Goal: Task Accomplishment & Management: Complete application form

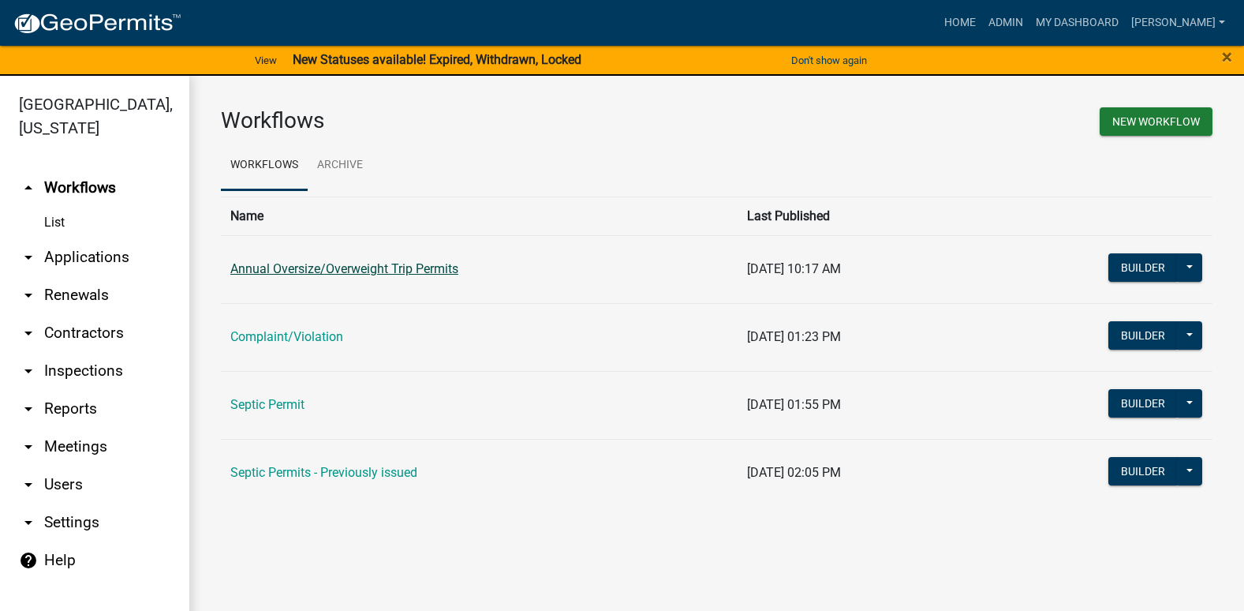
click at [388, 266] on link "Annual Oversize/Overweight Trip Permits" at bounding box center [344, 268] width 228 height 15
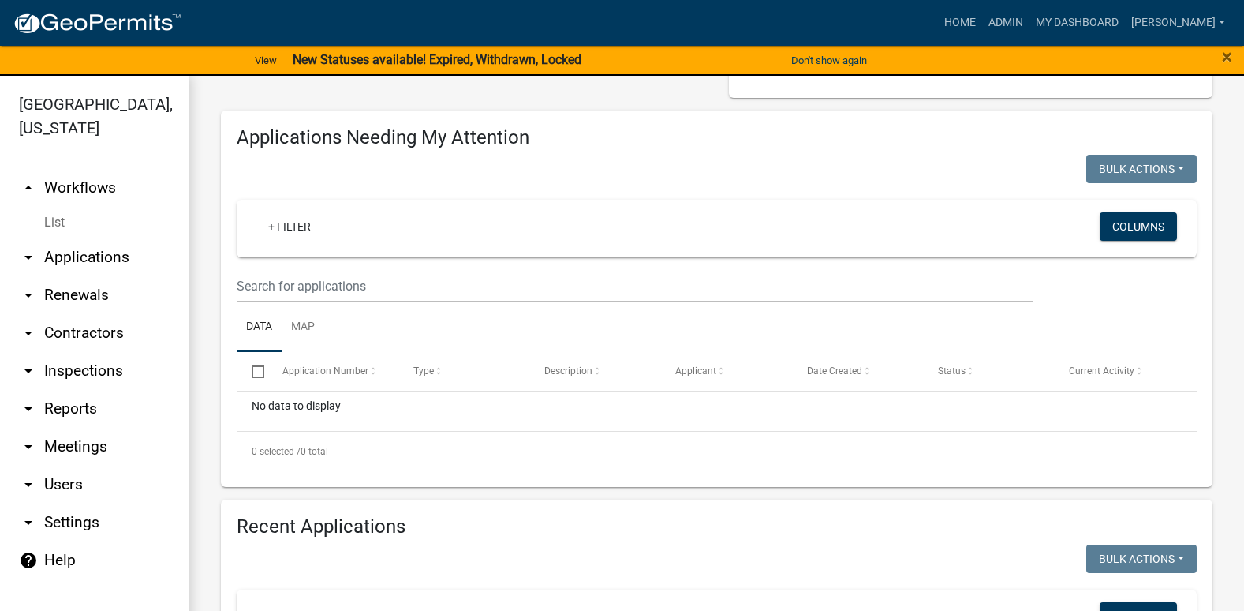
scroll to position [237, 0]
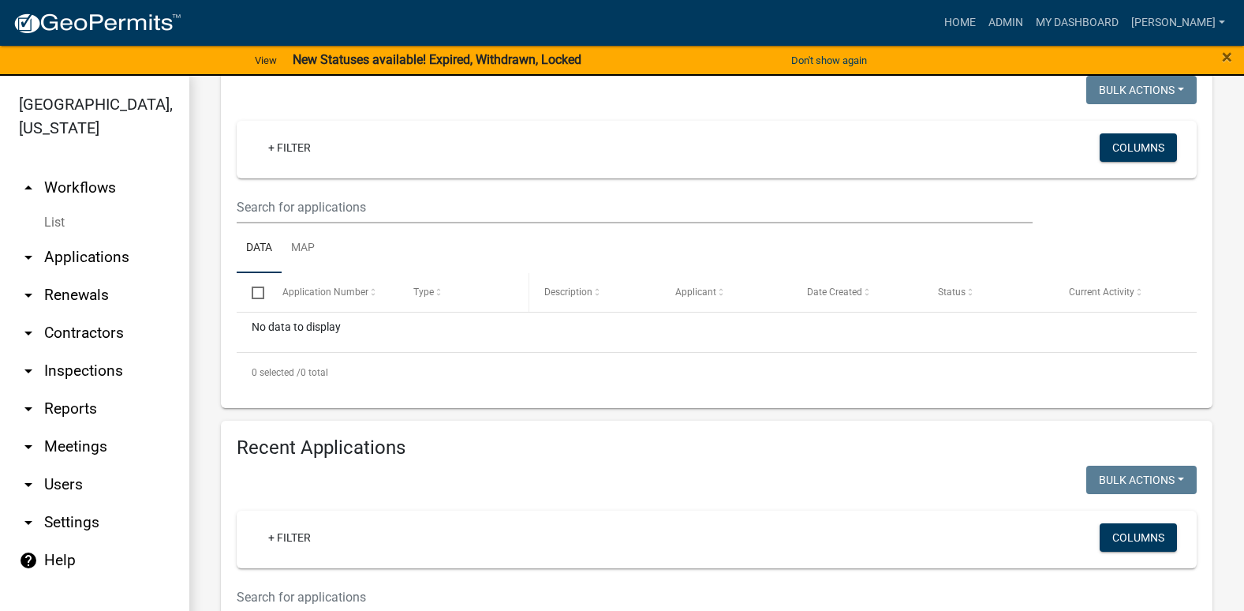
click at [435, 292] on span at bounding box center [438, 292] width 9 height 11
click at [348, 292] on span "Application Number" at bounding box center [325, 291] width 86 height 11
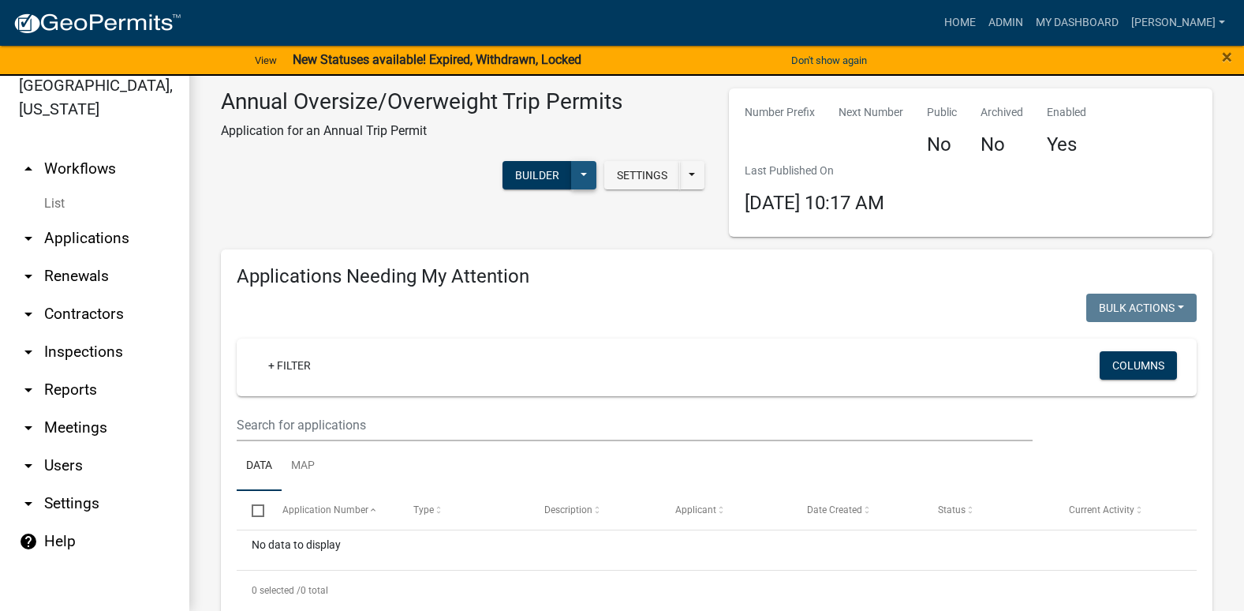
click at [572, 171] on button at bounding box center [583, 175] width 25 height 28
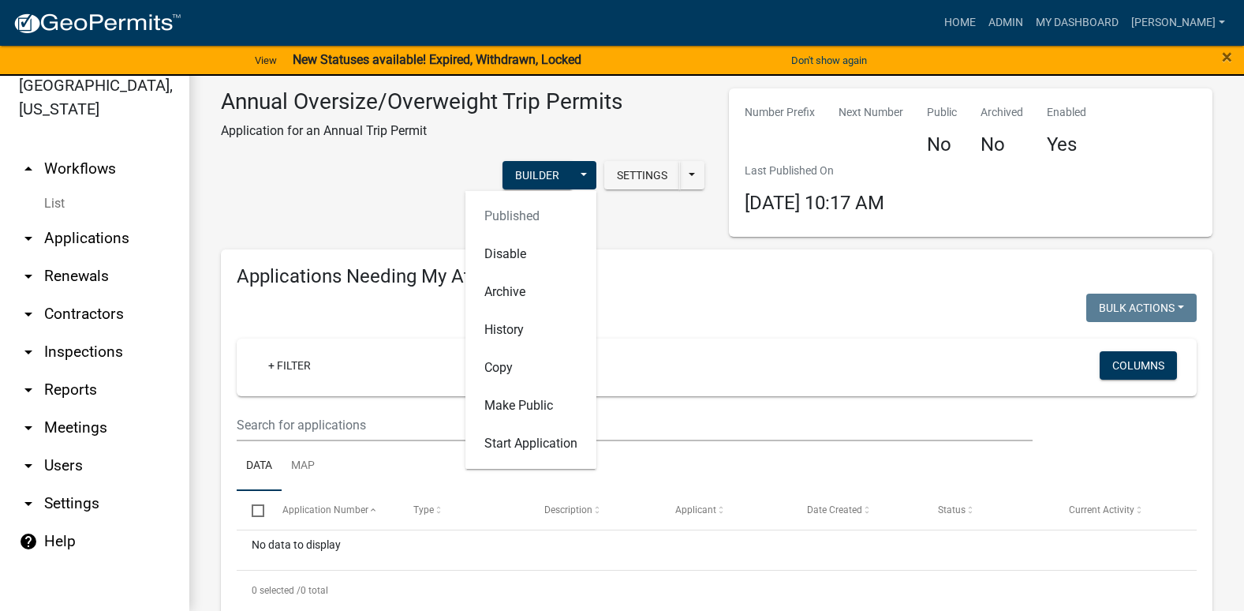
click at [72, 150] on link "arrow_drop_up Workflows" at bounding box center [94, 169] width 189 height 38
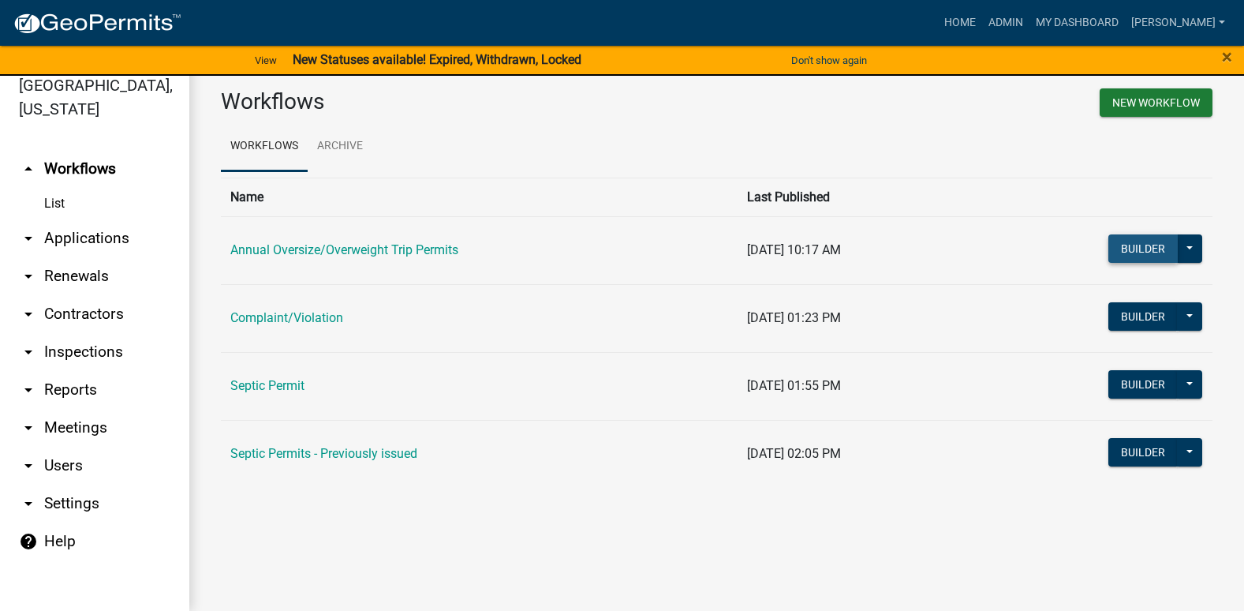
click at [1142, 253] on button "Builder" at bounding box center [1142, 248] width 69 height 28
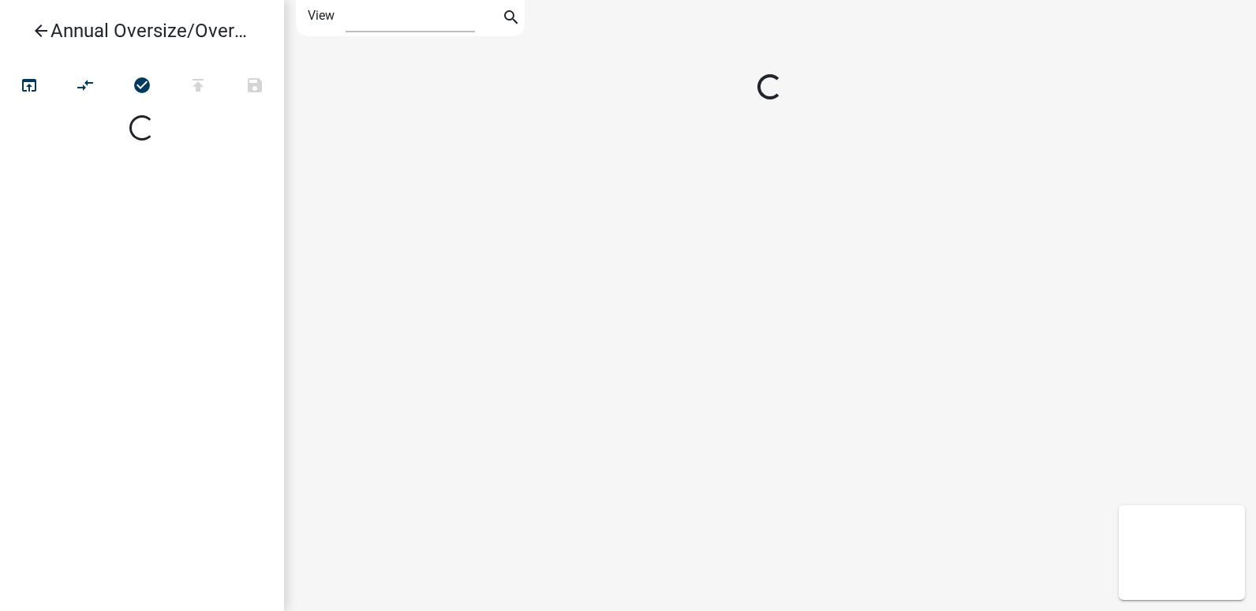
select select "1"
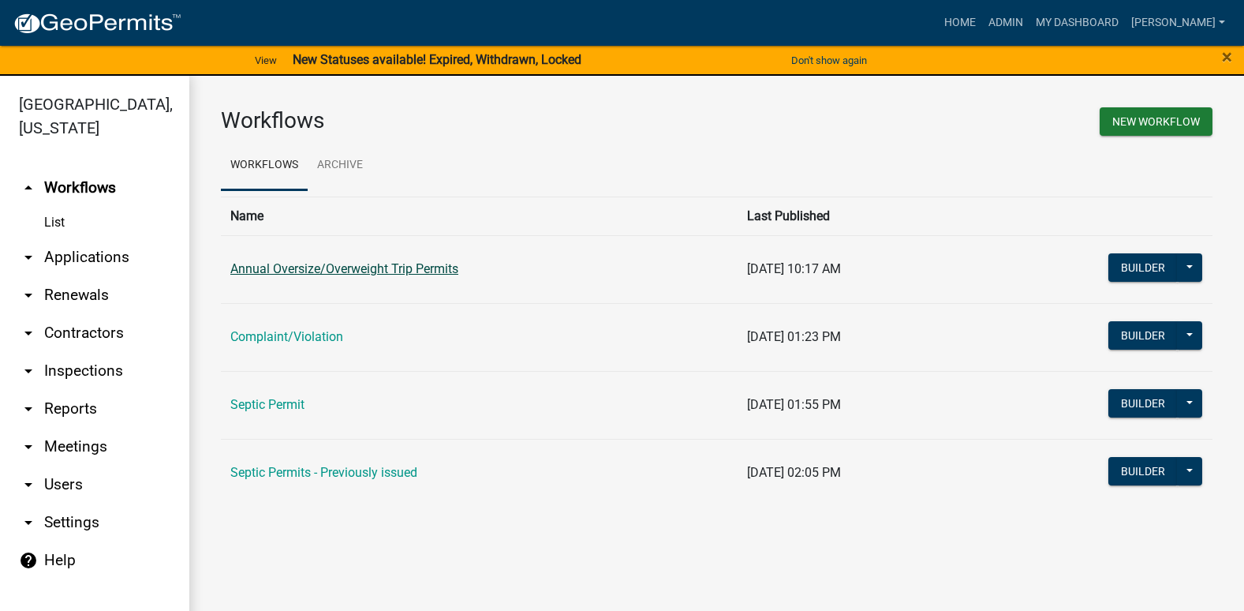
click at [255, 264] on link "Annual Oversize/Overweight Trip Permits" at bounding box center [344, 268] width 228 height 15
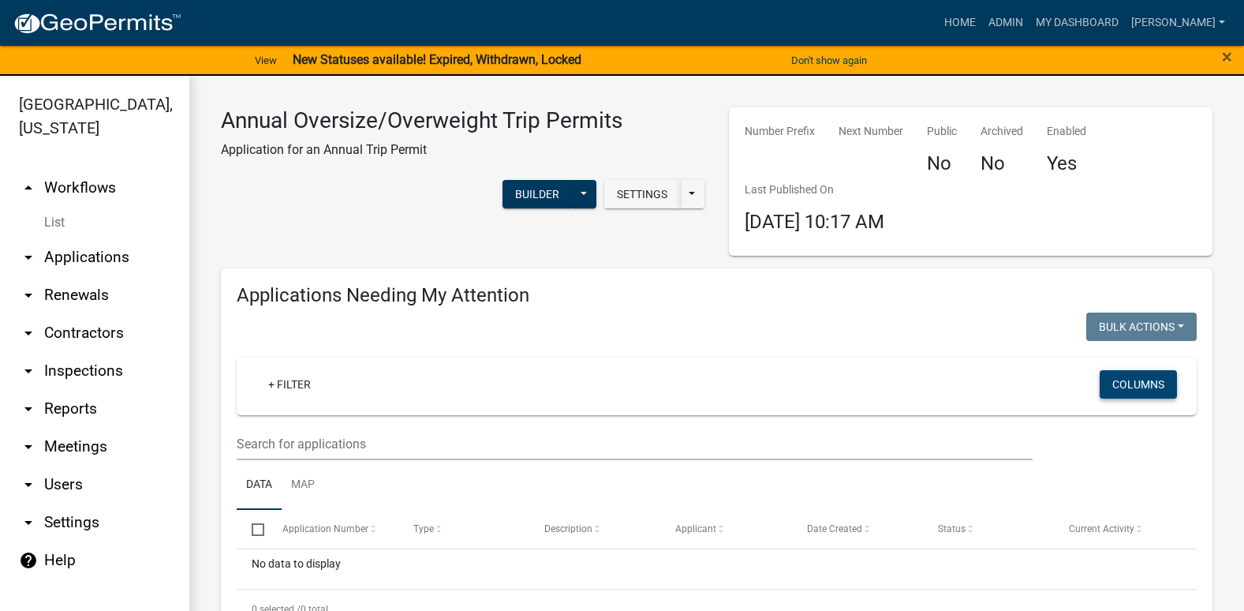
click at [1125, 379] on button "Columns" at bounding box center [1138, 384] width 77 height 28
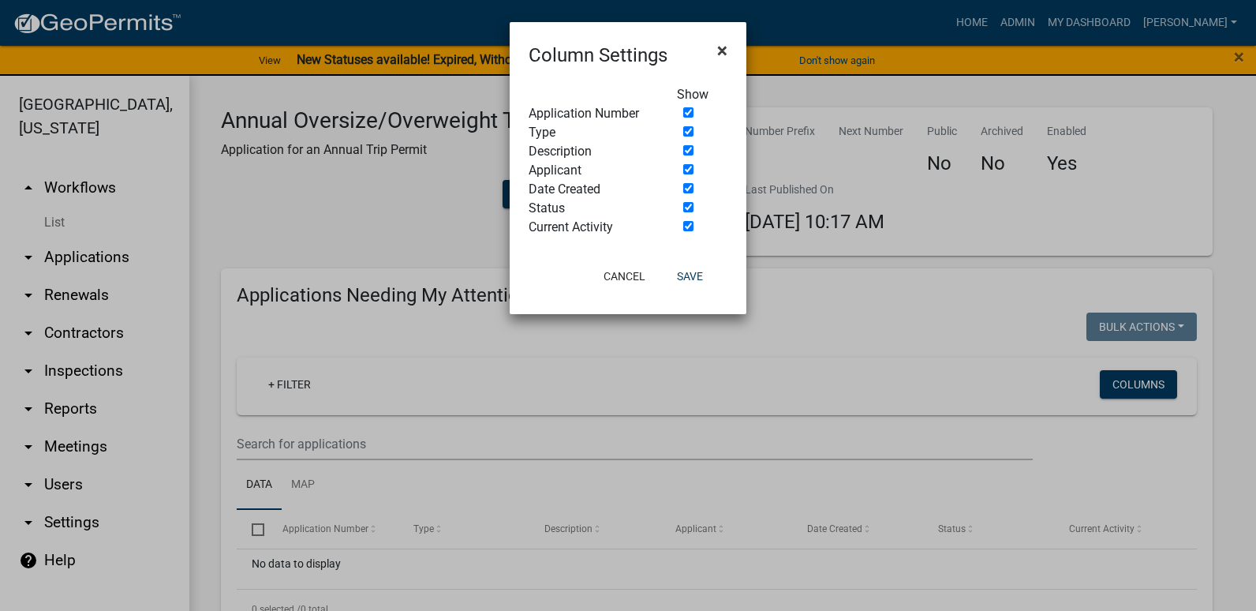
click at [728, 53] on button "×" at bounding box center [723, 50] width 36 height 44
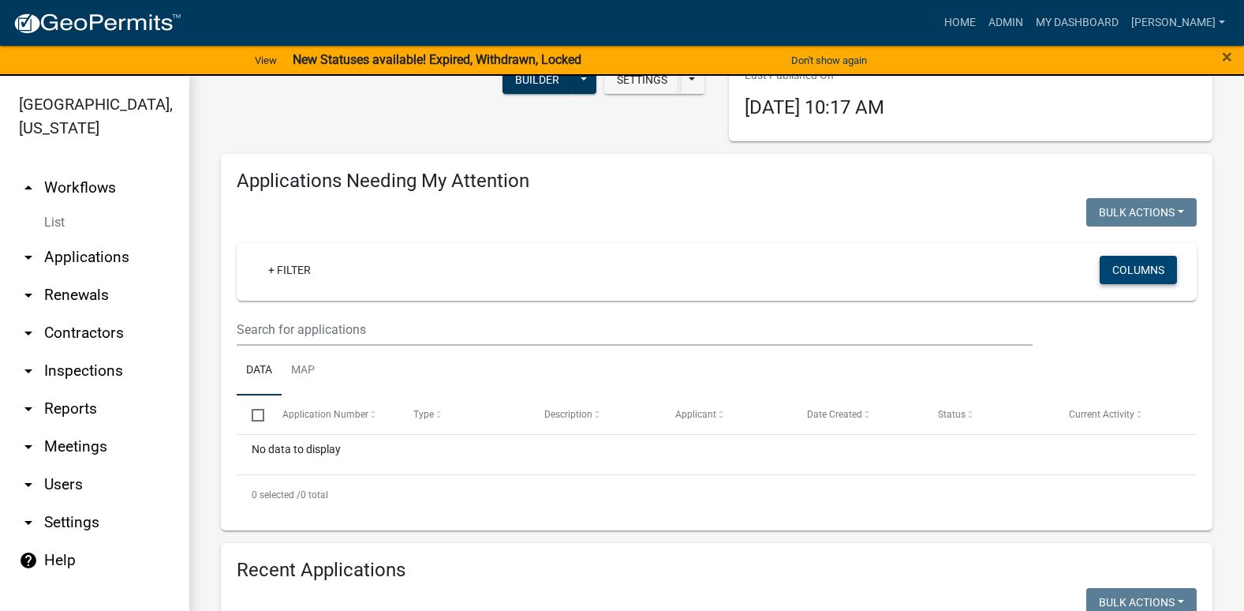
scroll to position [158, 0]
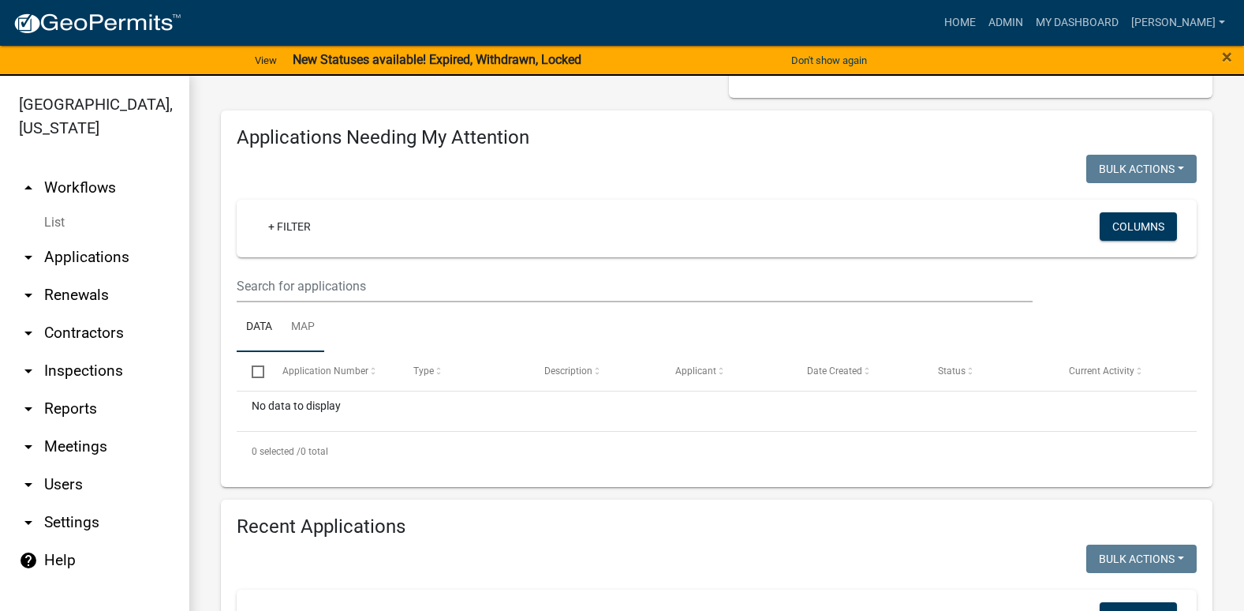
click at [307, 320] on link "Map" at bounding box center [303, 327] width 43 height 50
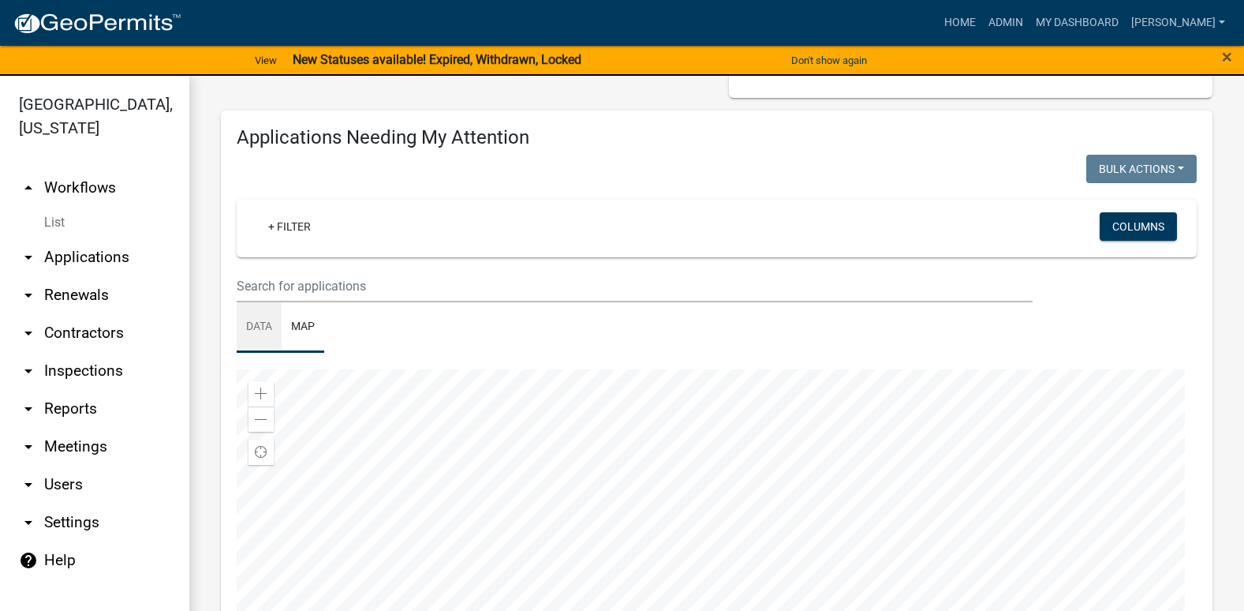
click at [253, 320] on link "Data" at bounding box center [259, 327] width 45 height 50
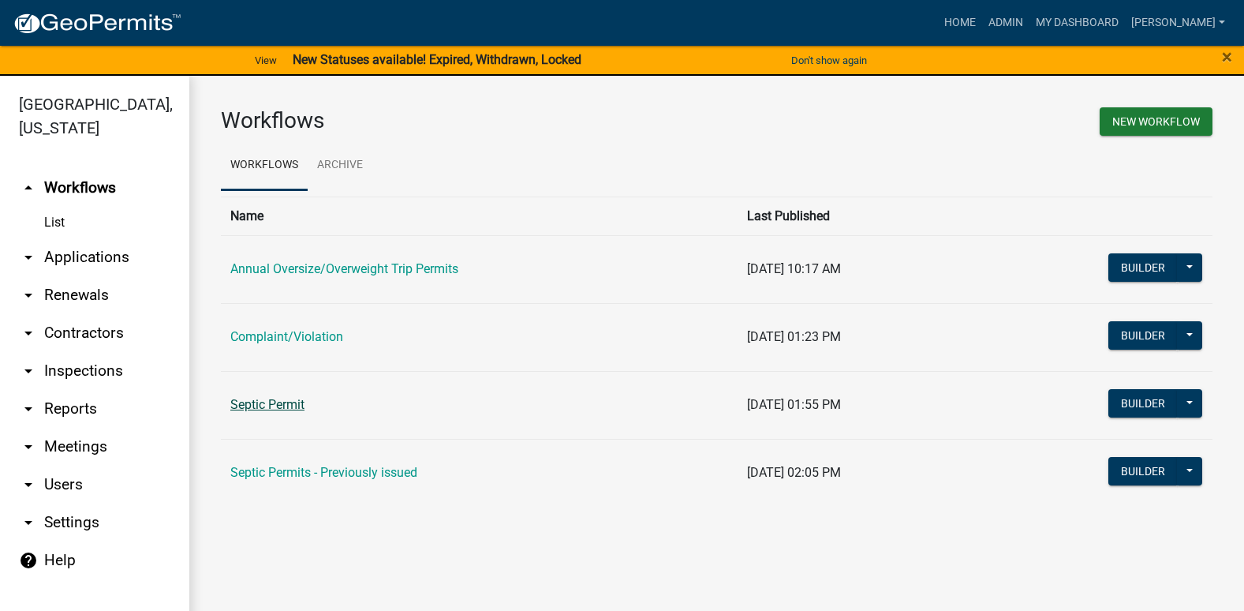
click at [294, 402] on link "Septic Permit" at bounding box center [267, 404] width 74 height 15
click at [315, 271] on link "Annual Oversize/Overweight Trip Permits" at bounding box center [344, 268] width 228 height 15
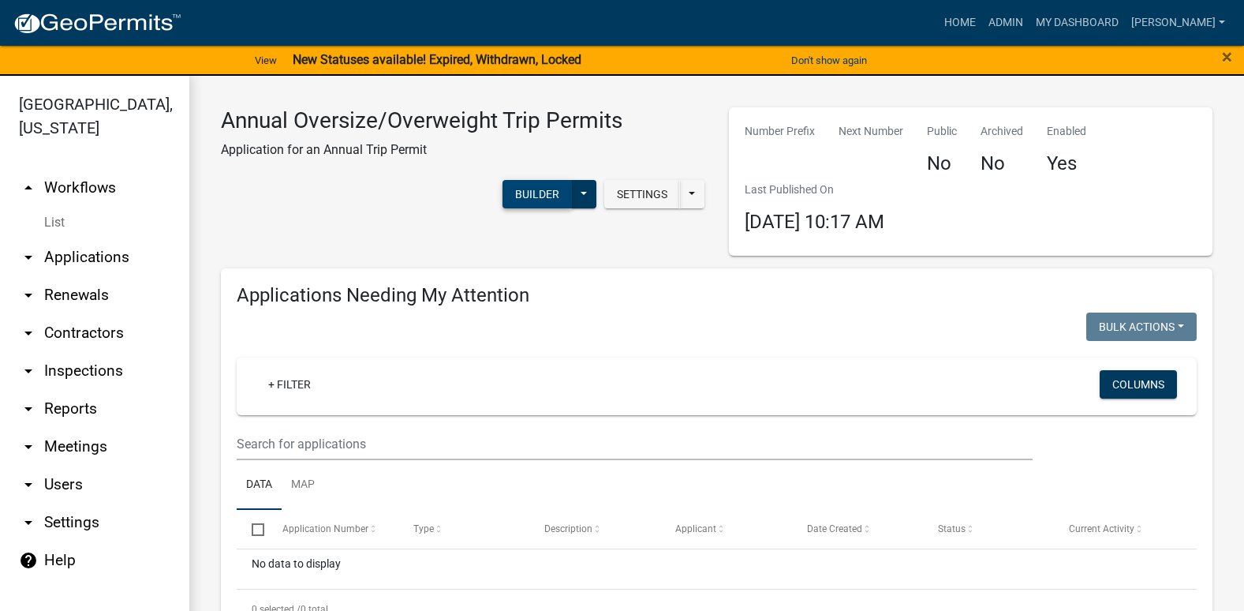
click at [560, 194] on button "Builder" at bounding box center [537, 194] width 69 height 28
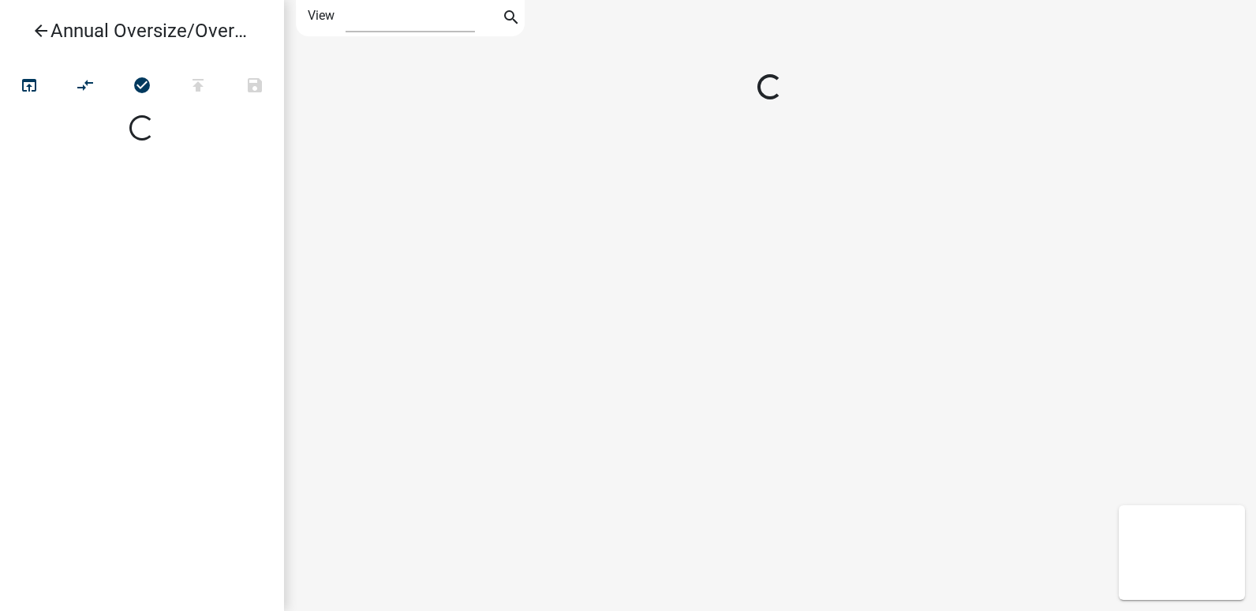
select select "1"
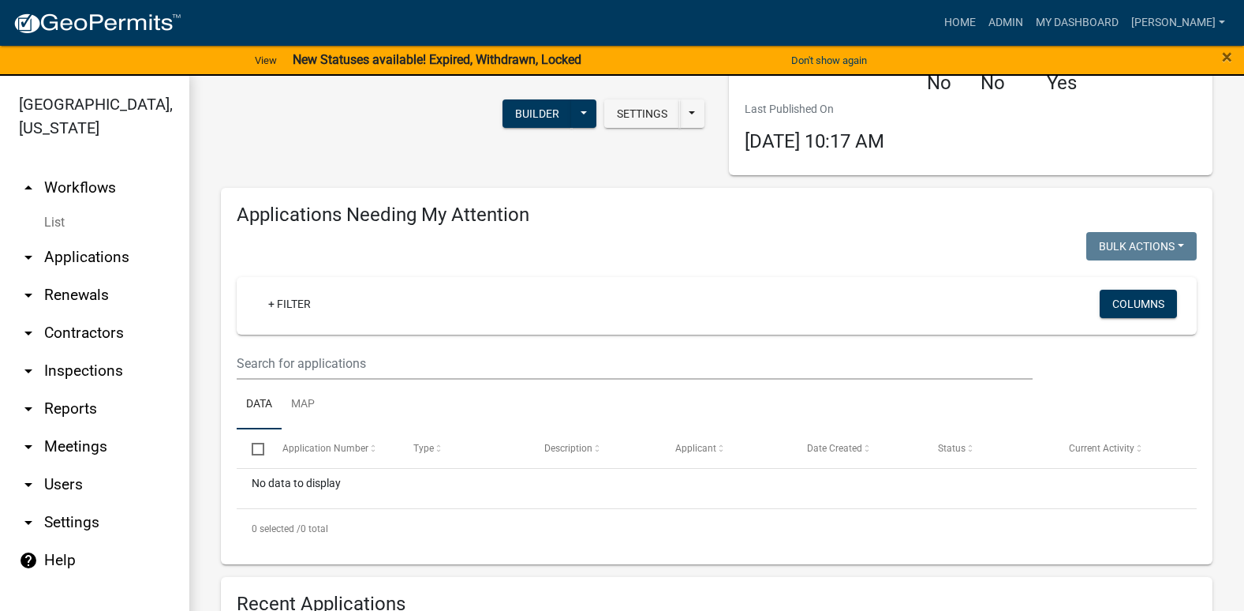
scroll to position [79, 0]
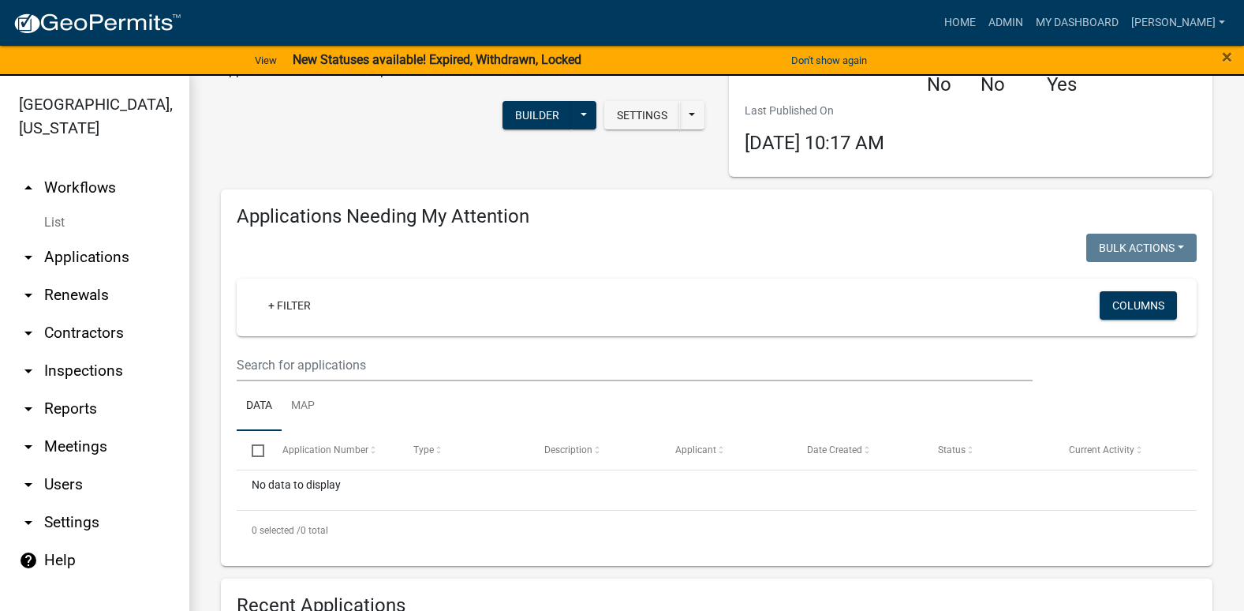
click at [69, 238] on link "arrow_drop_down Applications" at bounding box center [94, 257] width 189 height 38
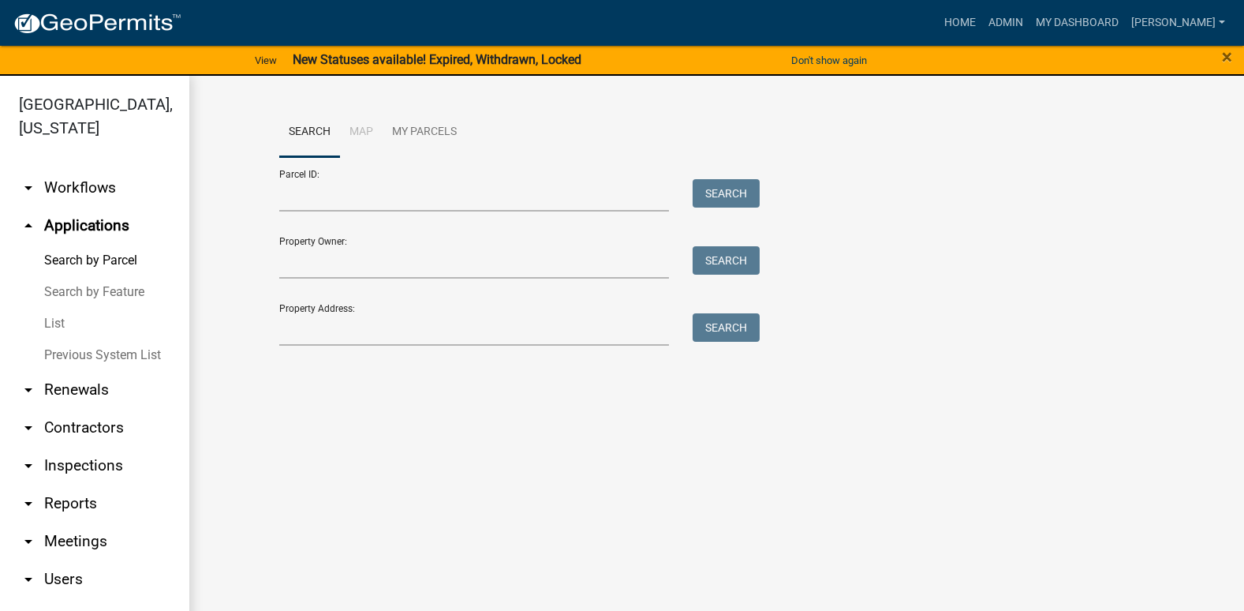
click at [77, 190] on link "arrow_drop_down Workflows" at bounding box center [94, 188] width 189 height 38
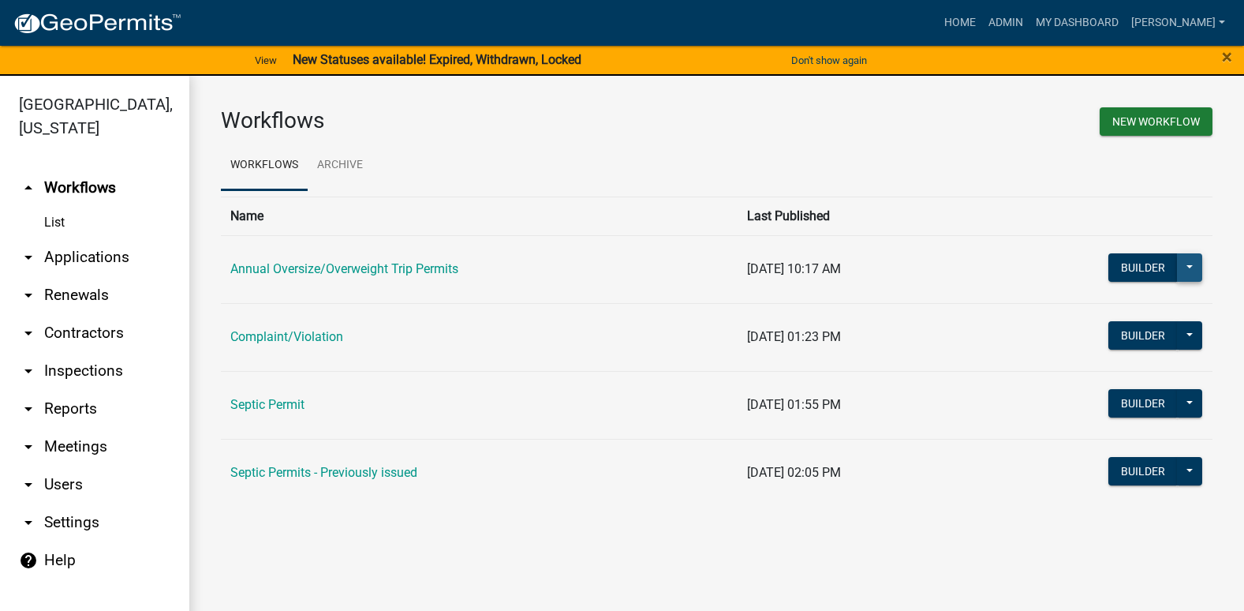
click at [1191, 264] on button at bounding box center [1189, 267] width 25 height 28
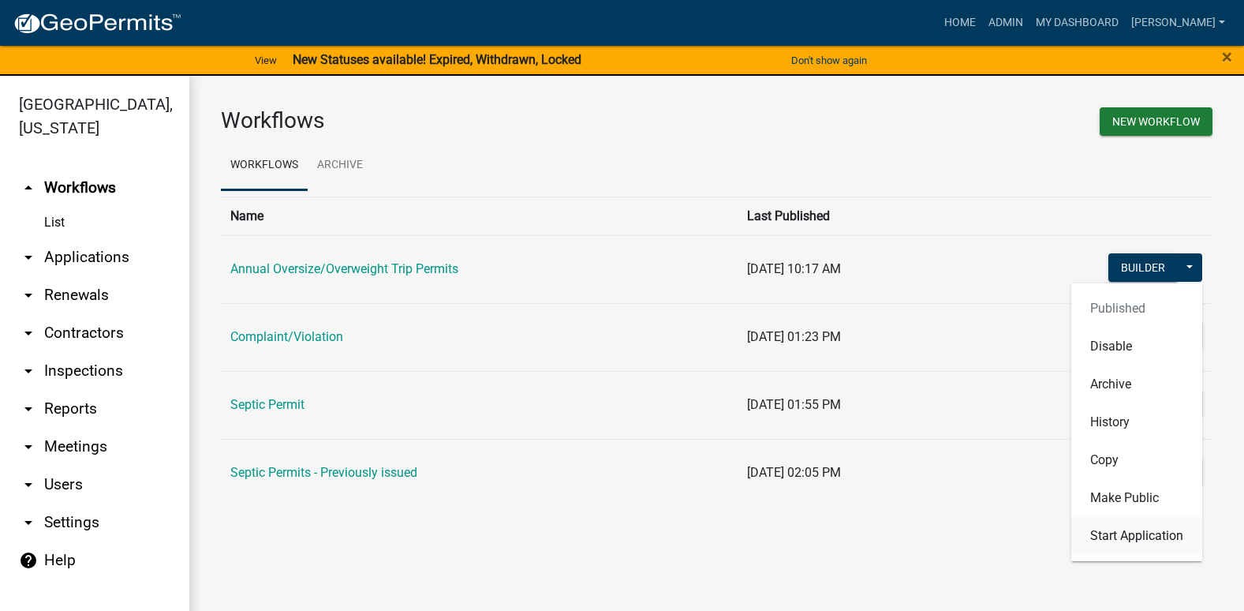
click at [1136, 536] on button "Start Application" at bounding box center [1136, 536] width 131 height 38
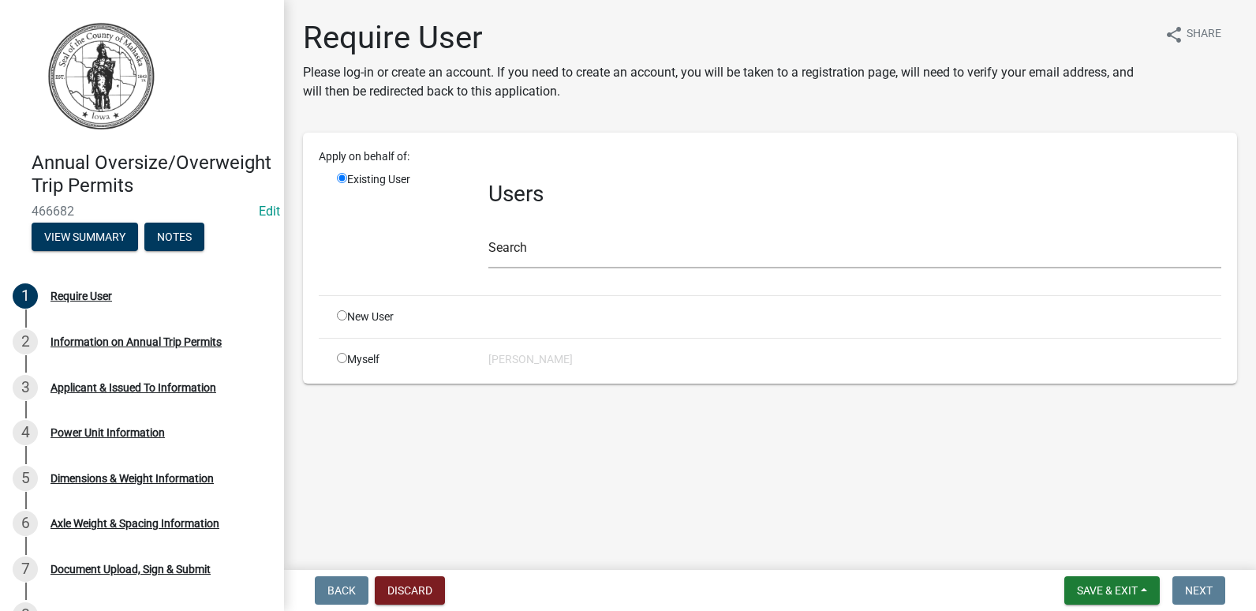
click at [340, 363] on div "Myself" at bounding box center [400, 359] width 151 height 17
click at [343, 356] on input "radio" at bounding box center [342, 358] width 10 height 10
radio input "true"
radio input "false"
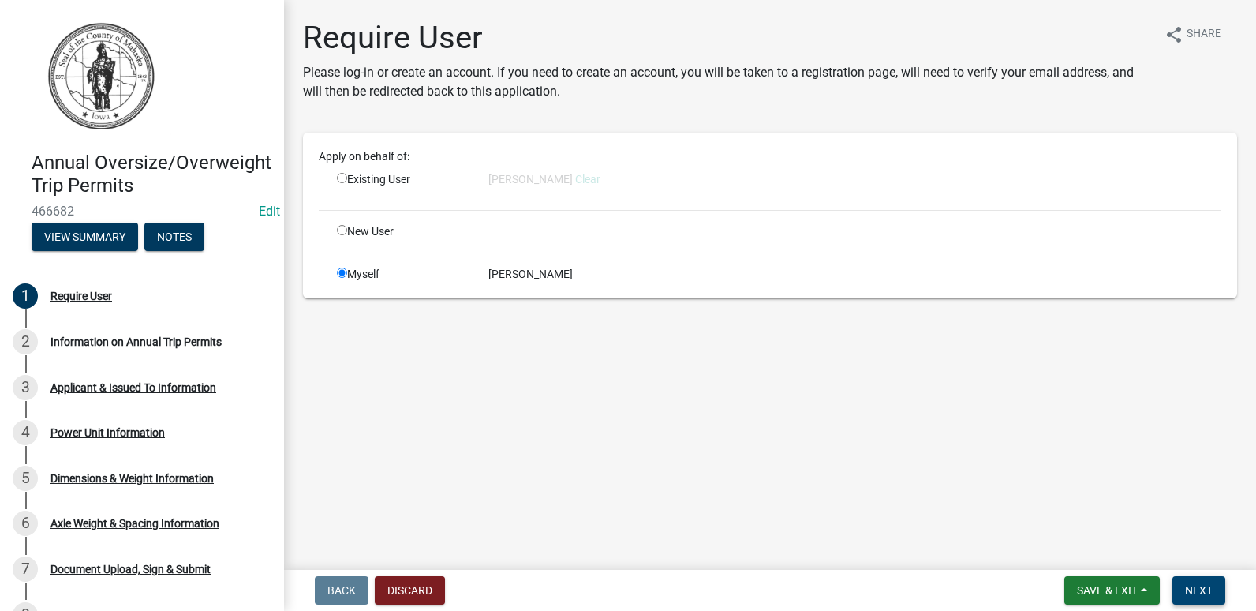
click at [1202, 582] on button "Next" at bounding box center [1198, 590] width 53 height 28
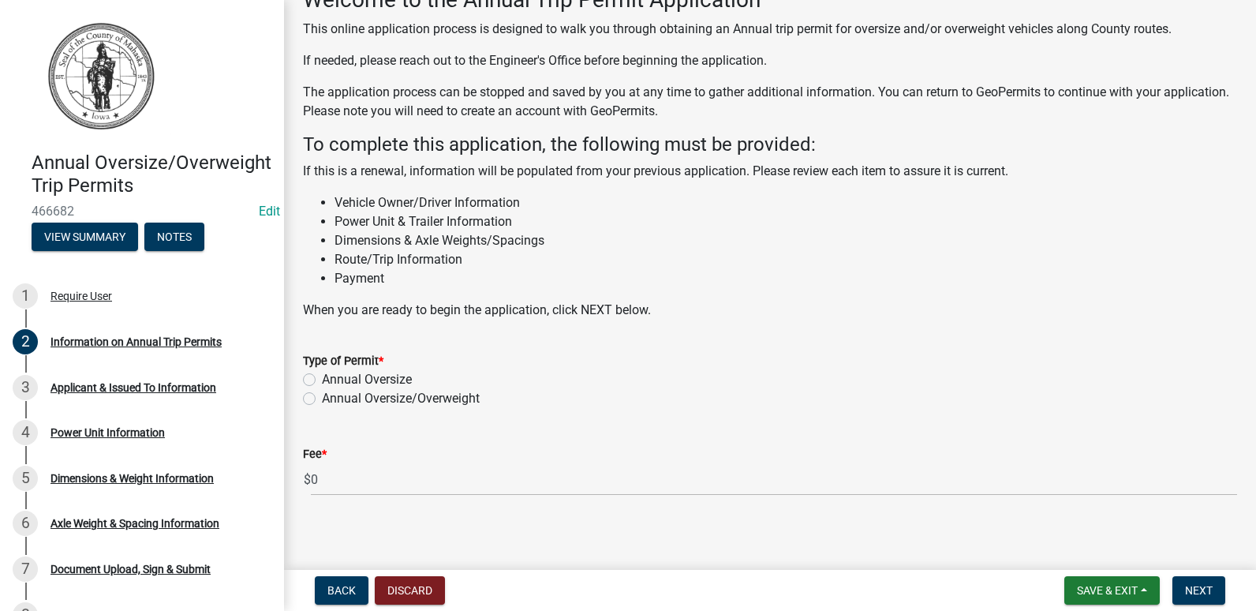
scroll to position [110, 0]
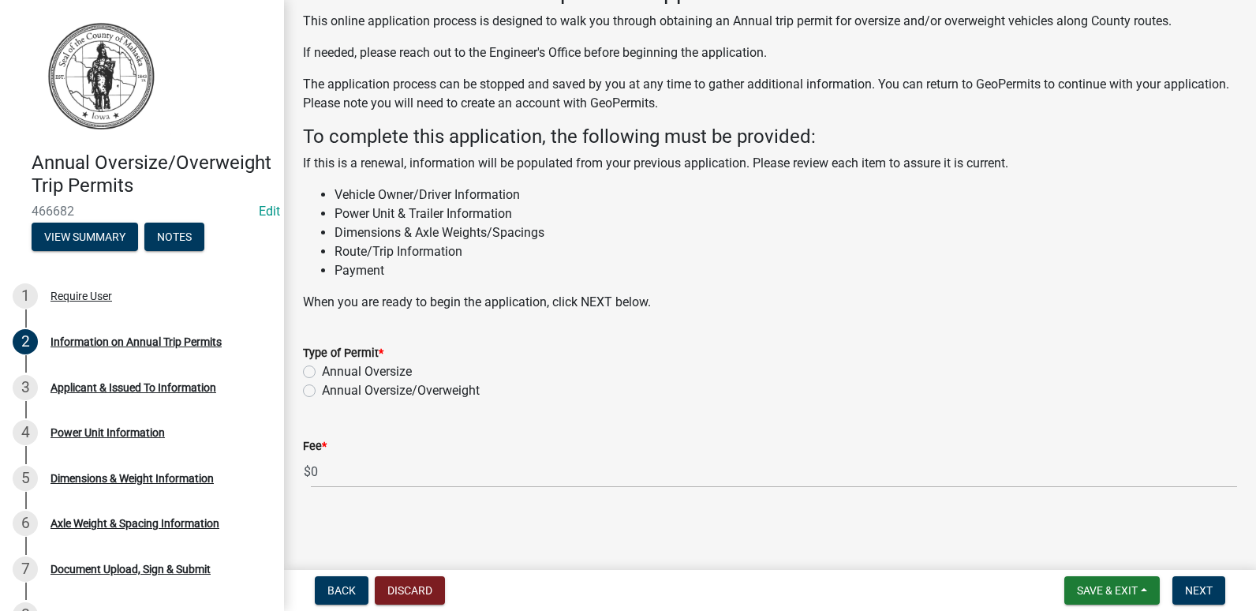
click at [322, 369] on label "Annual Oversize" at bounding box center [367, 371] width 90 height 19
click at [322, 369] on input "Annual Oversize" at bounding box center [327, 367] width 10 height 10
radio input "true"
click at [1211, 592] on span "Next" at bounding box center [1199, 590] width 28 height 13
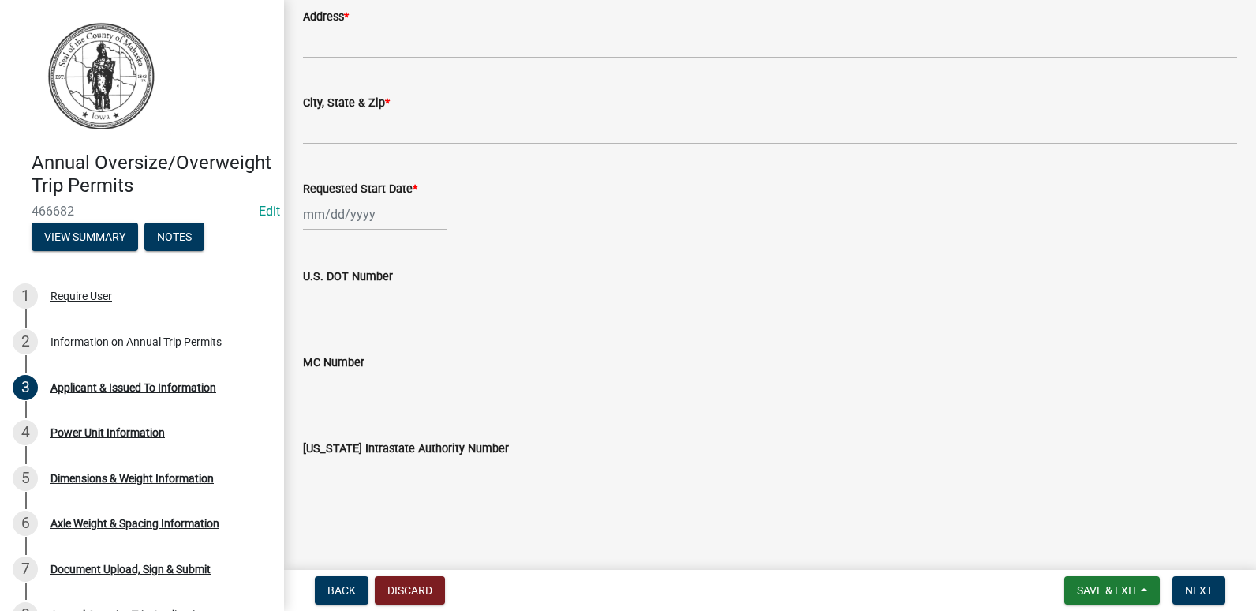
scroll to position [791, 0]
click at [1211, 593] on span "Next" at bounding box center [1199, 590] width 28 height 13
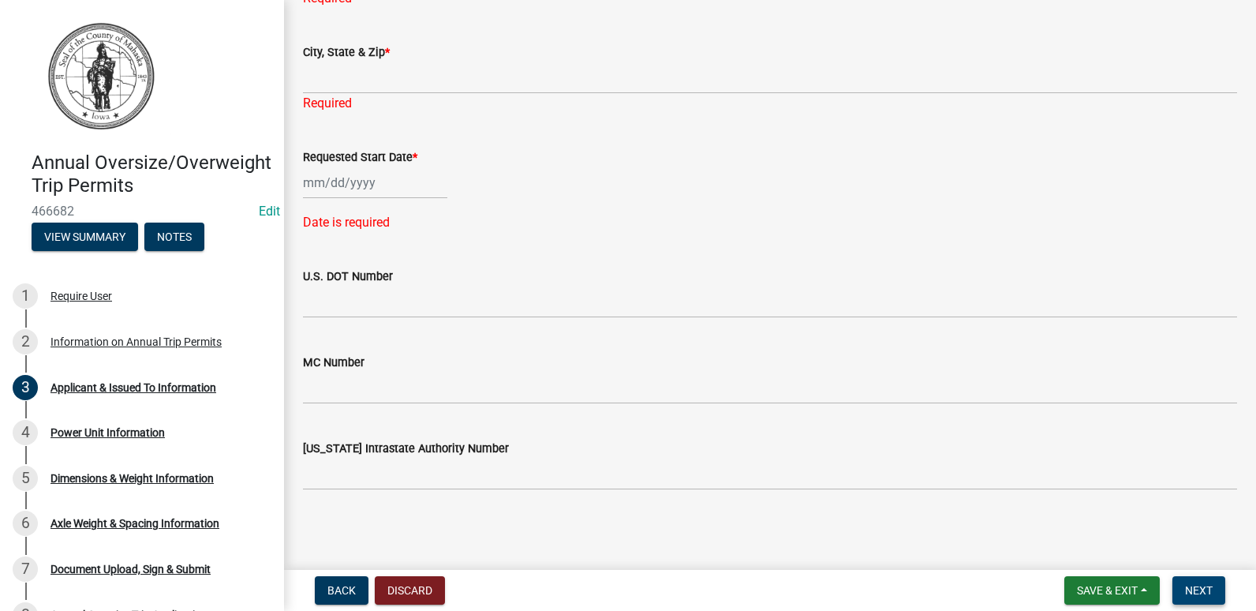
scroll to position [918, 0]
click at [1191, 586] on span "Next" at bounding box center [1199, 590] width 28 height 13
click at [1198, 589] on span "Next" at bounding box center [1199, 590] width 28 height 13
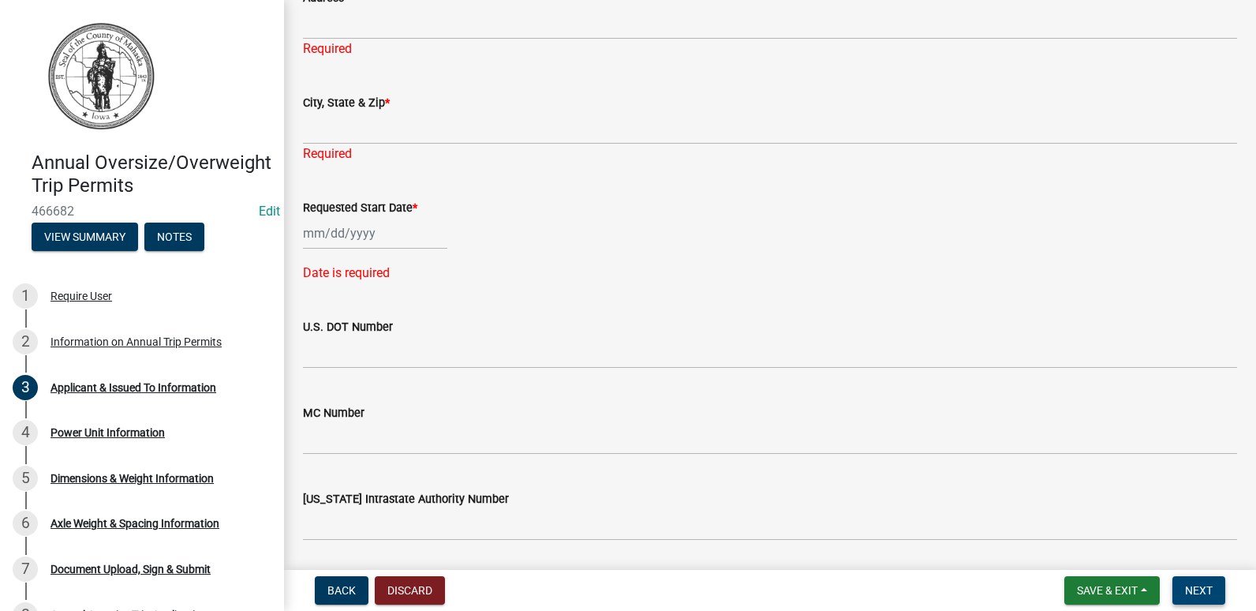
scroll to position [839, 0]
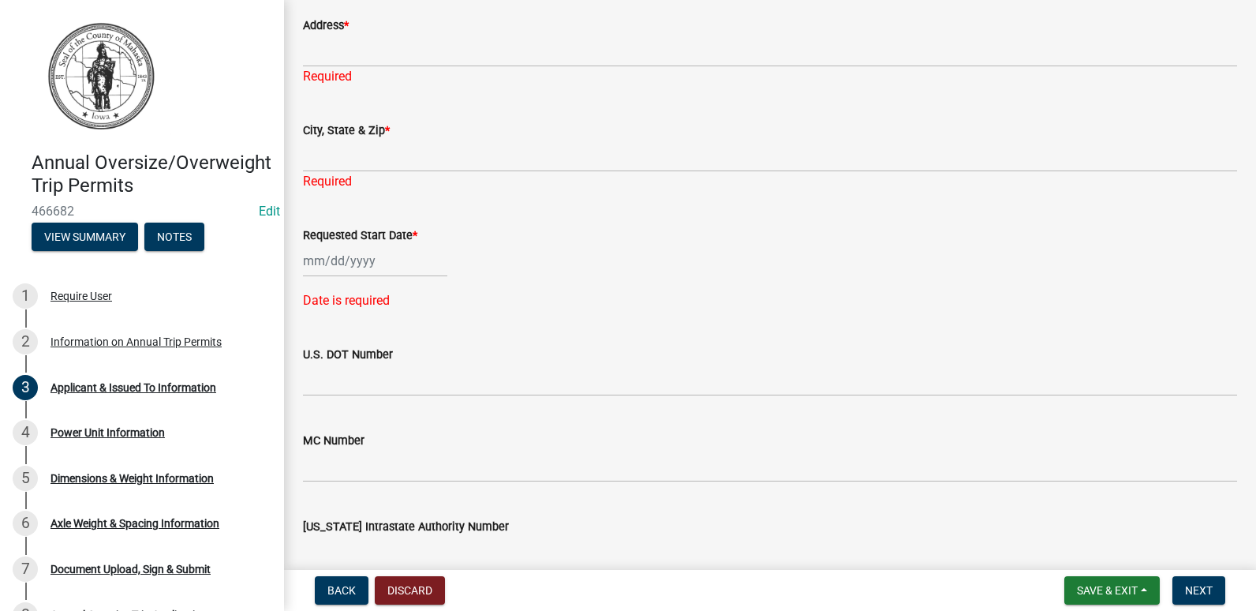
select select "8"
select select "2025"
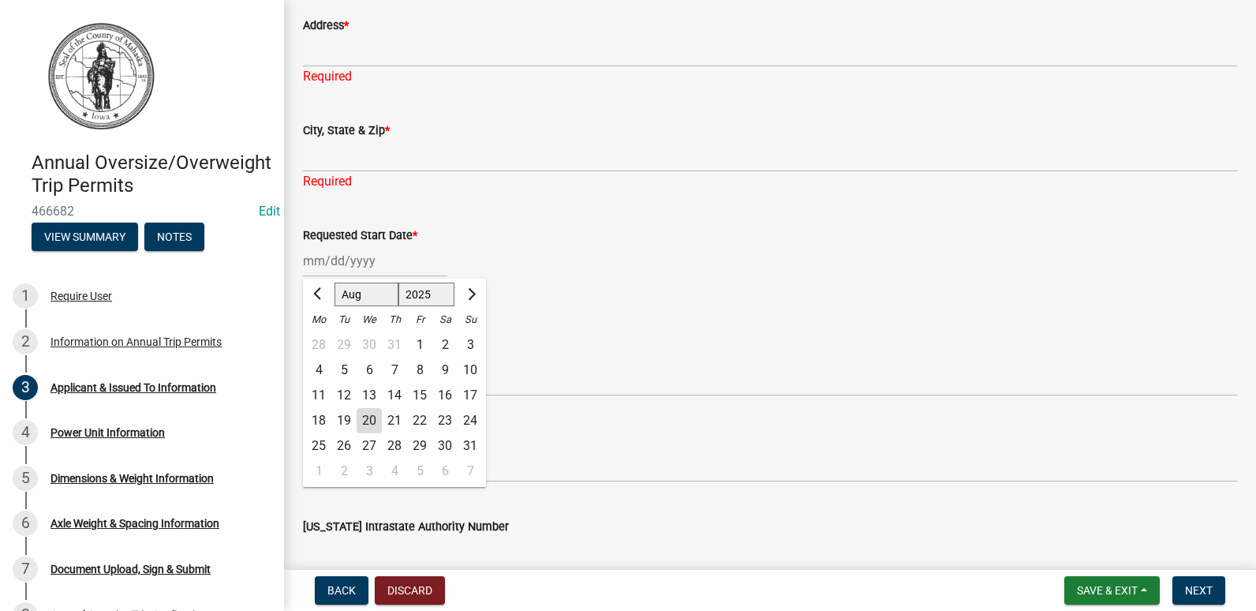
click at [339, 257] on div "Jan Feb Mar Apr May Jun Jul Aug Sep Oct Nov Dec 1525 1526 1527 1528 1529 1530 1…" at bounding box center [375, 261] width 144 height 32
click at [372, 417] on div "20" at bounding box center [369, 420] width 25 height 25
type input "08/20/2025"
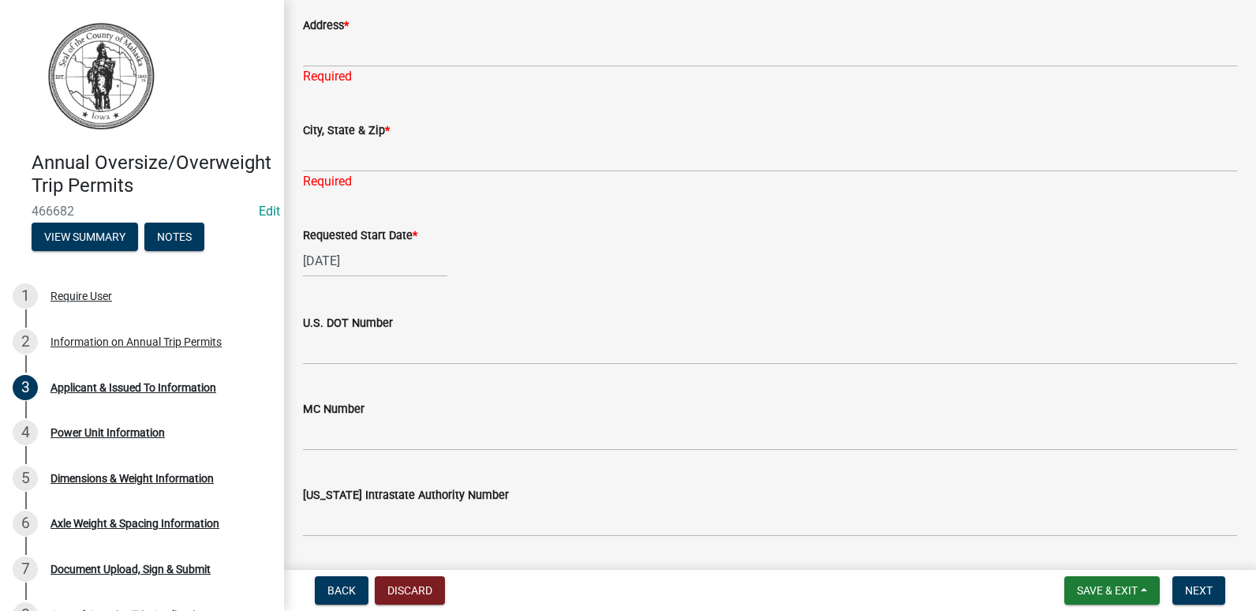
click at [339, 71] on div "Required" at bounding box center [770, 76] width 934 height 19
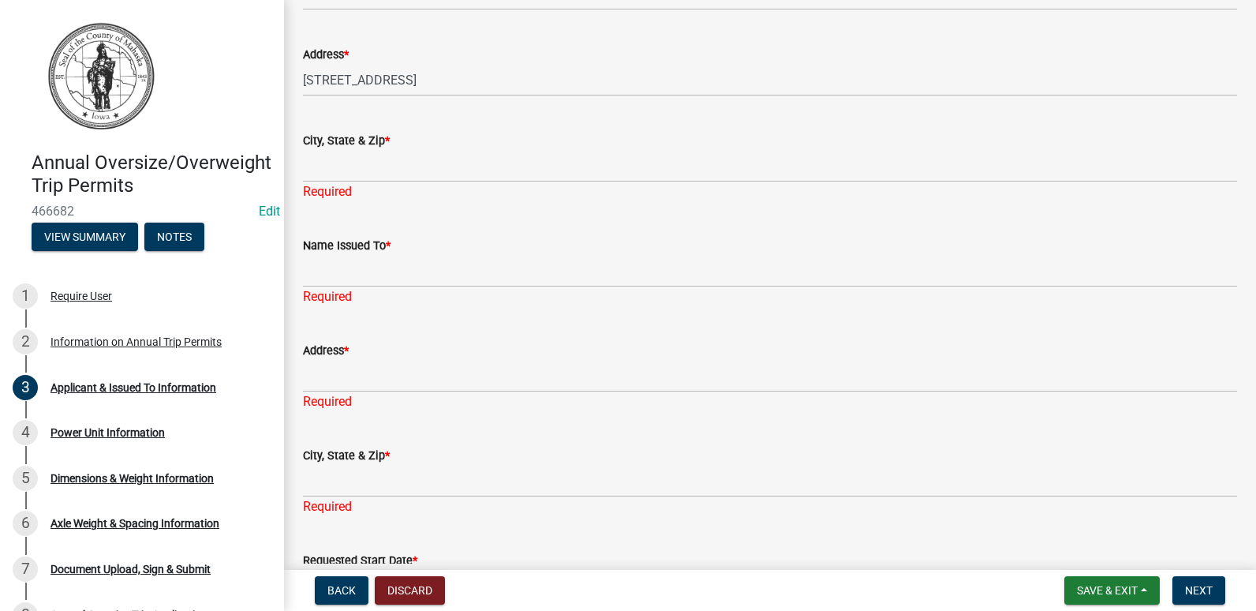
scroll to position [523, 0]
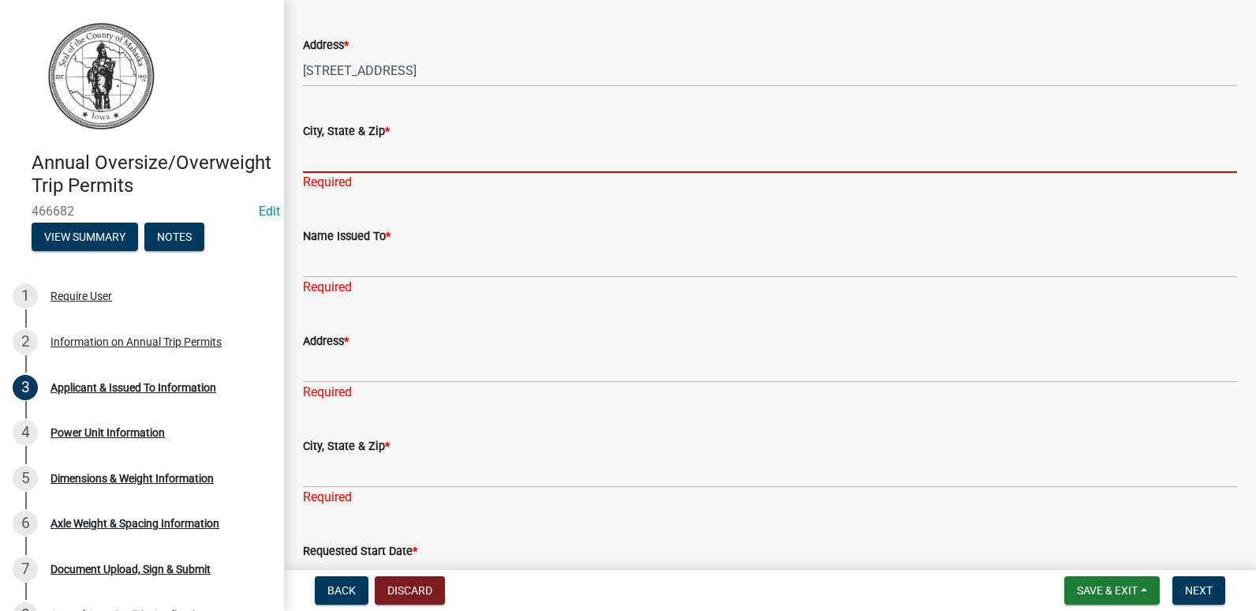
click at [336, 148] on input "City, State & Zip *" at bounding box center [770, 156] width 934 height 32
type input "Oskaloosa"
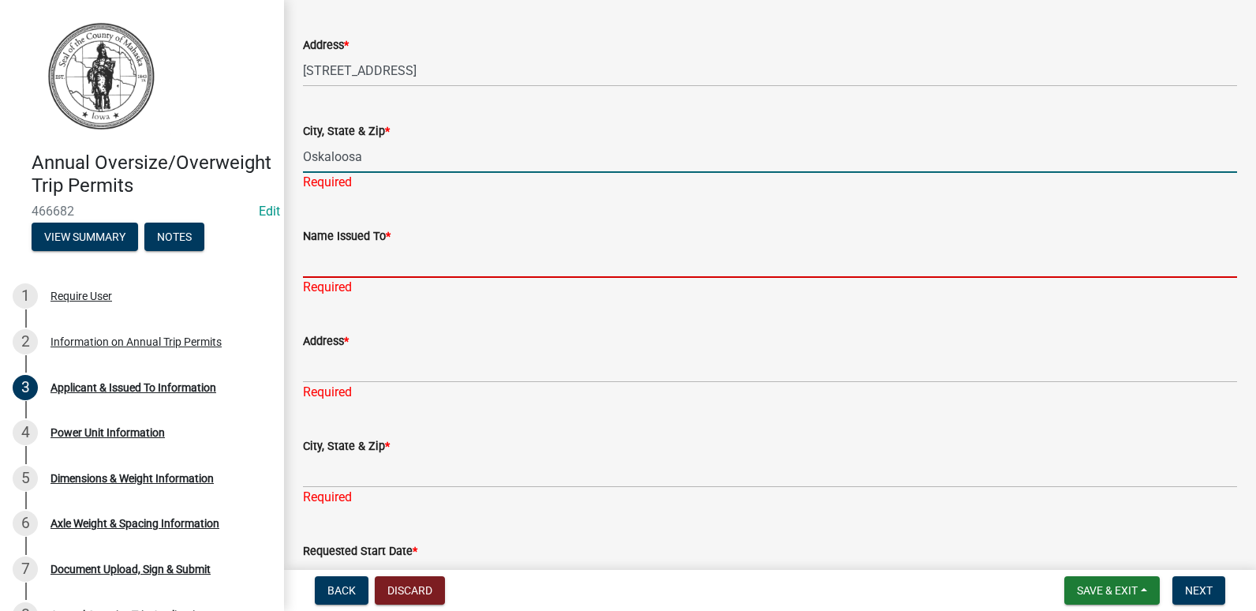
type input "Mike rodwell"
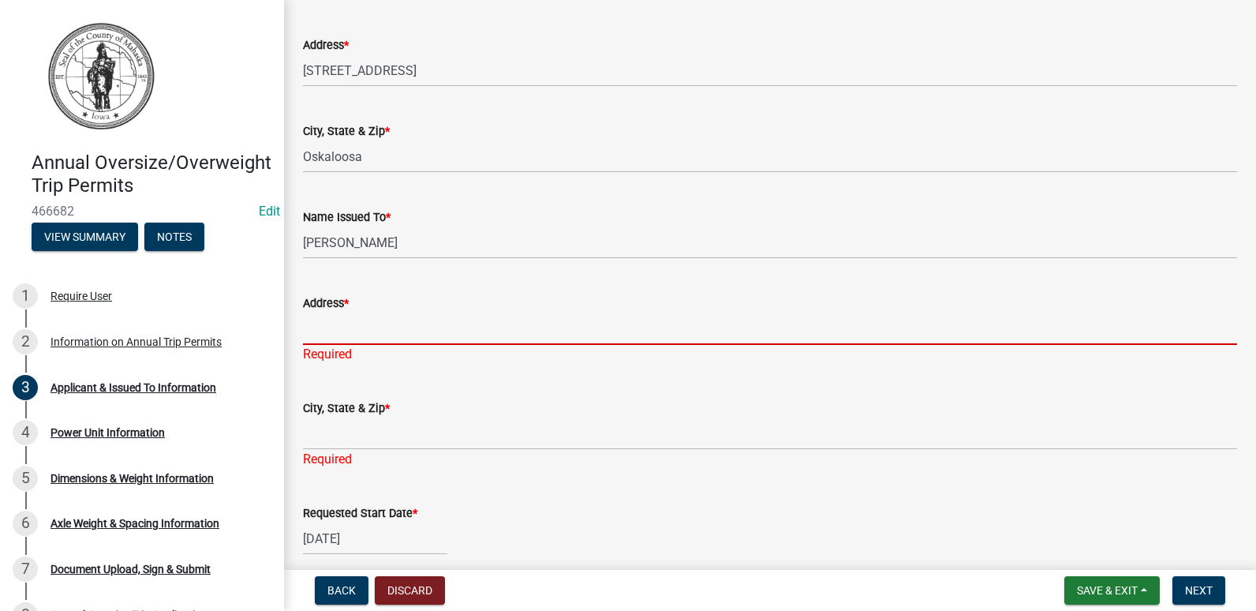
click at [348, 320] on input "Address *" at bounding box center [770, 328] width 934 height 32
type input "2980 Kent Avenue"
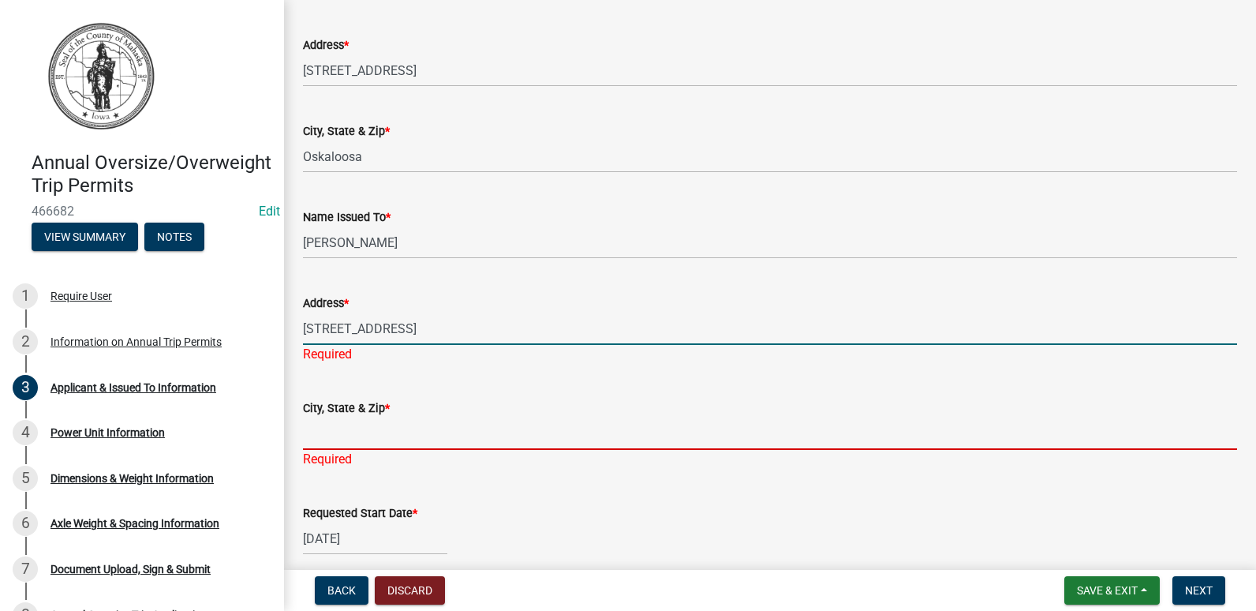
type input "Oskaloosa"
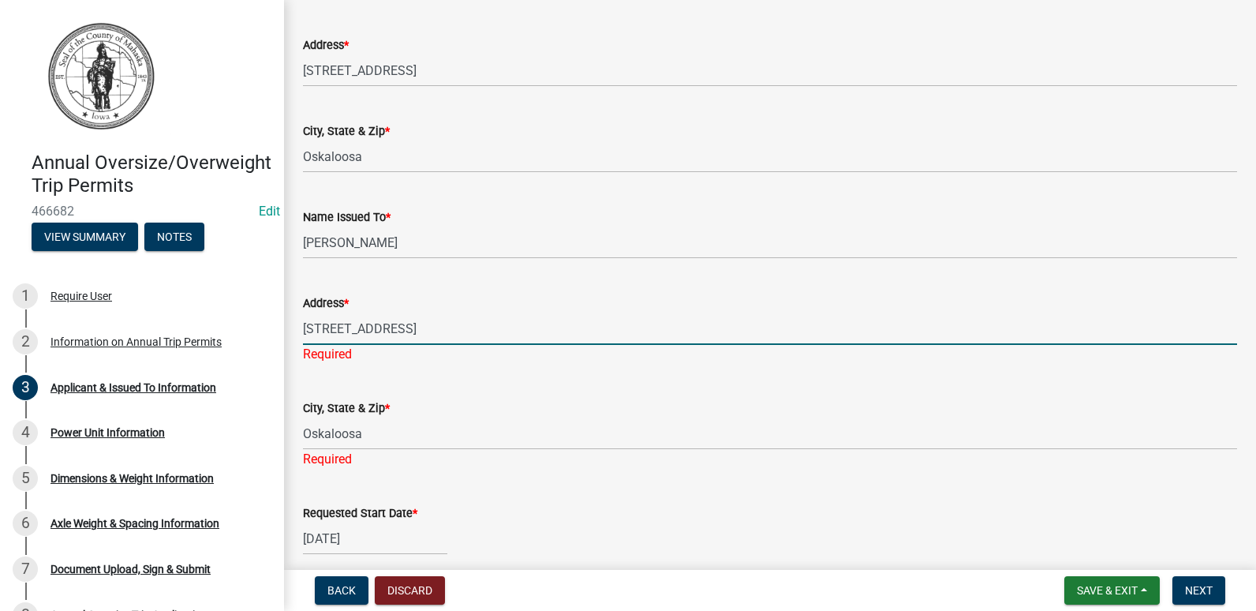
type input "IA"
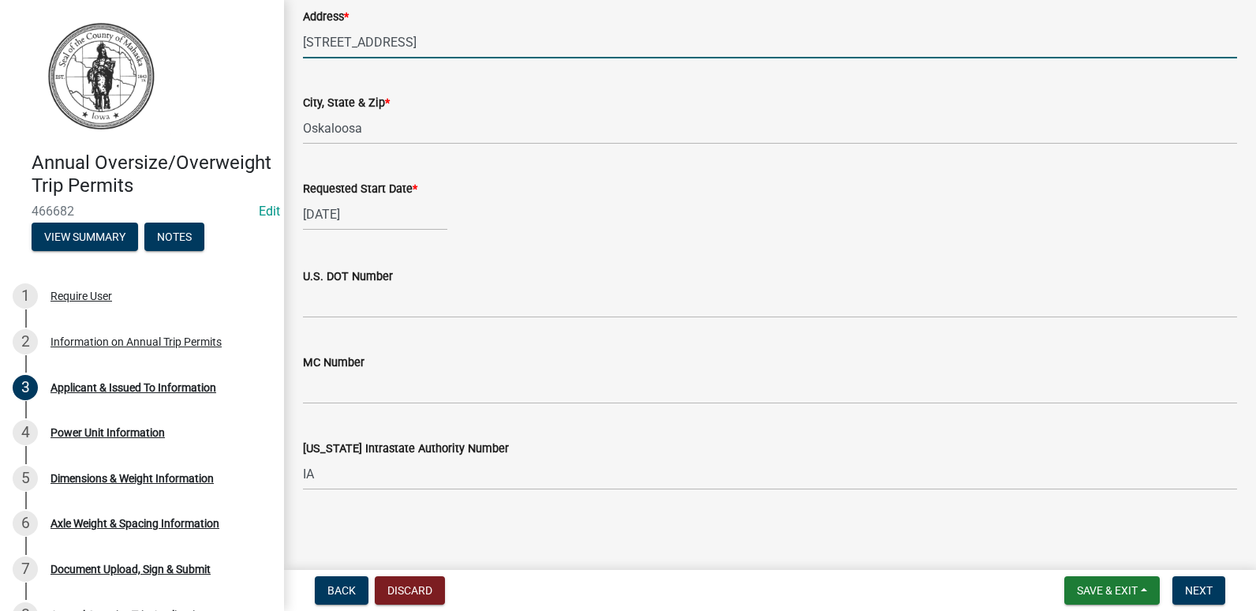
scroll to position [810, 0]
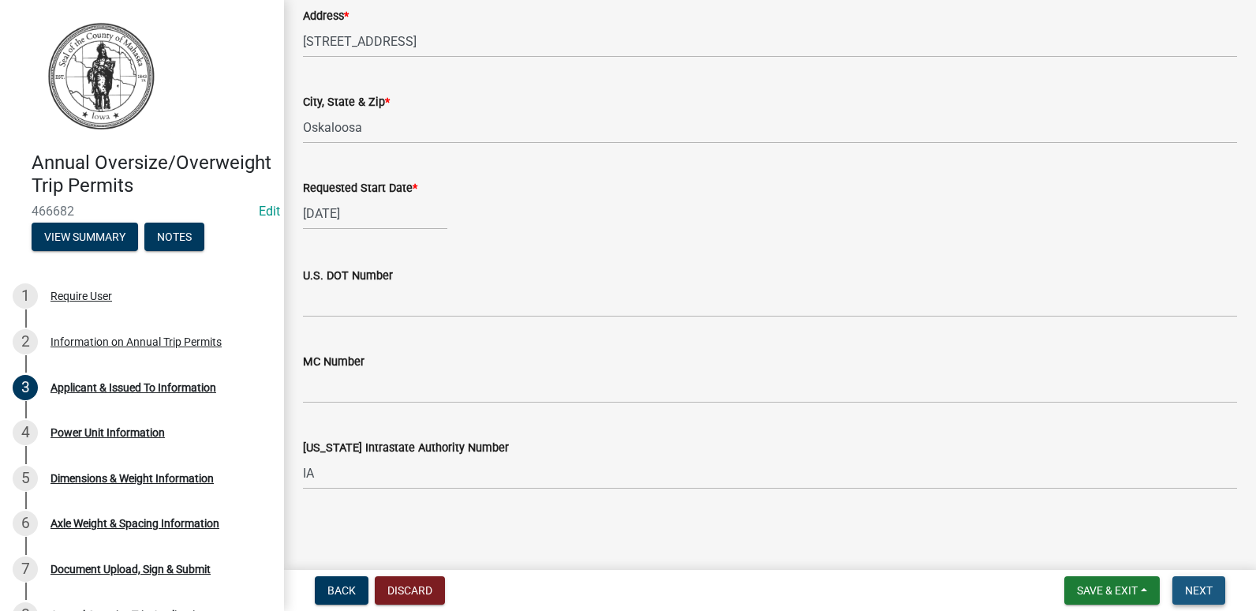
click at [1190, 589] on span "Next" at bounding box center [1199, 590] width 28 height 13
click at [1194, 581] on button "Next" at bounding box center [1198, 590] width 53 height 28
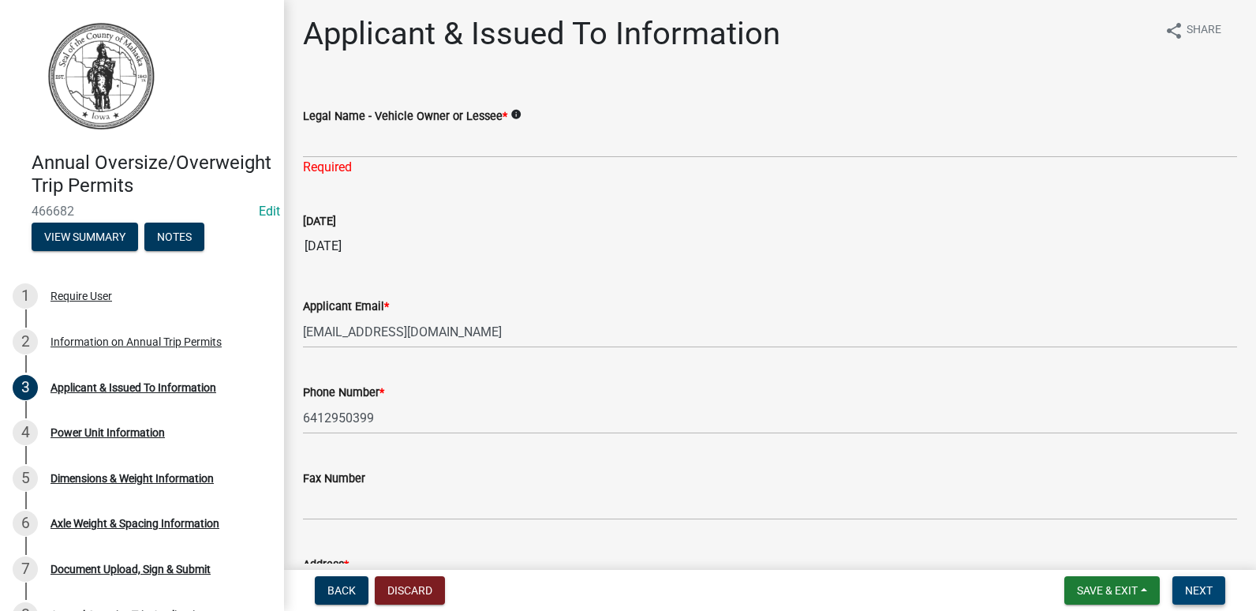
scroll to position [0, 0]
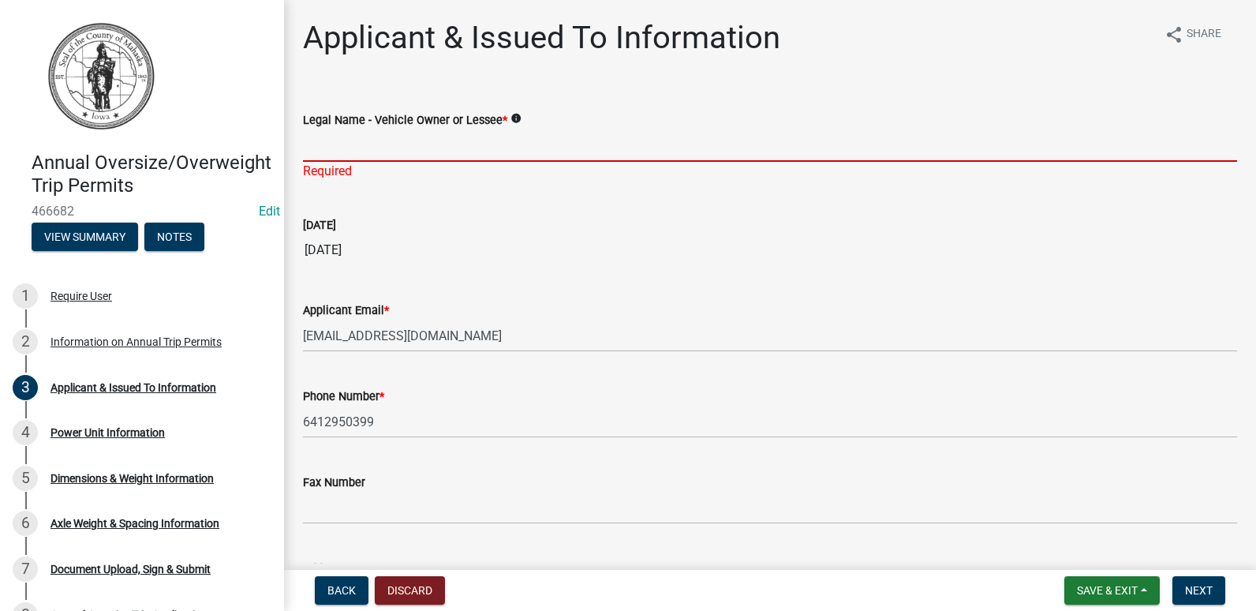
click at [363, 143] on input "Legal Name - Vehicle Owner or Lessee *" at bounding box center [770, 145] width 934 height 32
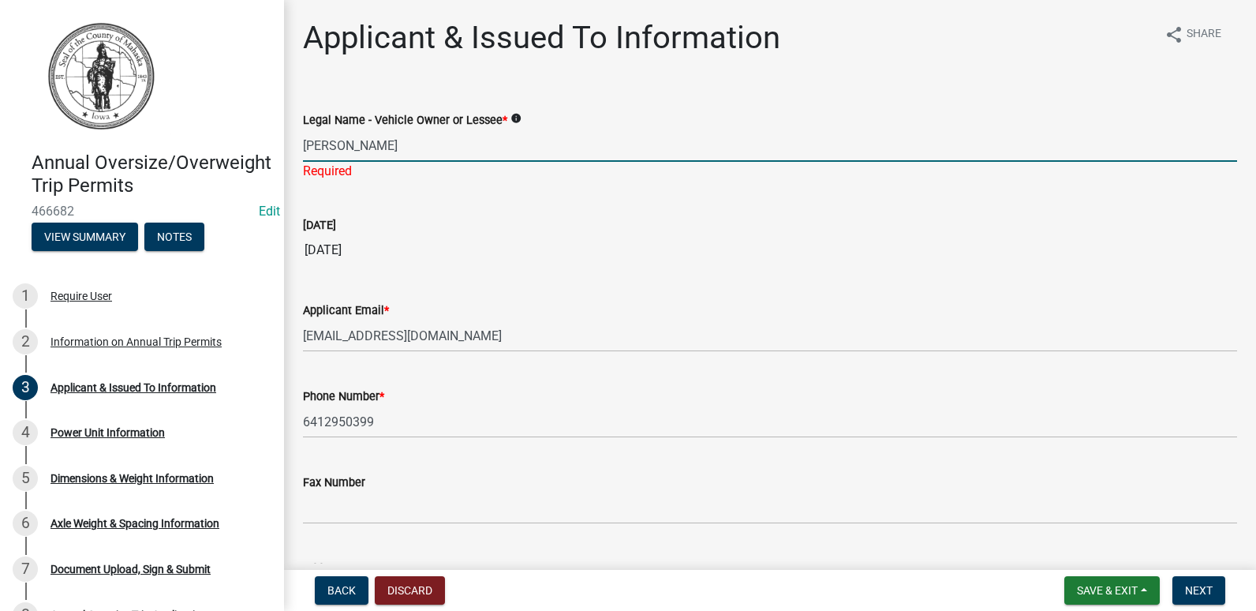
type input "bob"
click at [595, 315] on form "Applicant Email * rodwell@mahaskacountyia.gov" at bounding box center [770, 326] width 934 height 51
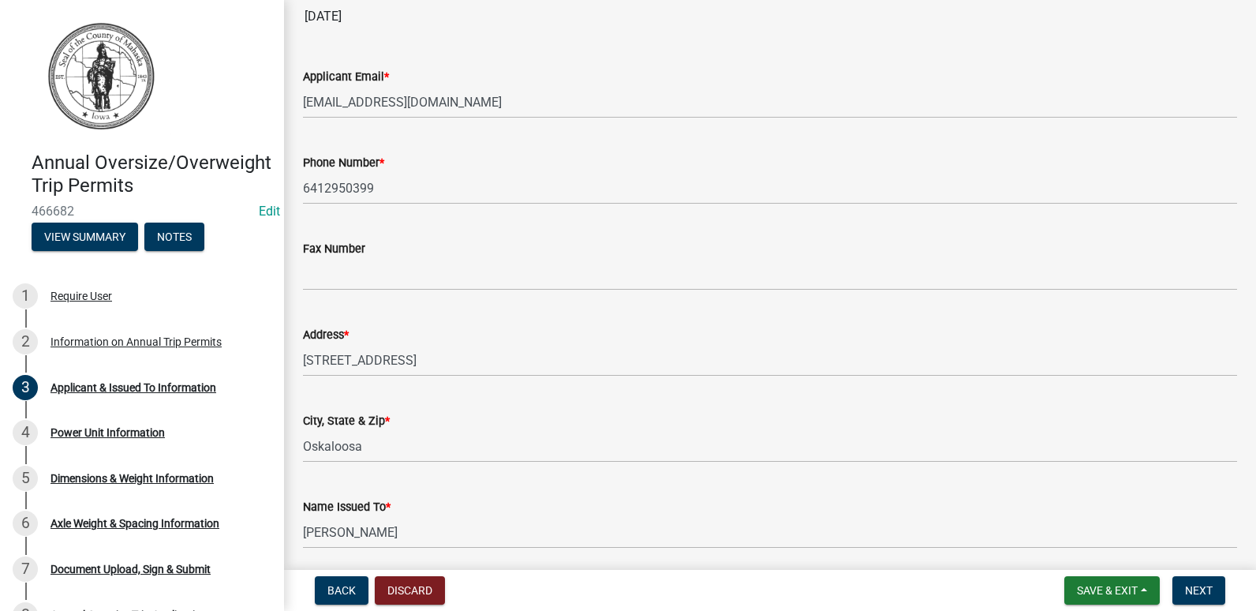
scroll to position [237, 0]
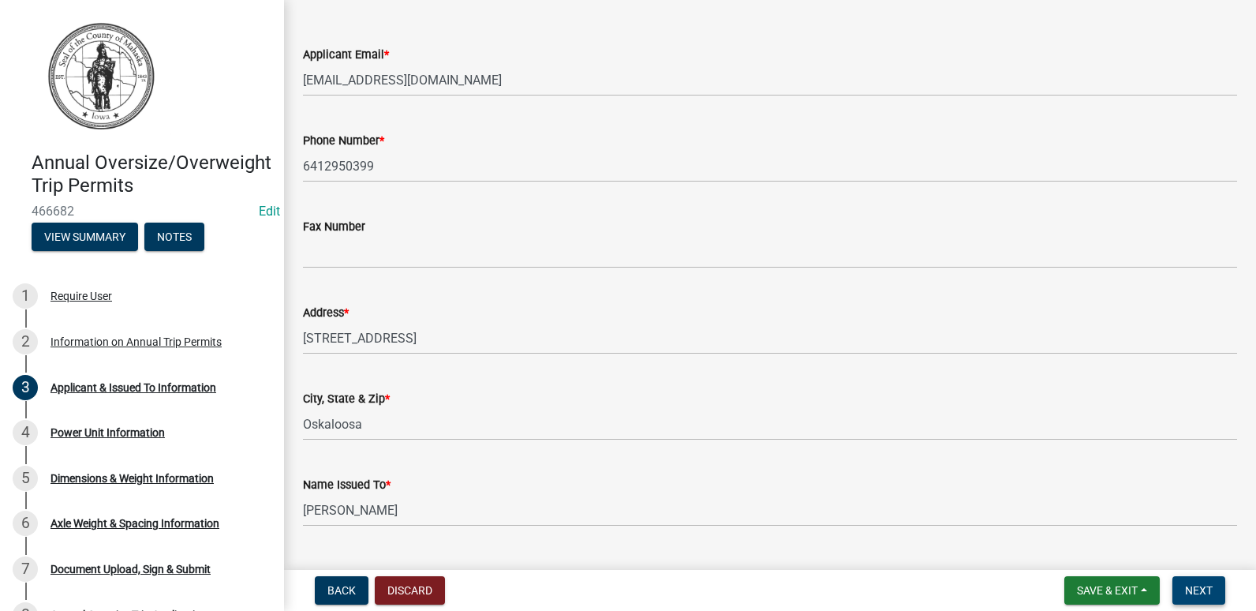
click at [1205, 594] on span "Next" at bounding box center [1199, 590] width 28 height 13
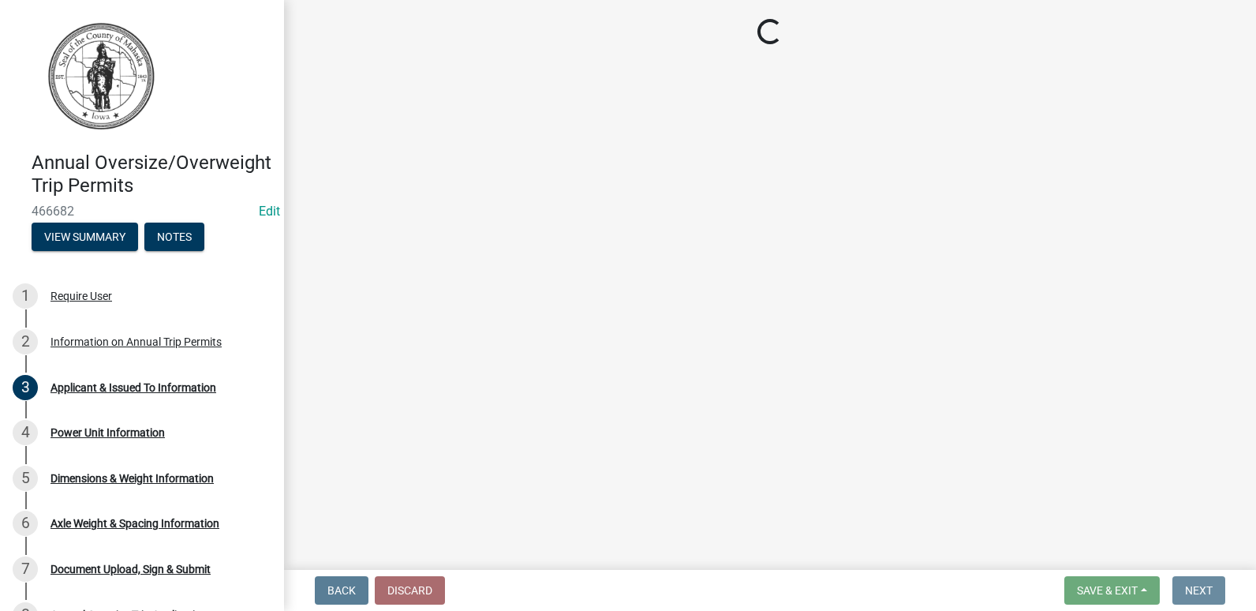
scroll to position [0, 0]
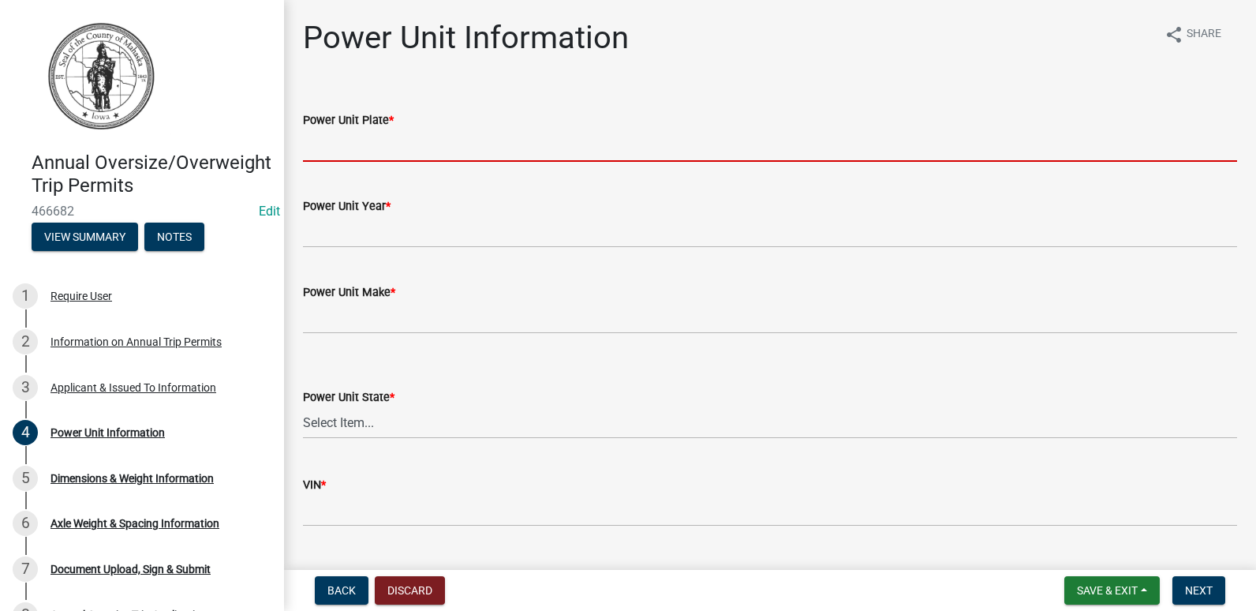
click at [394, 146] on input "Power Unit Plate *" at bounding box center [770, 145] width 934 height 32
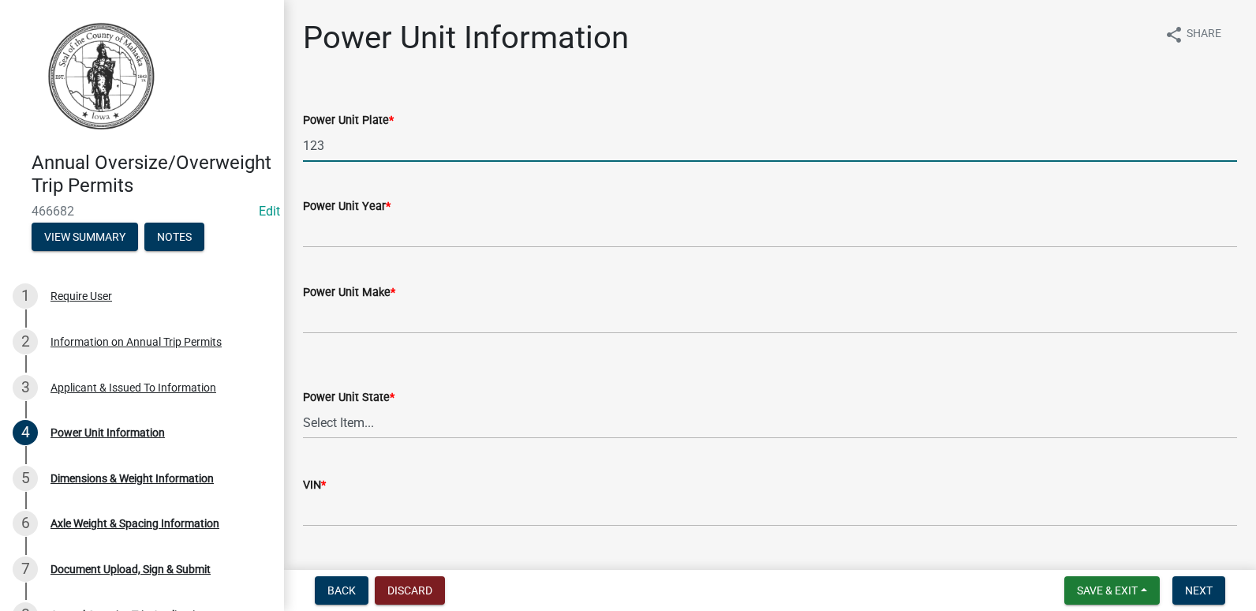
type input "123"
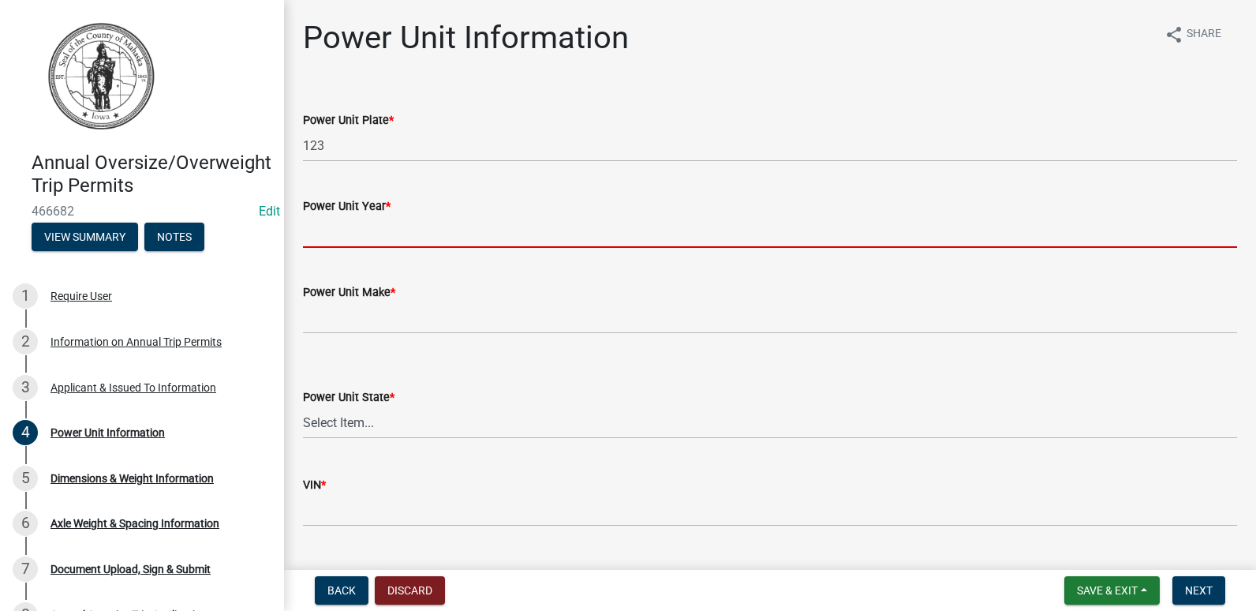
click at [394, 238] on input "Power Unit Year *" at bounding box center [770, 231] width 934 height 32
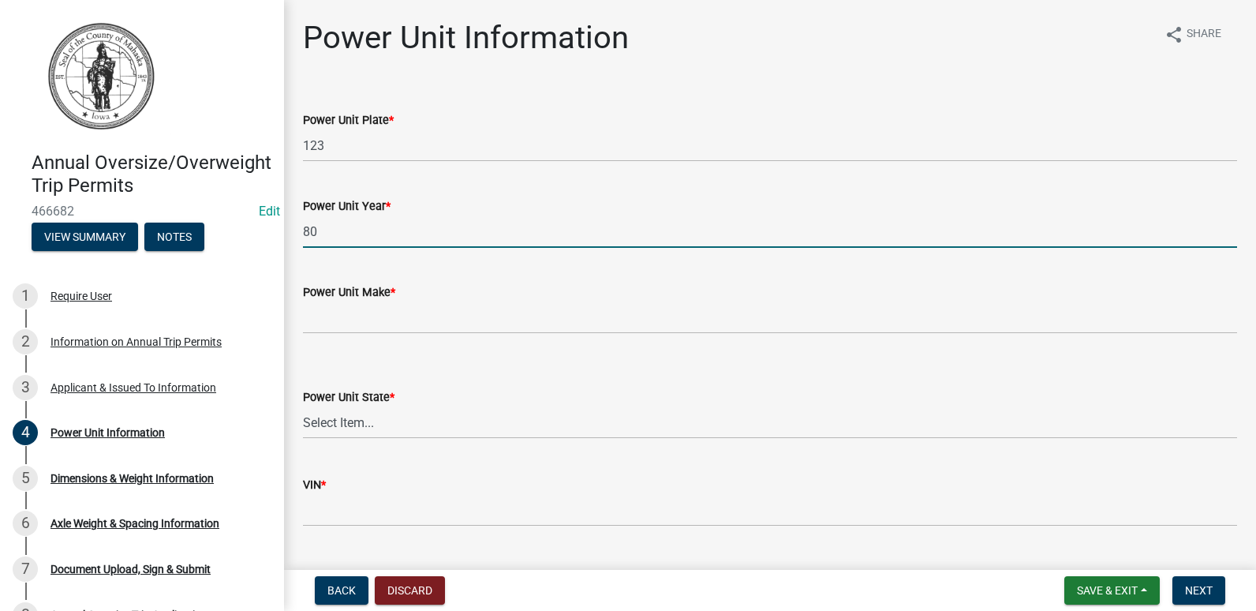
type input "80"
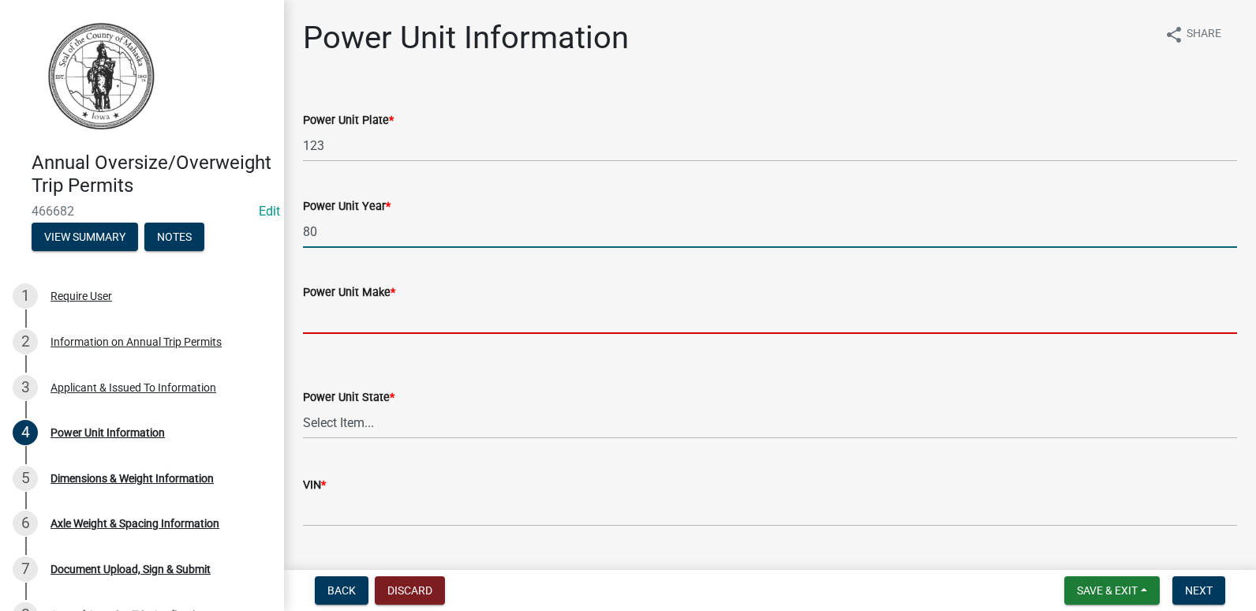
click at [391, 321] on input "Power Unit Make *" at bounding box center [770, 317] width 934 height 32
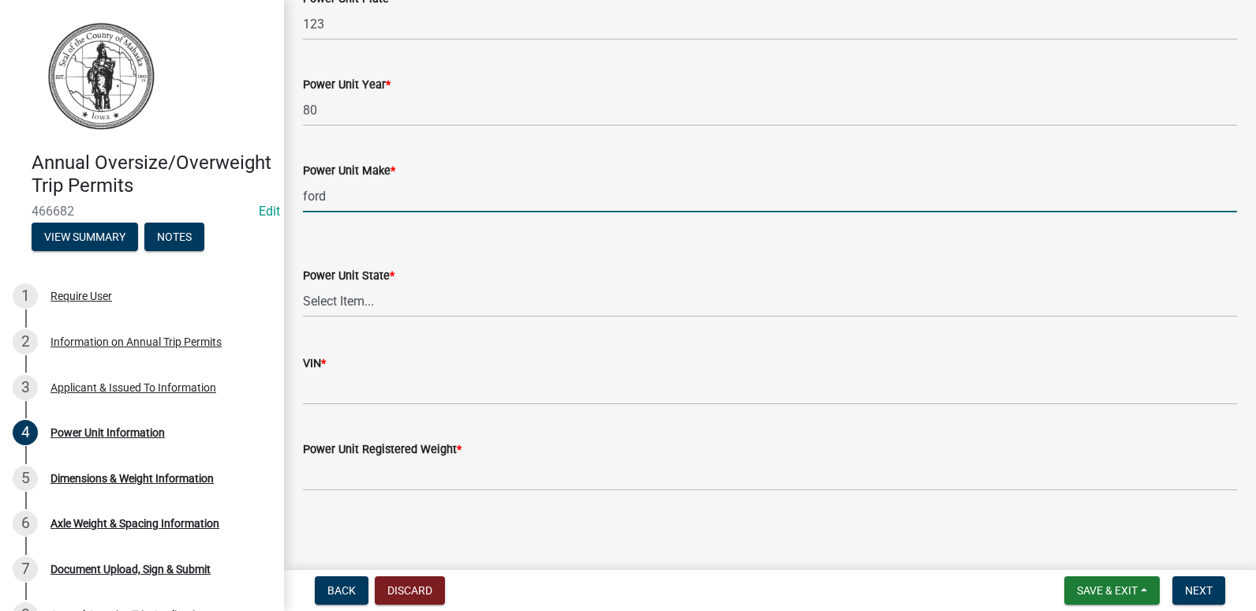
scroll to position [123, 0]
type input "ford"
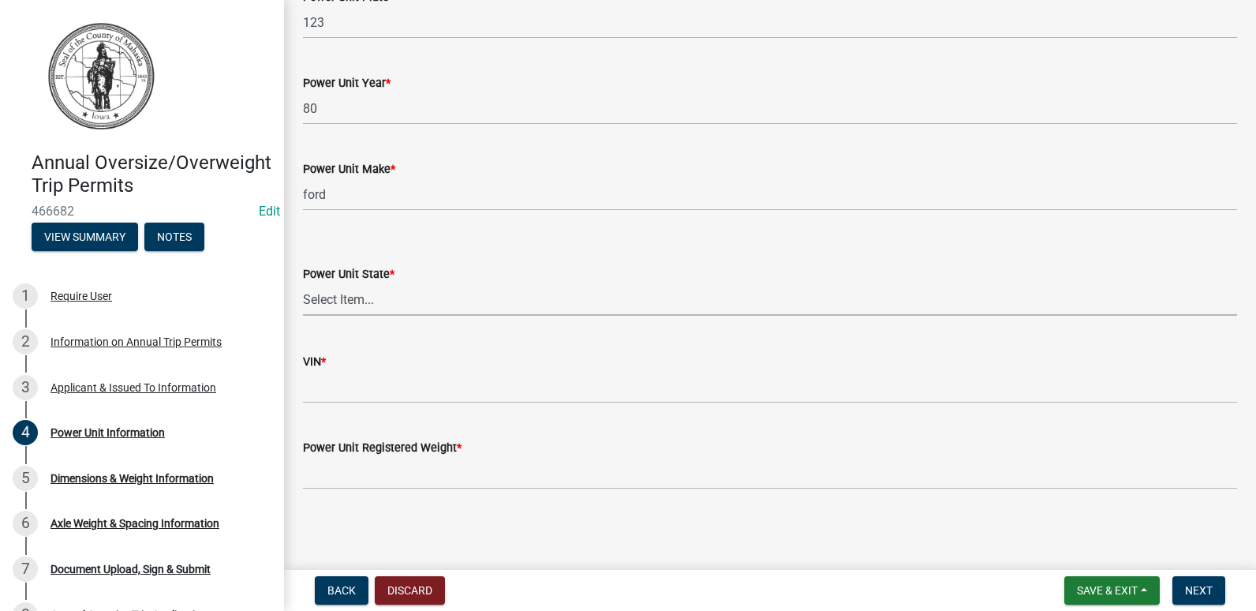
click at [347, 287] on select "Select Item... AL AK AZ AR CA CO CT DE FL GA HI ID IL IN IA KS KY LA ME MD MA M…" at bounding box center [770, 299] width 934 height 32
click at [303, 283] on select "Select Item... AL AK AZ AR CA CO CT DE FL GA HI ID IL IN IA KS KY LA ME MD MA M…" at bounding box center [770, 299] width 934 height 32
select select "5562b91b-3af3-4a96-bd9f-99db17f0bf56"
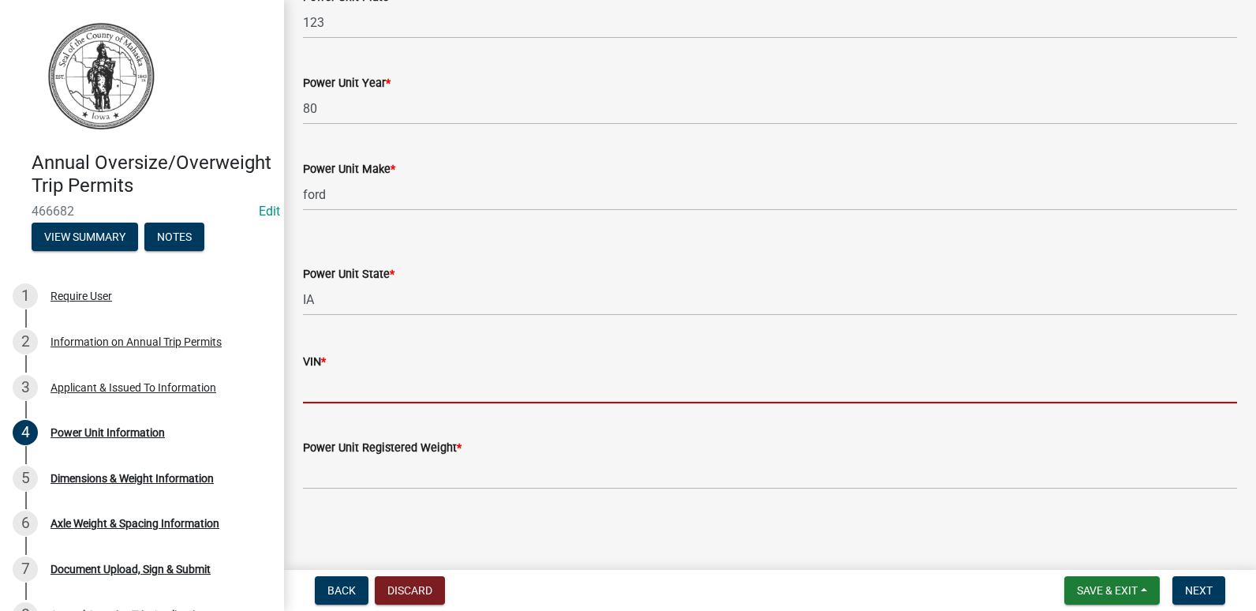
click at [423, 375] on input "VIN *" at bounding box center [770, 387] width 934 height 32
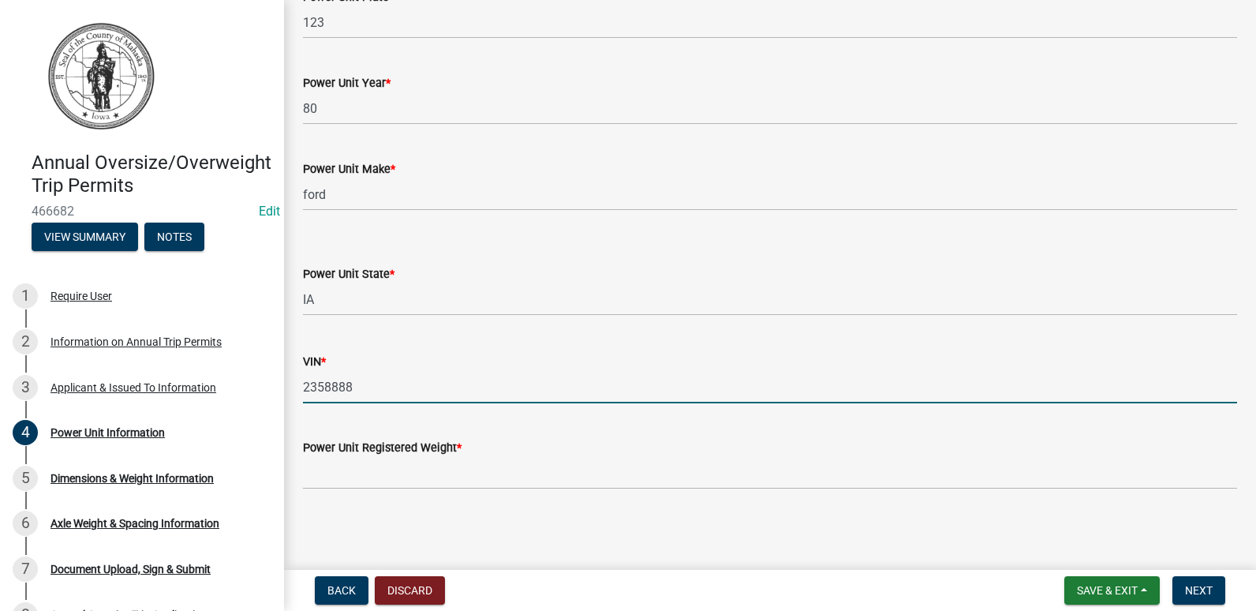
type input "2358888"
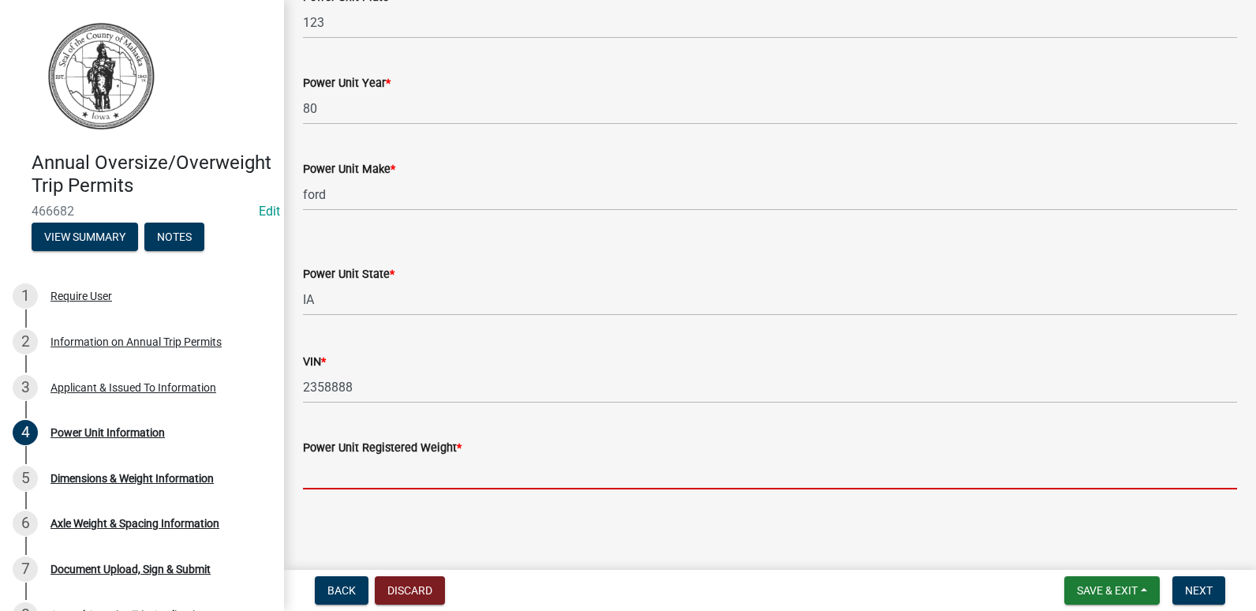
click at [504, 464] on input "Power Unit Registered Weight *" at bounding box center [770, 473] width 934 height 32
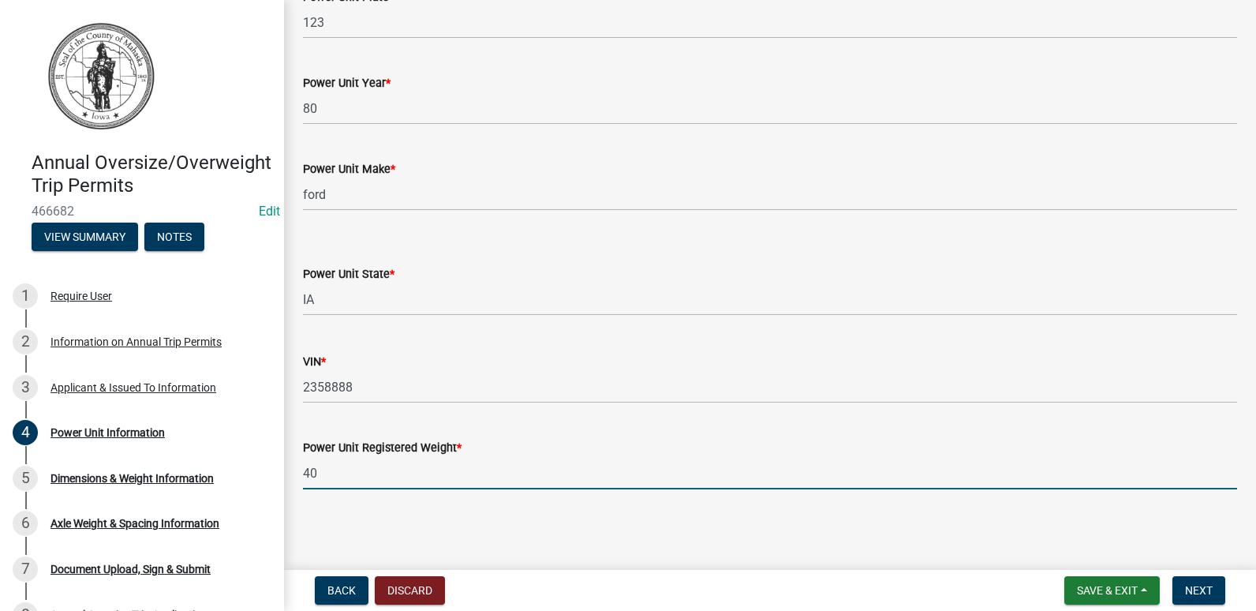
click at [510, 461] on input "40" at bounding box center [770, 473] width 934 height 32
type input "40"
click at [1187, 592] on span "Next" at bounding box center [1199, 590] width 28 height 13
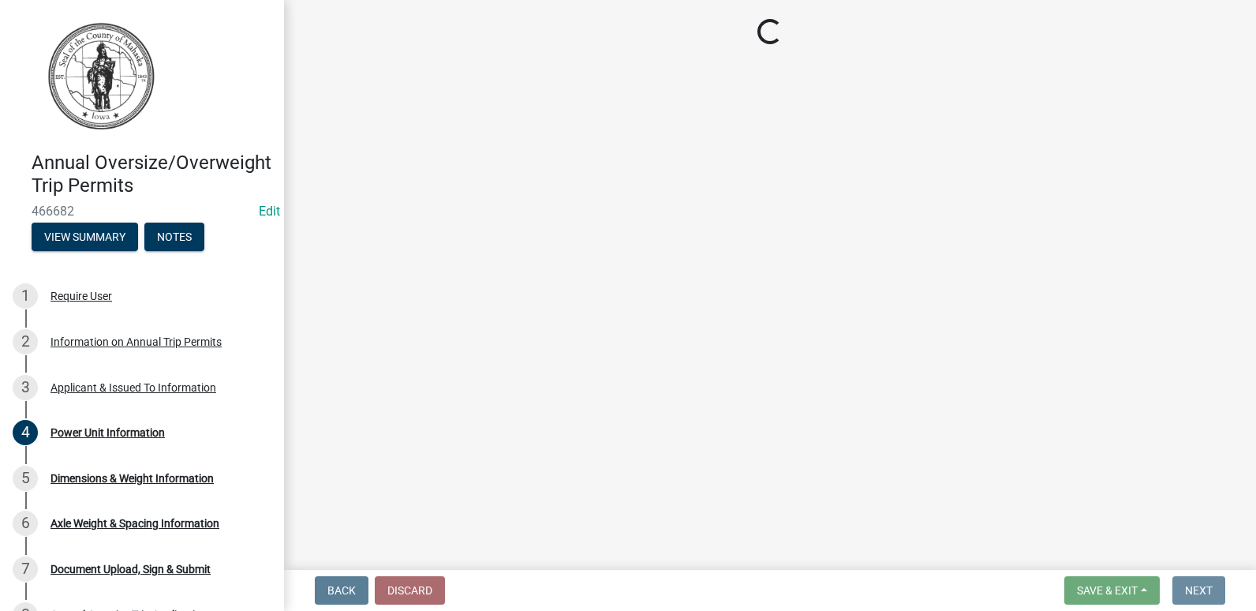
scroll to position [0, 0]
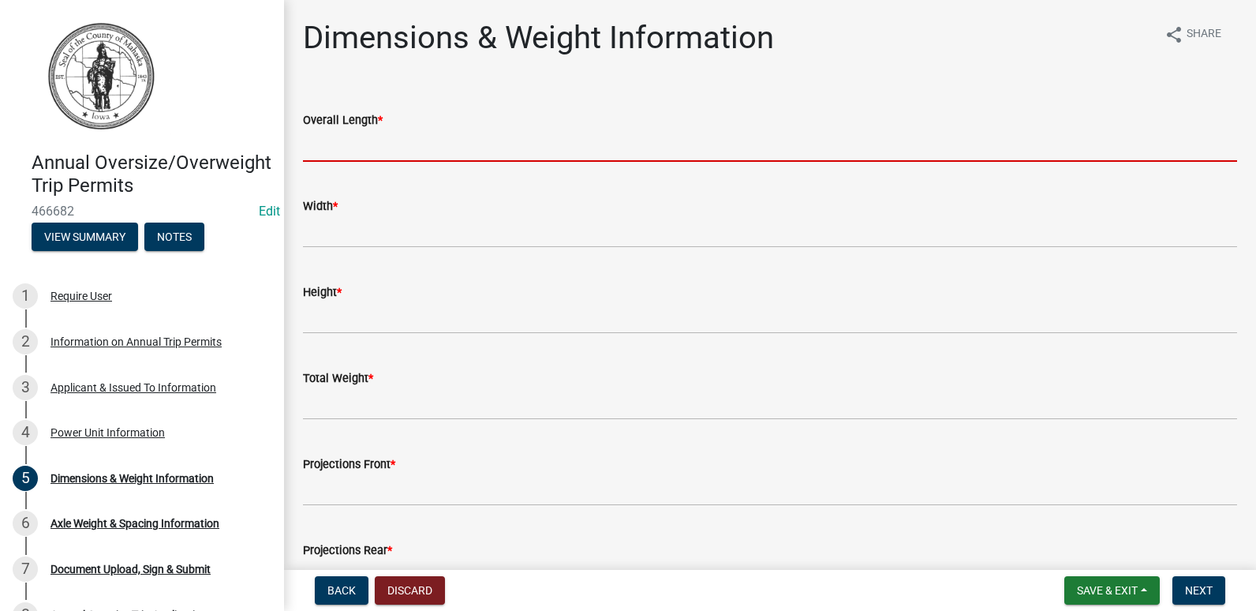
click at [389, 133] on input "Overall Length *" at bounding box center [770, 145] width 934 height 32
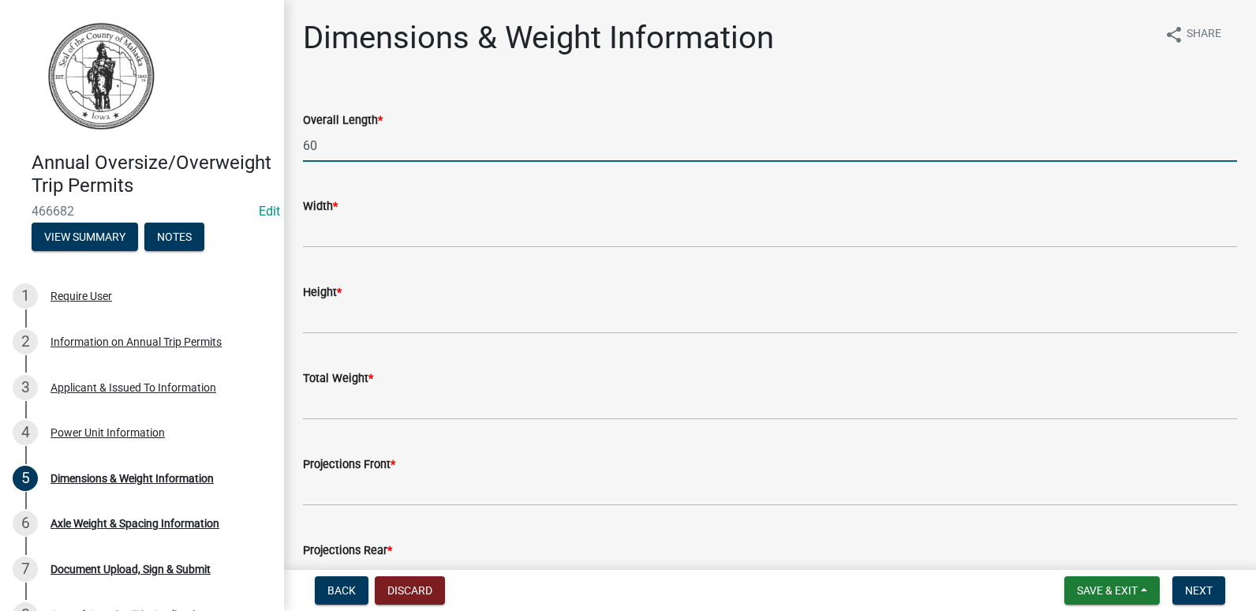
type input "60"
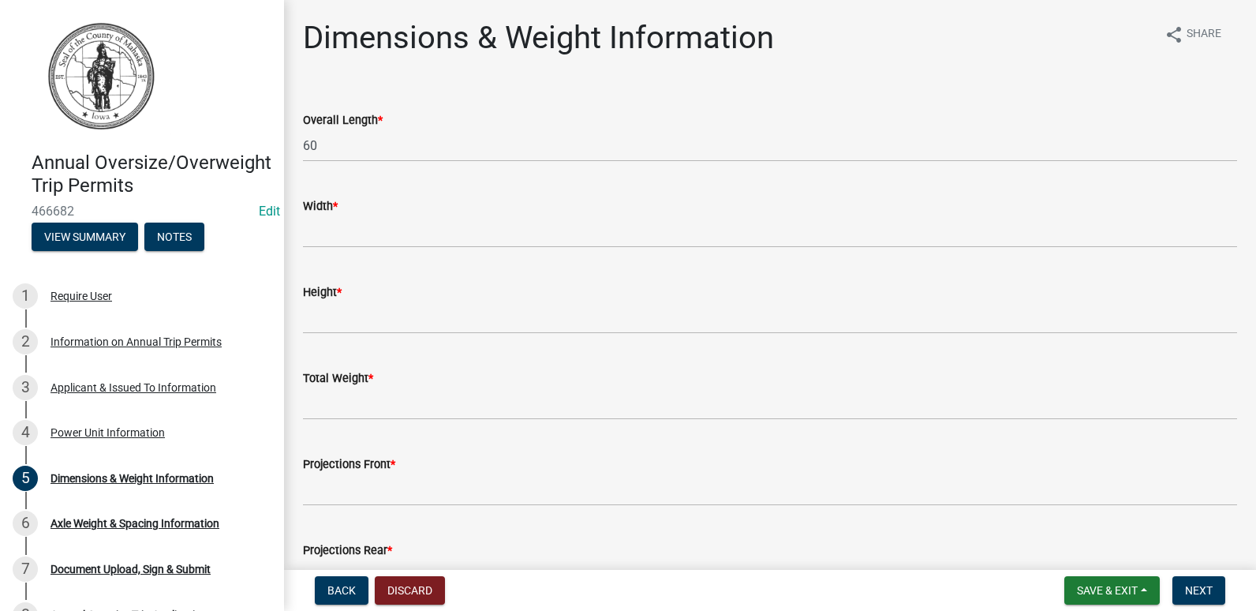
click at [396, 260] on wm-data-entity-input "Width *" at bounding box center [770, 217] width 934 height 86
click at [362, 211] on div "Width *" at bounding box center [770, 205] width 934 height 19
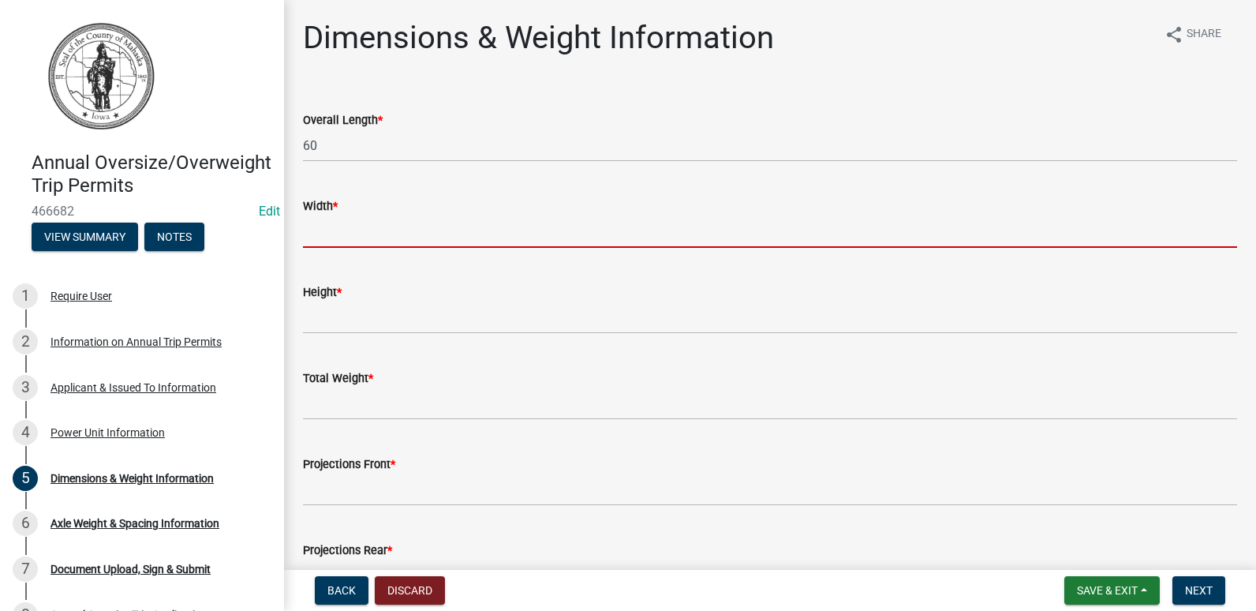
click at [348, 232] on input "Width *" at bounding box center [770, 231] width 934 height 32
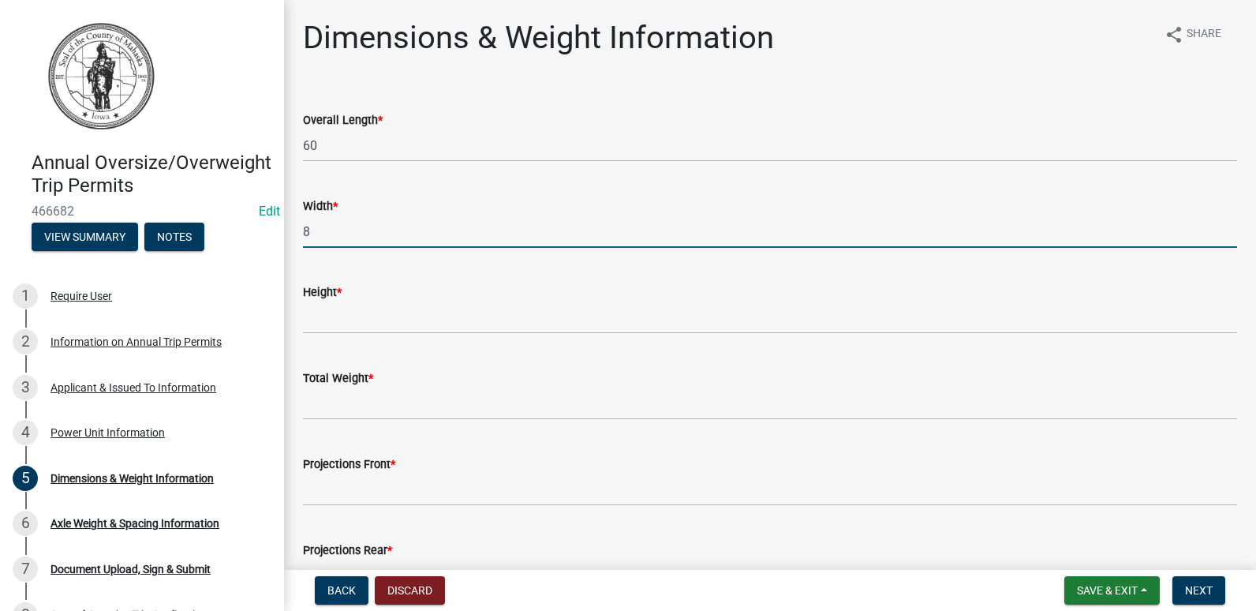
type input "8"
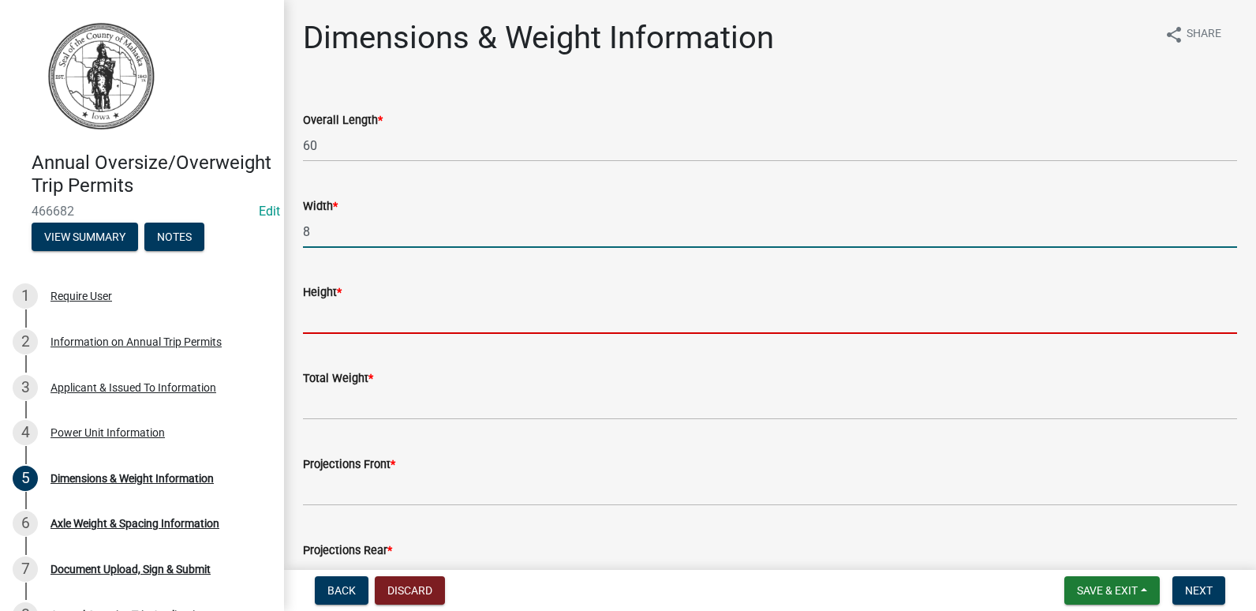
click at [320, 324] on input "Height *" at bounding box center [770, 317] width 934 height 32
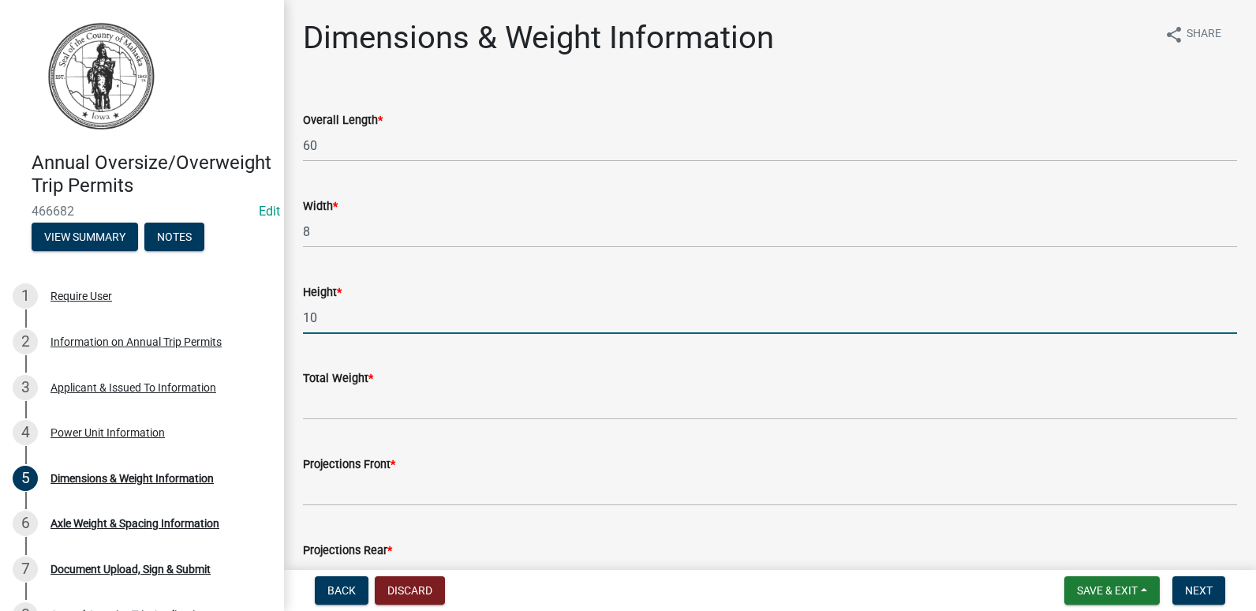
type input "10"
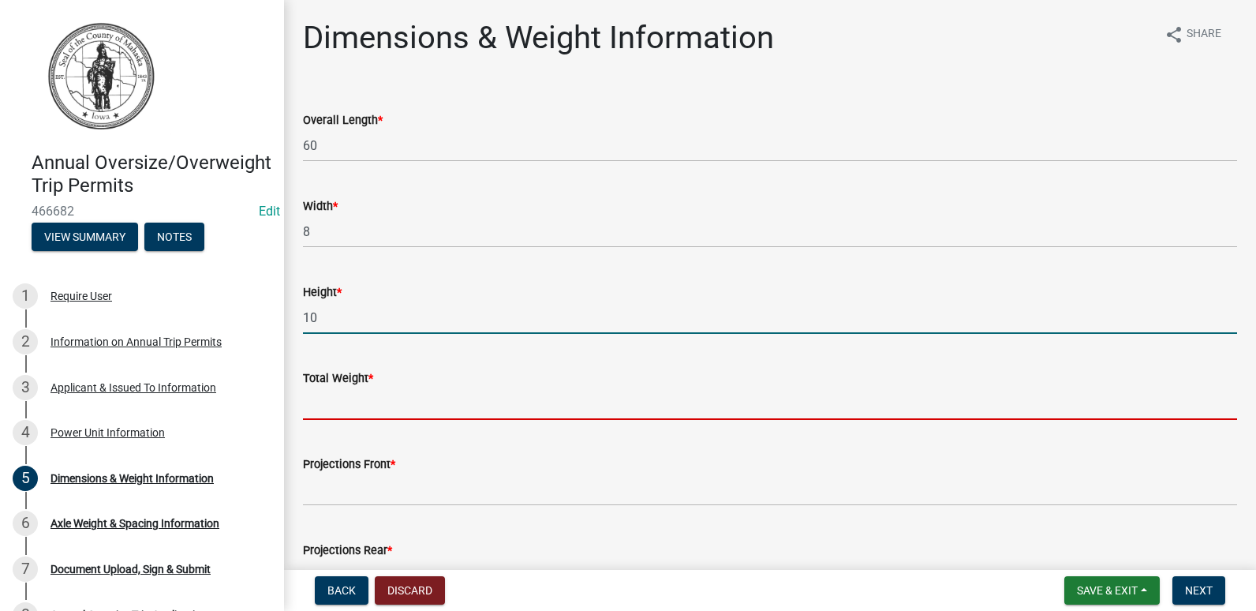
click at [323, 406] on input "Total Weight *" at bounding box center [770, 403] width 934 height 32
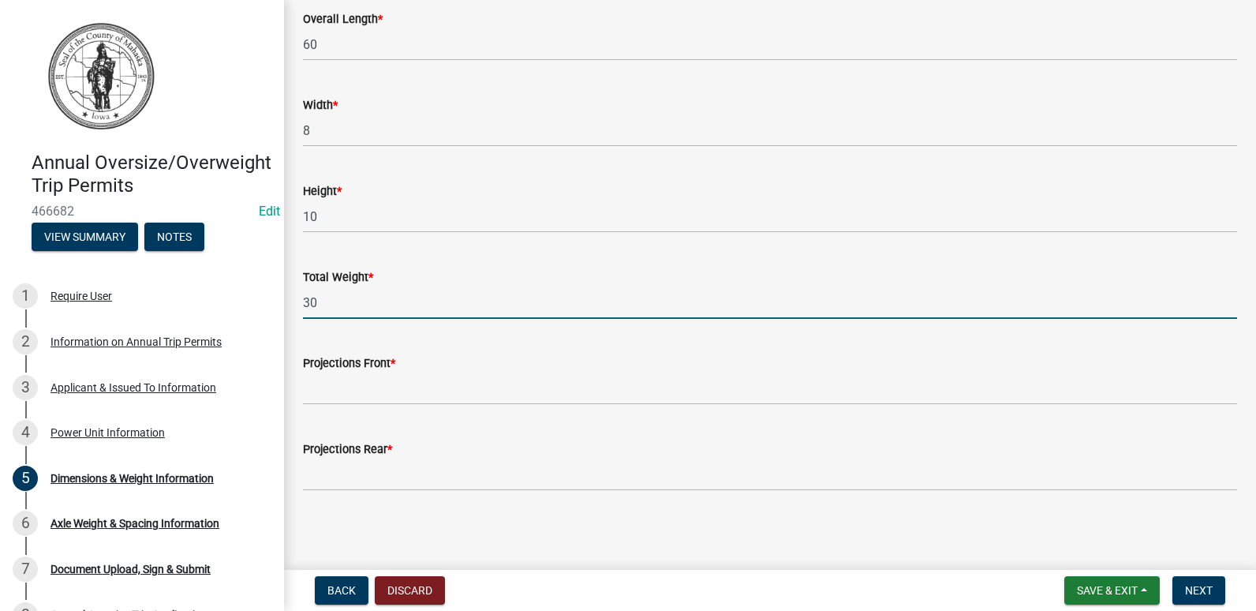
scroll to position [103, 0]
type input "30"
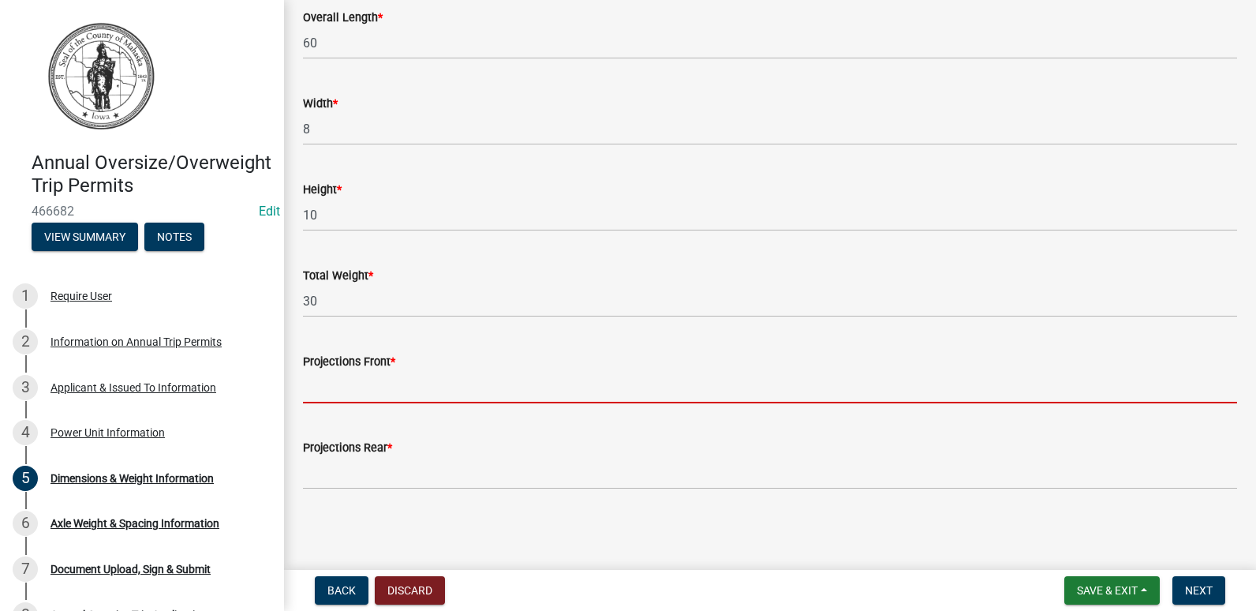
click at [330, 391] on input "Projections Front *" at bounding box center [770, 387] width 934 height 32
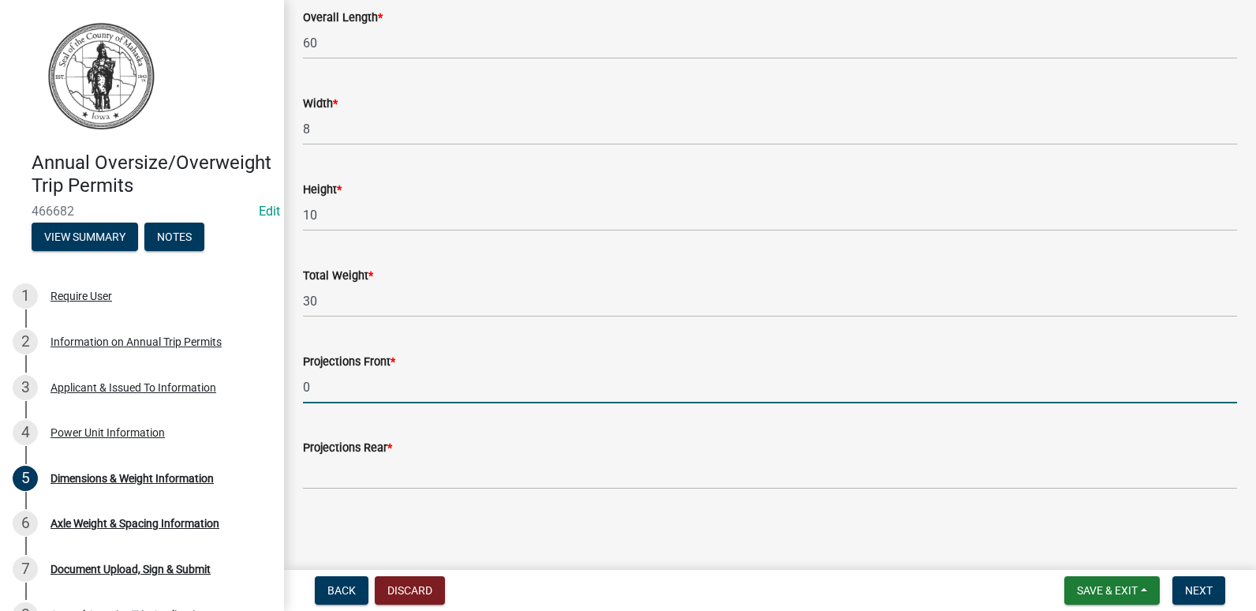
type input "0"
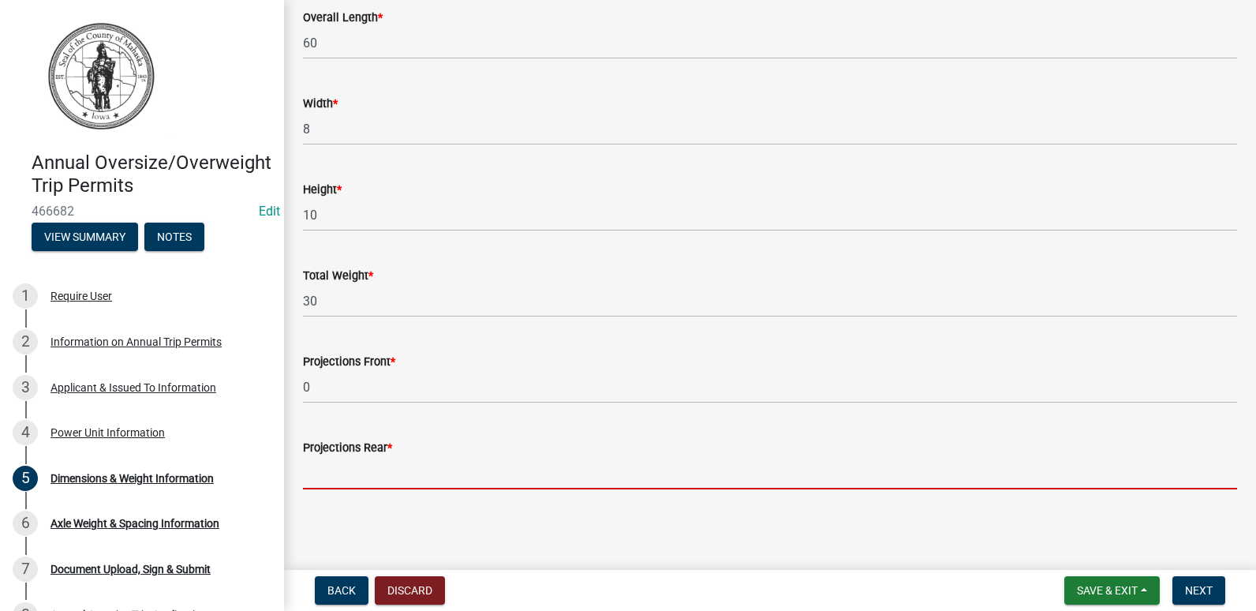
click at [355, 462] on input "Projections Rear *" at bounding box center [770, 473] width 934 height 32
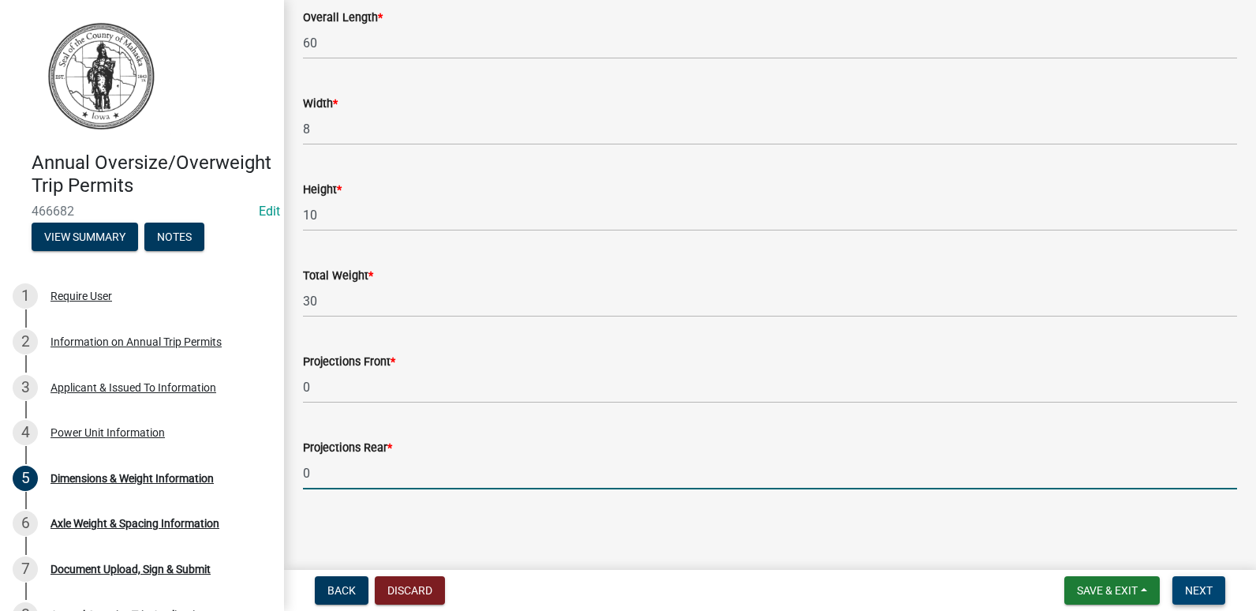
type input "0"
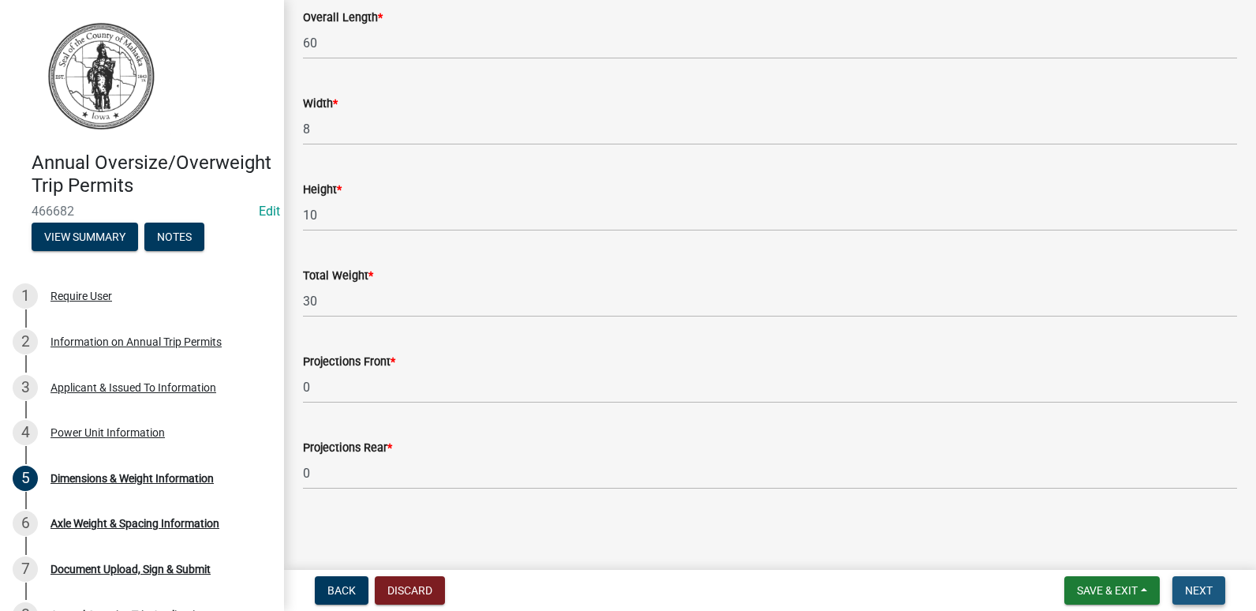
click at [1202, 589] on span "Next" at bounding box center [1199, 590] width 28 height 13
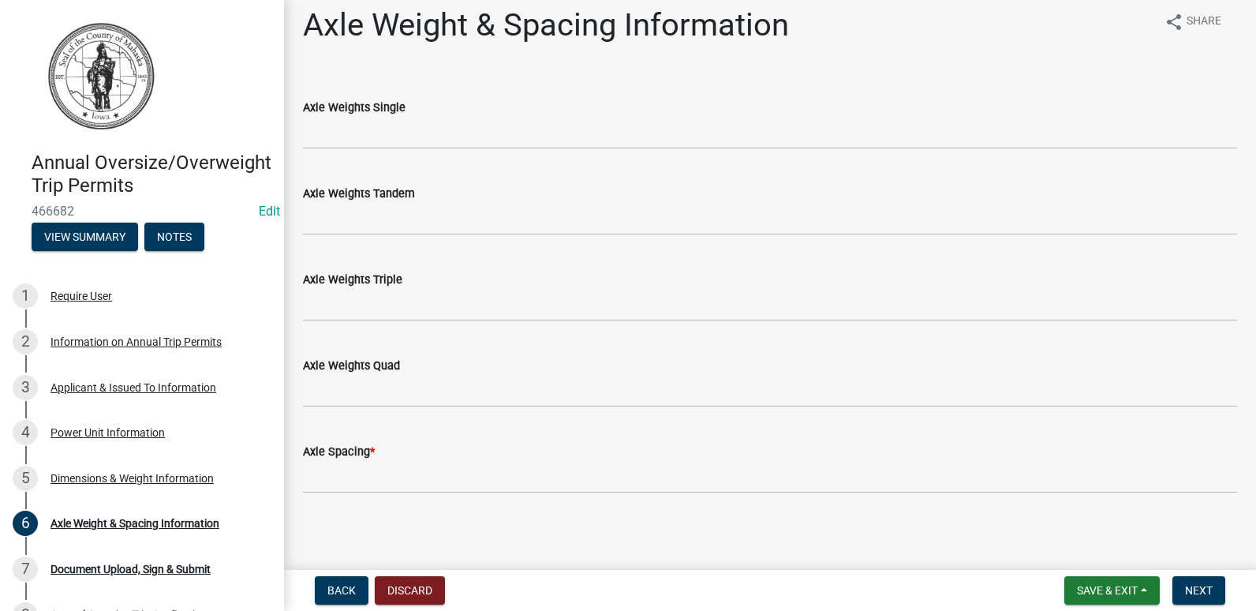
scroll to position [17, 0]
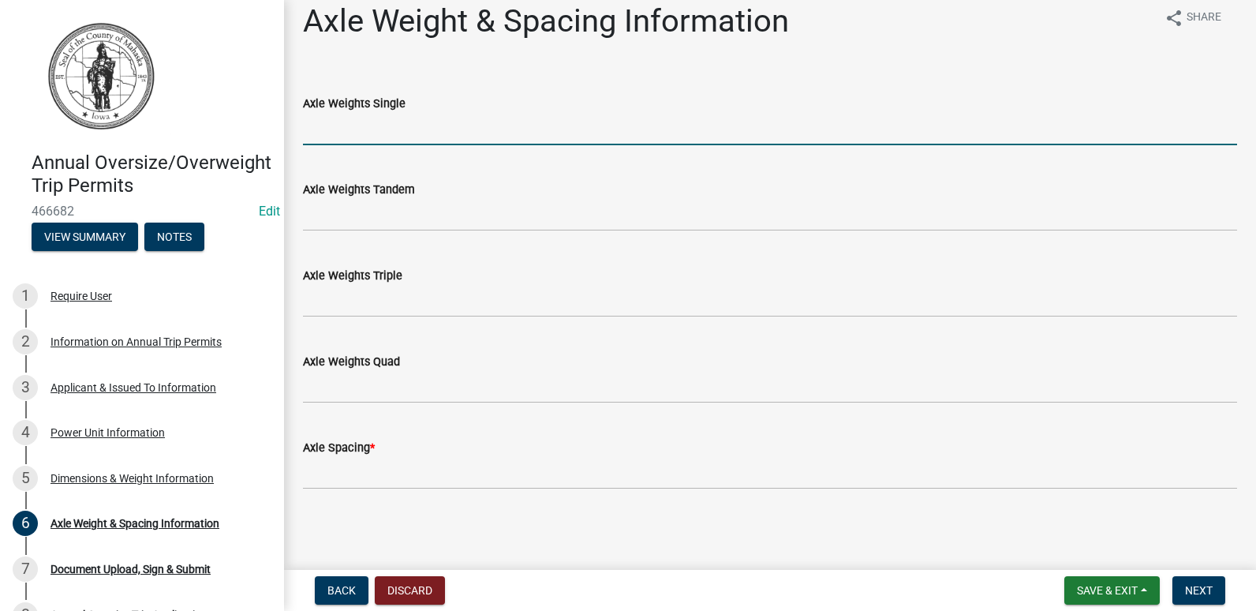
click at [432, 129] on input "Axle Weights Single" at bounding box center [770, 129] width 934 height 32
type input "20"
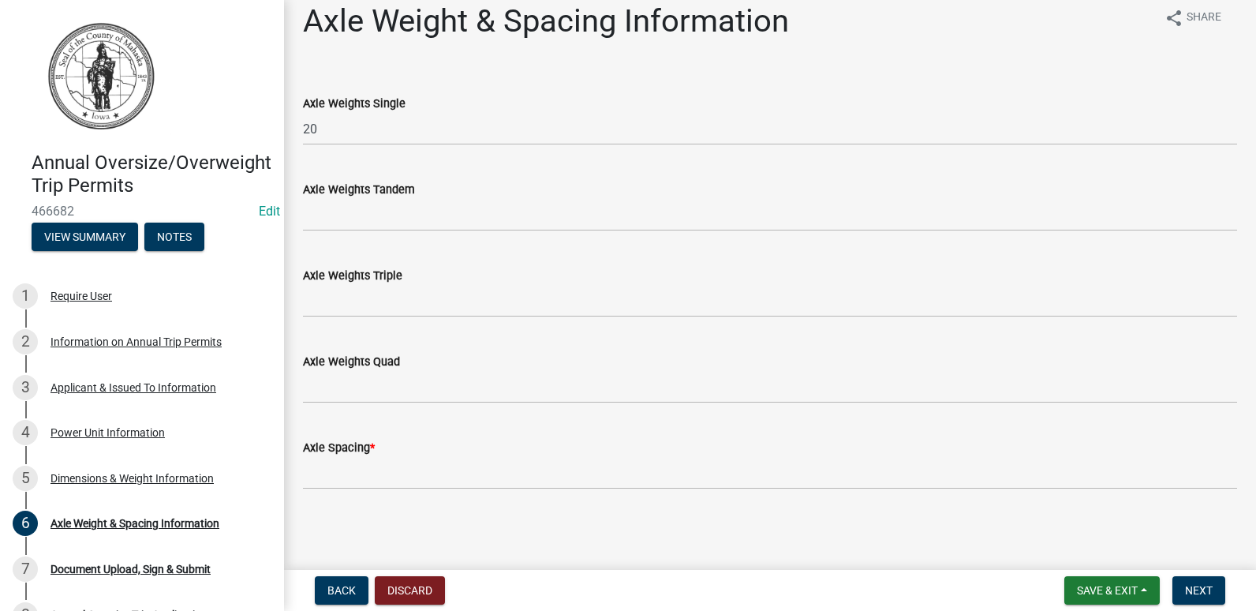
click at [427, 197] on div "Axle Weights Tandem" at bounding box center [770, 189] width 934 height 19
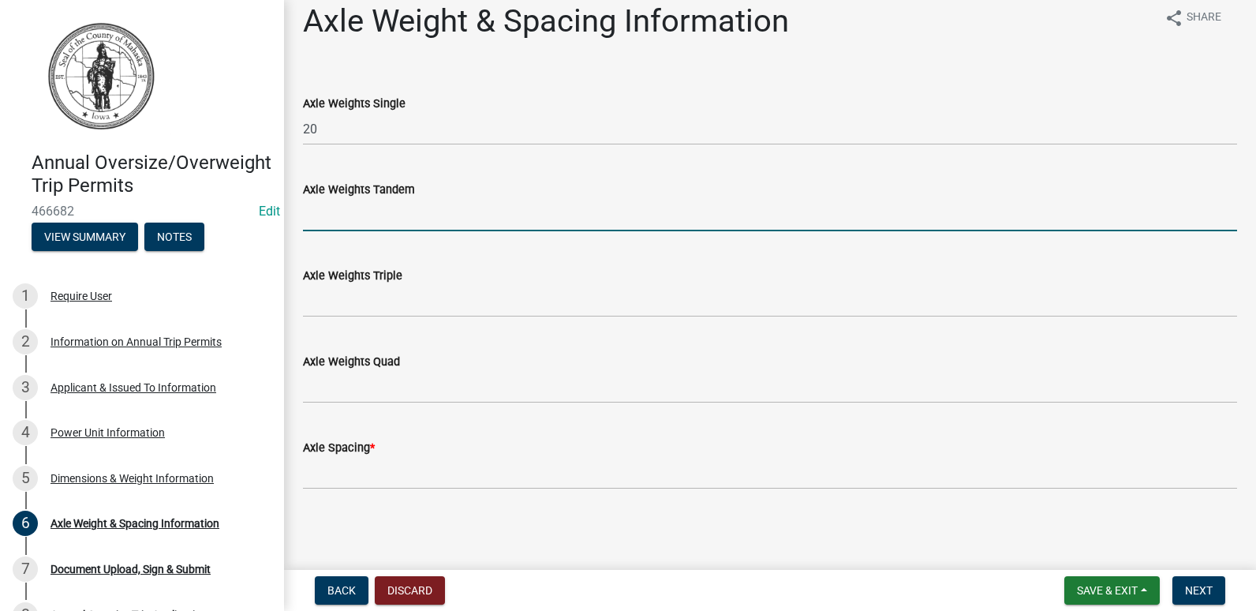
click at [424, 212] on input "Axle Weights Tandem" at bounding box center [770, 215] width 934 height 32
type input "30"
click at [398, 321] on wm-data-entity-input "Axle Weights Triple" at bounding box center [770, 287] width 934 height 86
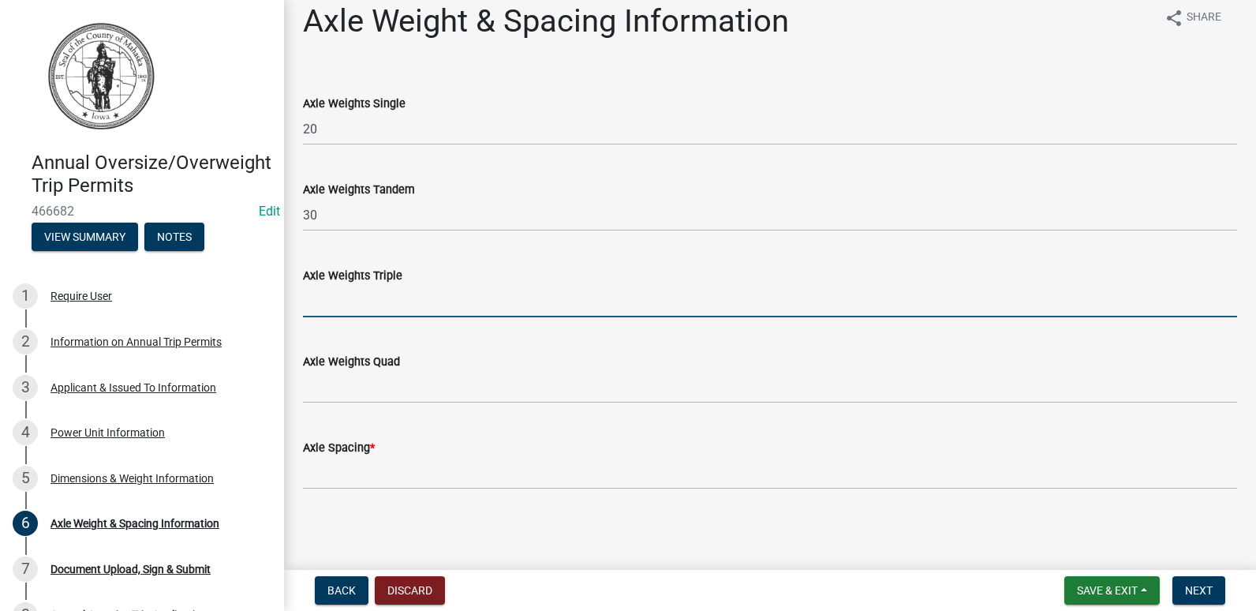
click at [400, 295] on input "Axle Weights Triple" at bounding box center [770, 301] width 934 height 32
type input "35"
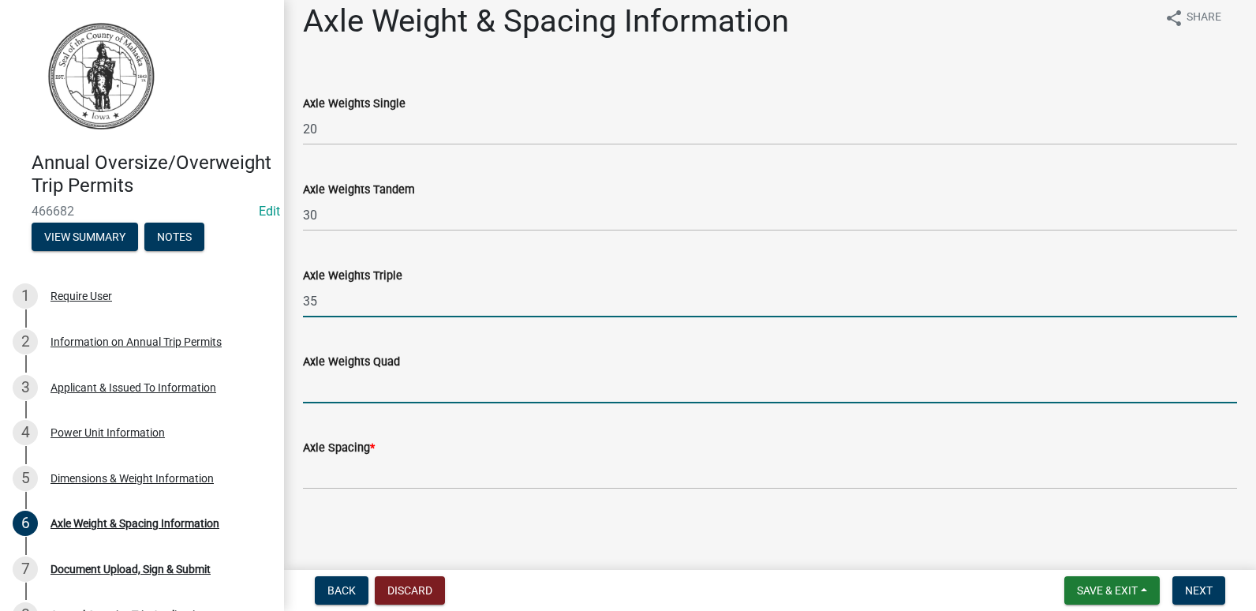
click at [392, 383] on input "Axle Weights Quad" at bounding box center [770, 387] width 934 height 32
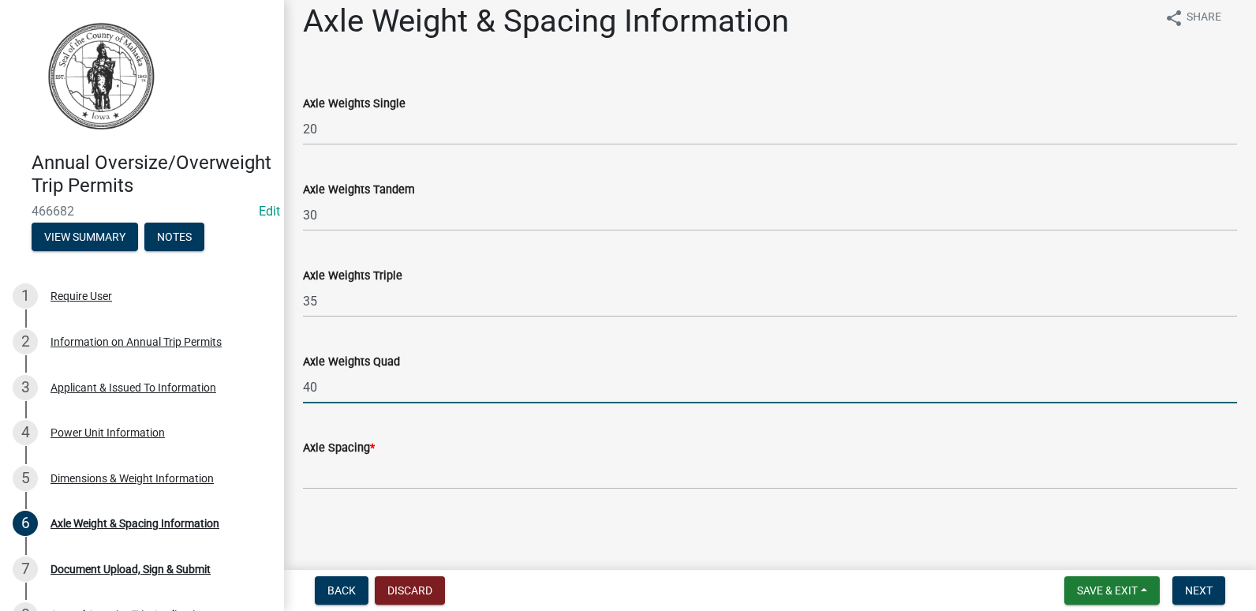
type input "40"
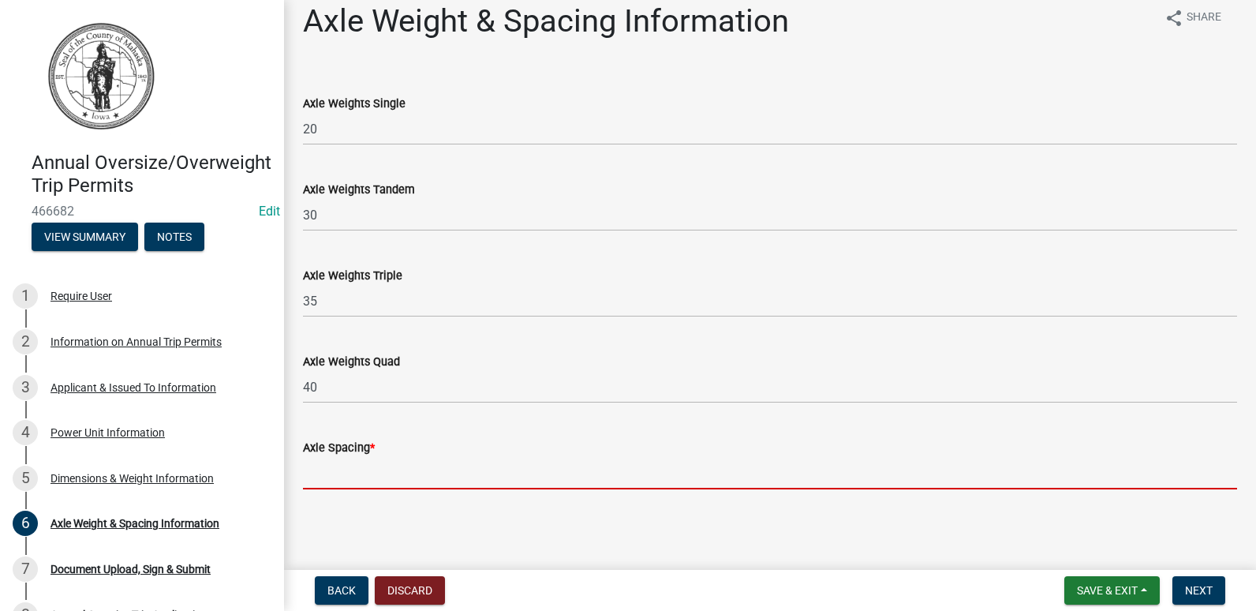
click at [486, 475] on input "Axle Spacing *" at bounding box center [770, 473] width 934 height 32
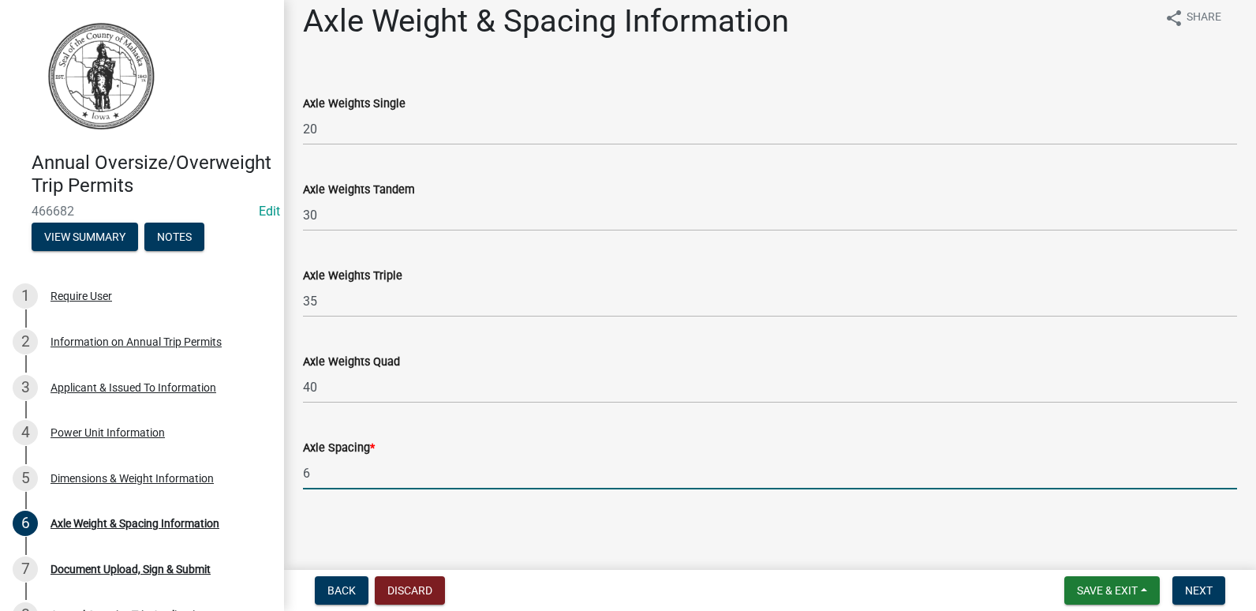
click at [503, 481] on input "6" at bounding box center [770, 473] width 934 height 32
type input "6"
click at [1193, 593] on span "Next" at bounding box center [1199, 590] width 28 height 13
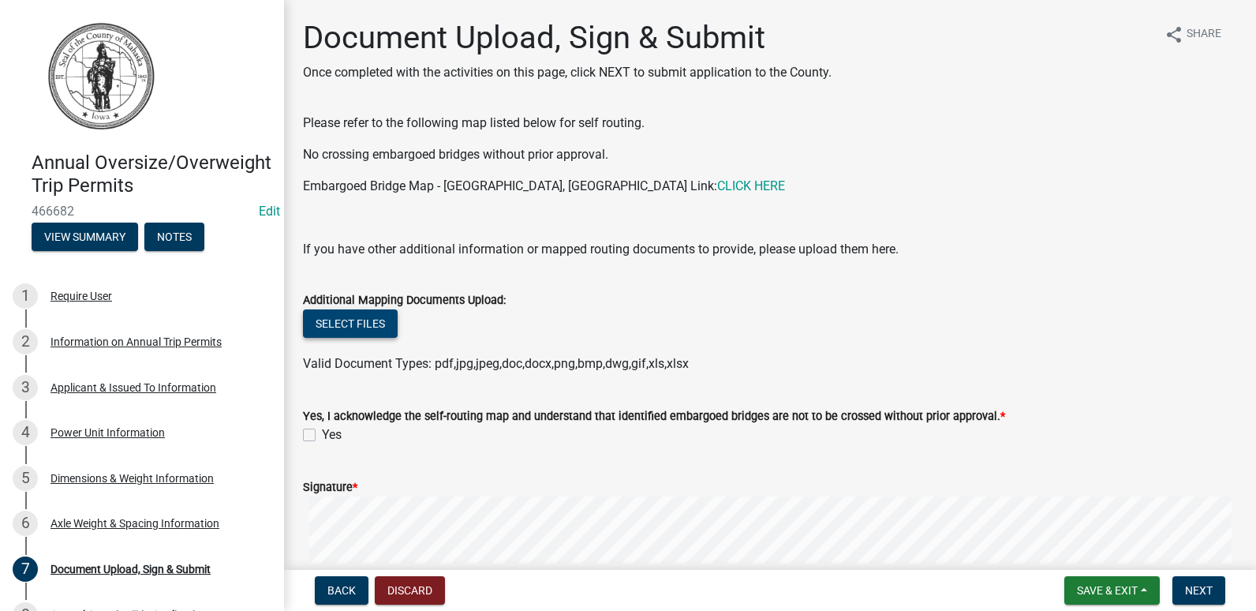
scroll to position [79, 0]
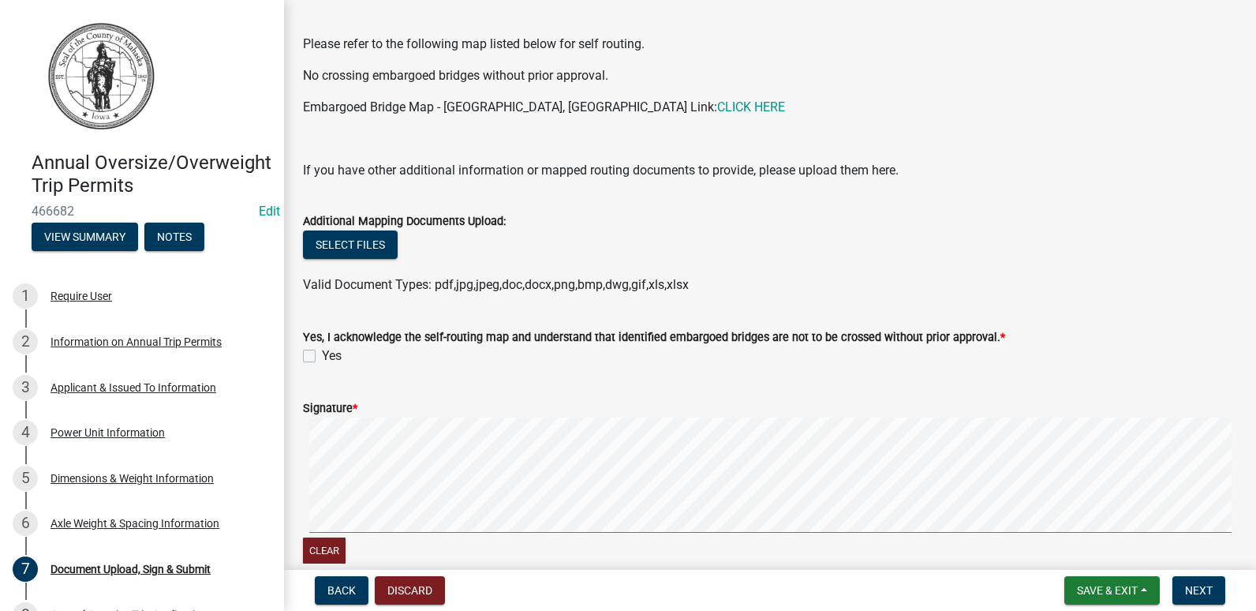
click at [322, 351] on label "Yes" at bounding box center [332, 355] width 20 height 19
click at [322, 351] on input "Yes" at bounding box center [327, 351] width 10 height 10
checkbox input "true"
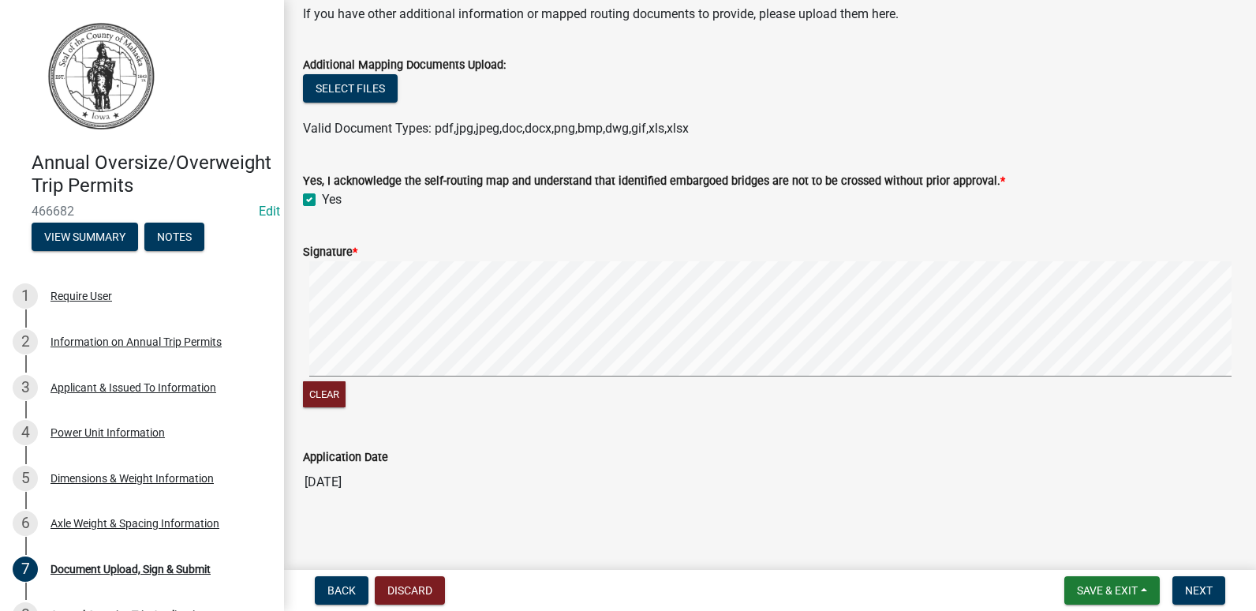
scroll to position [237, 0]
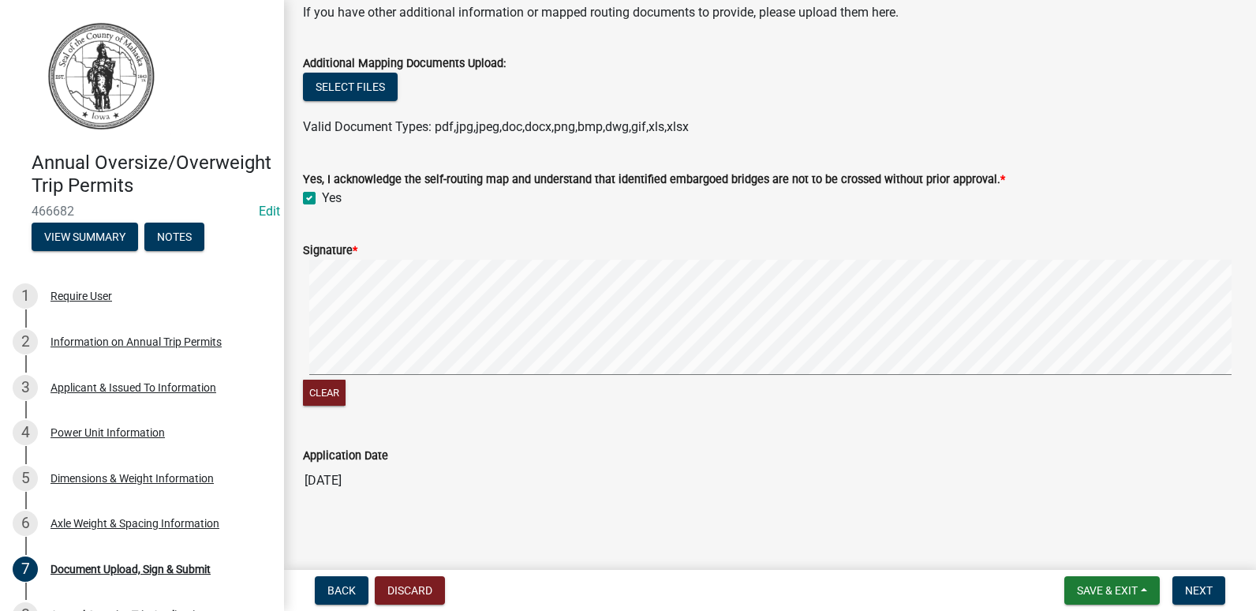
click at [945, 228] on form "Signature * Clear" at bounding box center [770, 316] width 934 height 188
click at [1201, 593] on span "Next" at bounding box center [1199, 590] width 28 height 13
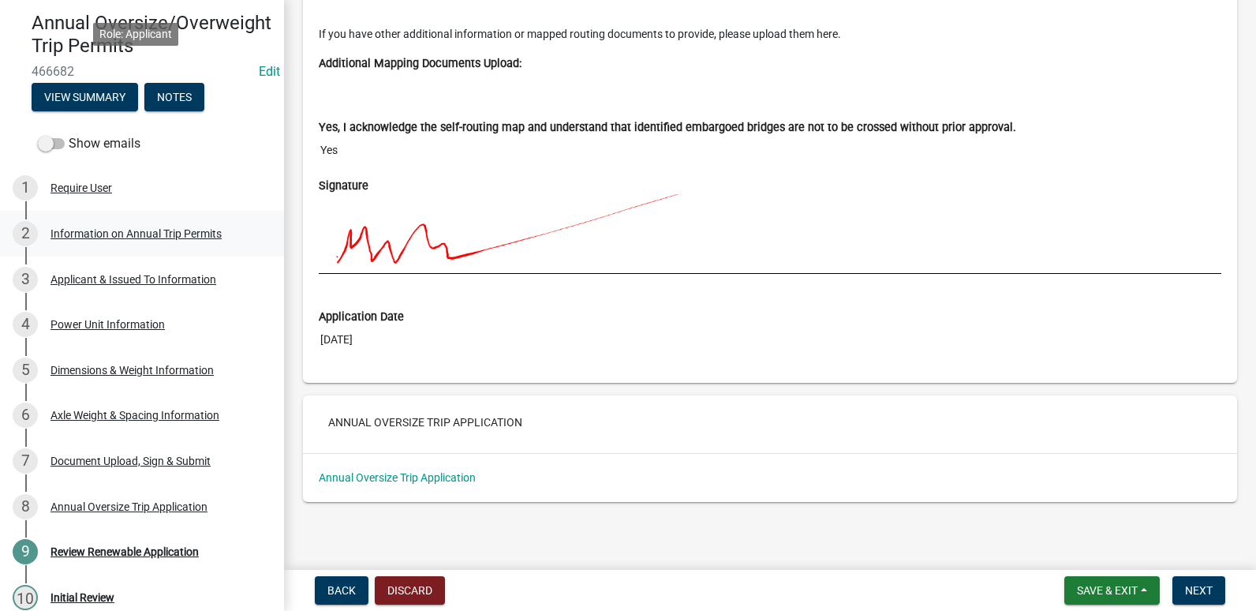
scroll to position [364, 0]
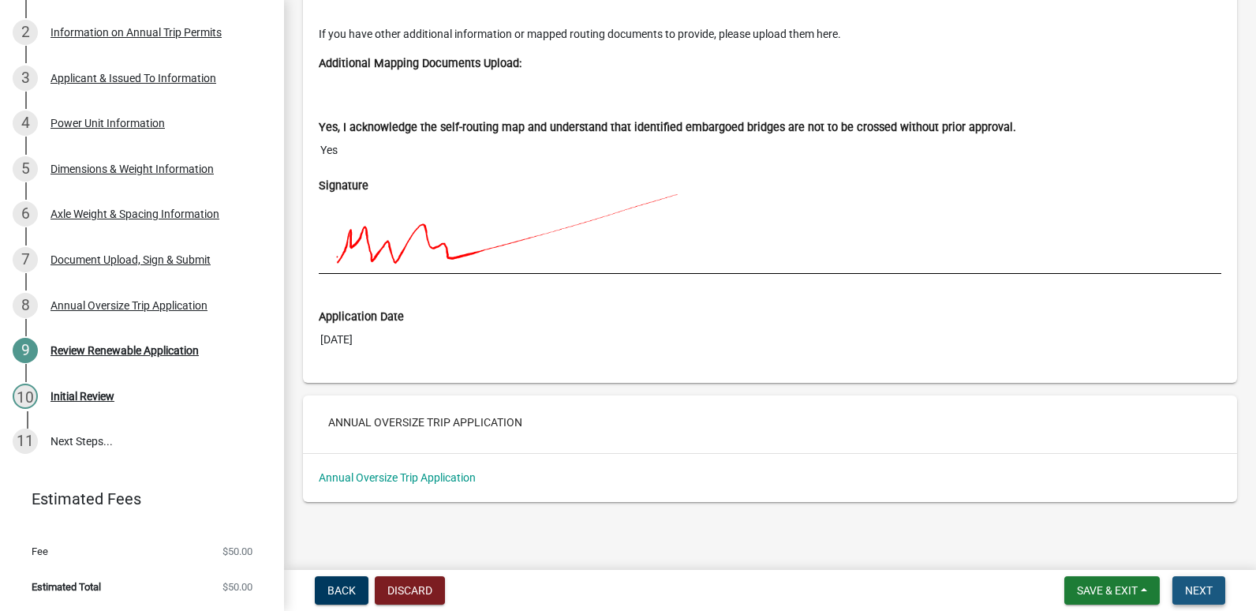
click at [1202, 592] on span "Next" at bounding box center [1199, 590] width 28 height 13
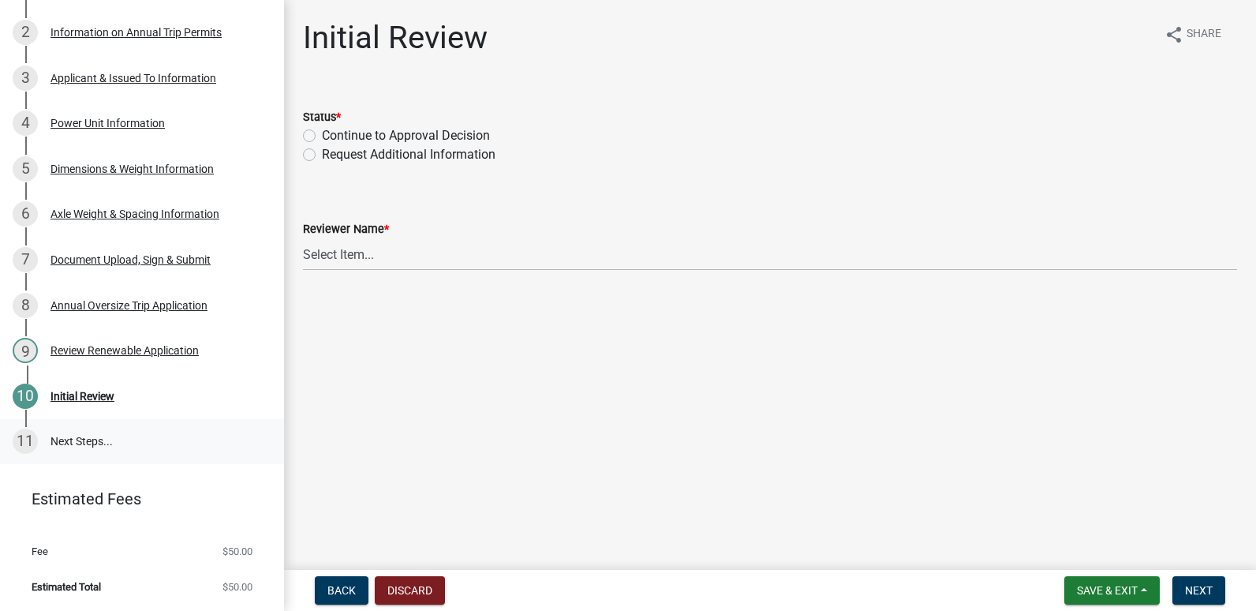
click at [20, 441] on div "11" at bounding box center [25, 440] width 25 height 25
click at [73, 443] on link "11 Next Steps..." at bounding box center [142, 442] width 284 height 46
click at [1087, 589] on span "Save & Exit" at bounding box center [1107, 590] width 61 height 13
click at [1063, 512] on button "Save" at bounding box center [1097, 511] width 126 height 38
click at [316, 139] on div "Continue to Approval Decision" at bounding box center [770, 135] width 934 height 19
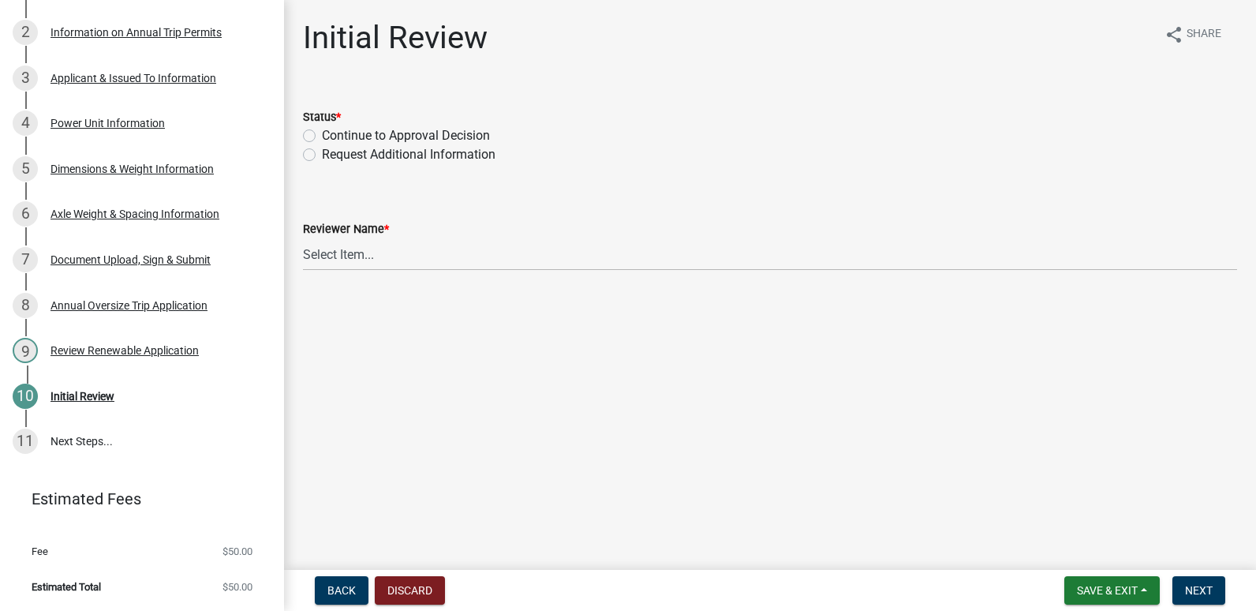
click at [322, 131] on label "Continue to Approval Decision" at bounding box center [406, 135] width 168 height 19
click at [322, 131] on input "Continue to Approval Decision" at bounding box center [327, 131] width 10 height 10
radio input "true"
click at [336, 255] on select "Select Item... Andrew McGuire Mike Rodwell Reid Stevens Emily Hefner" at bounding box center [770, 254] width 934 height 32
click at [303, 238] on select "Select Item... Andrew McGuire Mike Rodwell Reid Stevens Emily Hefner" at bounding box center [770, 254] width 934 height 32
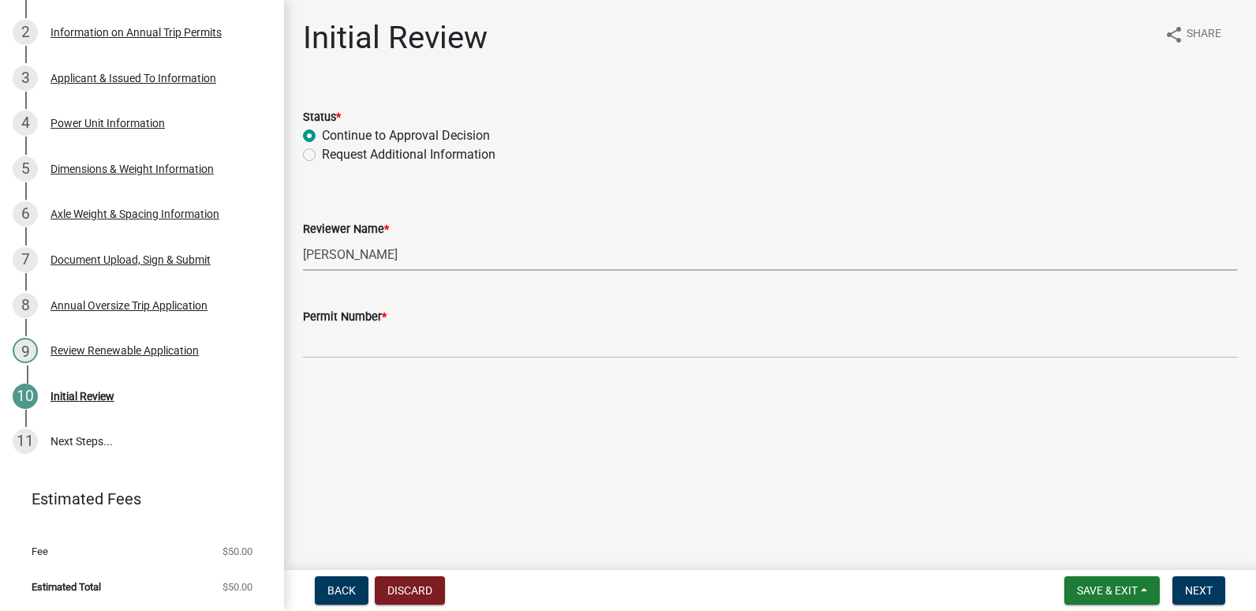
select select "0787f90e-061b-4c90-b5fb-c0bfddddc620"
click at [342, 323] on div "Permit Number *" at bounding box center [770, 316] width 934 height 19
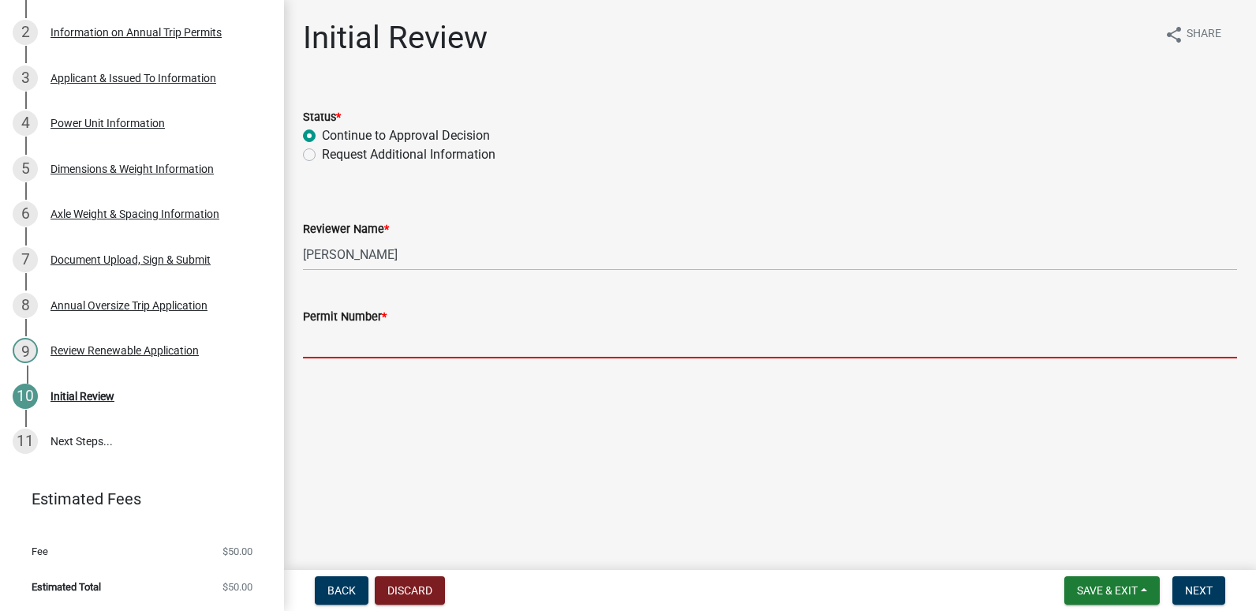
click at [398, 339] on input "Permit Number *" at bounding box center [770, 342] width 934 height 32
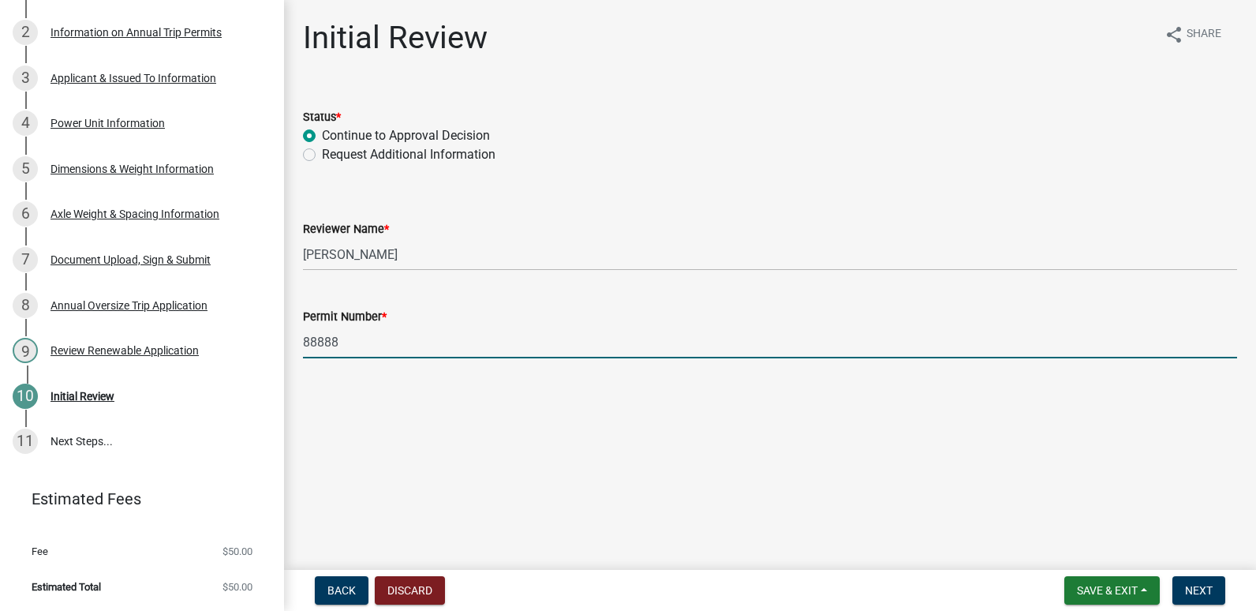
type input "88888"
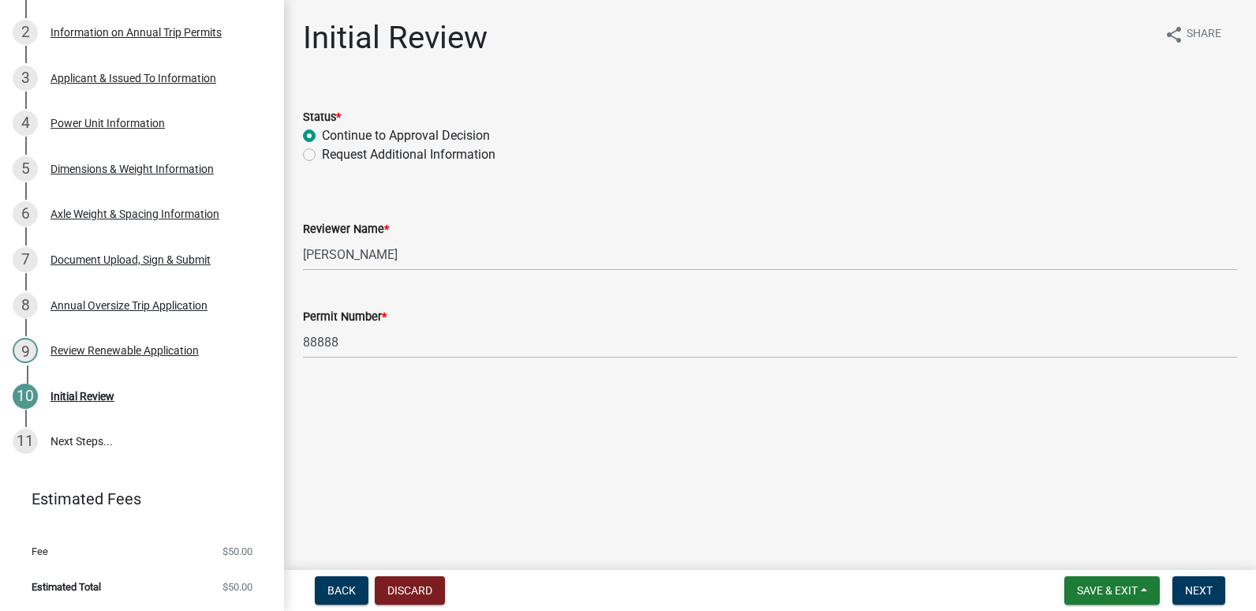
click at [375, 399] on main "Initial Review share Share Status * Continue to Approval Decision Request Addit…" at bounding box center [770, 281] width 972 height 563
click at [1092, 585] on span "Save & Exit" at bounding box center [1107, 590] width 61 height 13
click at [1057, 551] on button "Save & Exit" at bounding box center [1097, 549] width 126 height 38
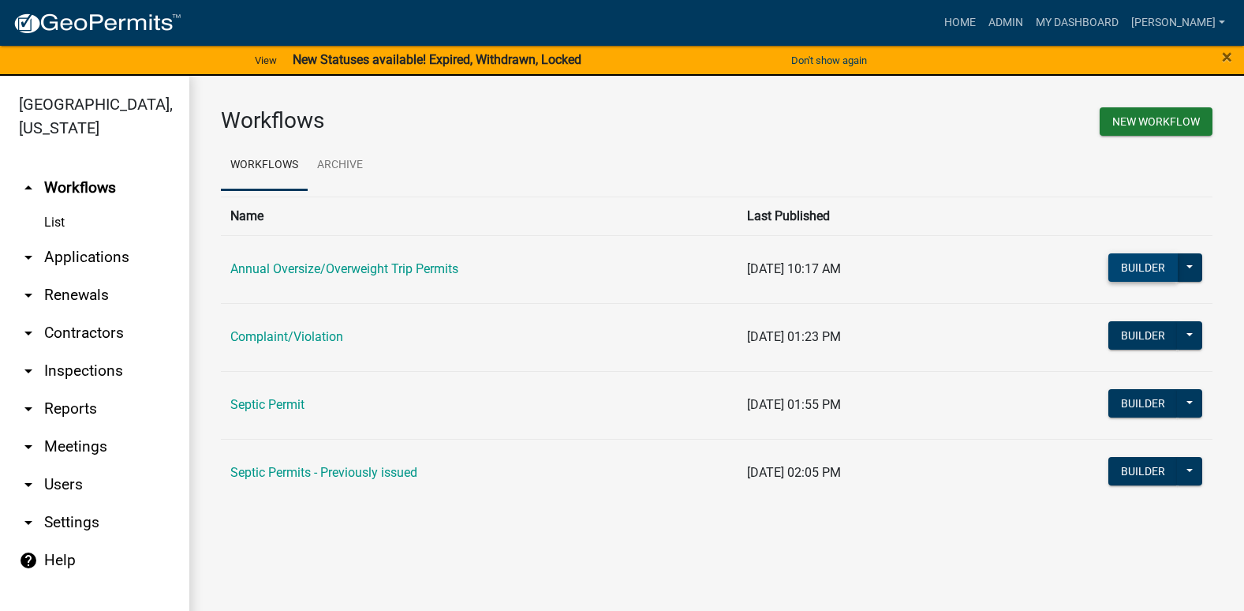
click at [1138, 263] on button "Builder" at bounding box center [1142, 267] width 69 height 28
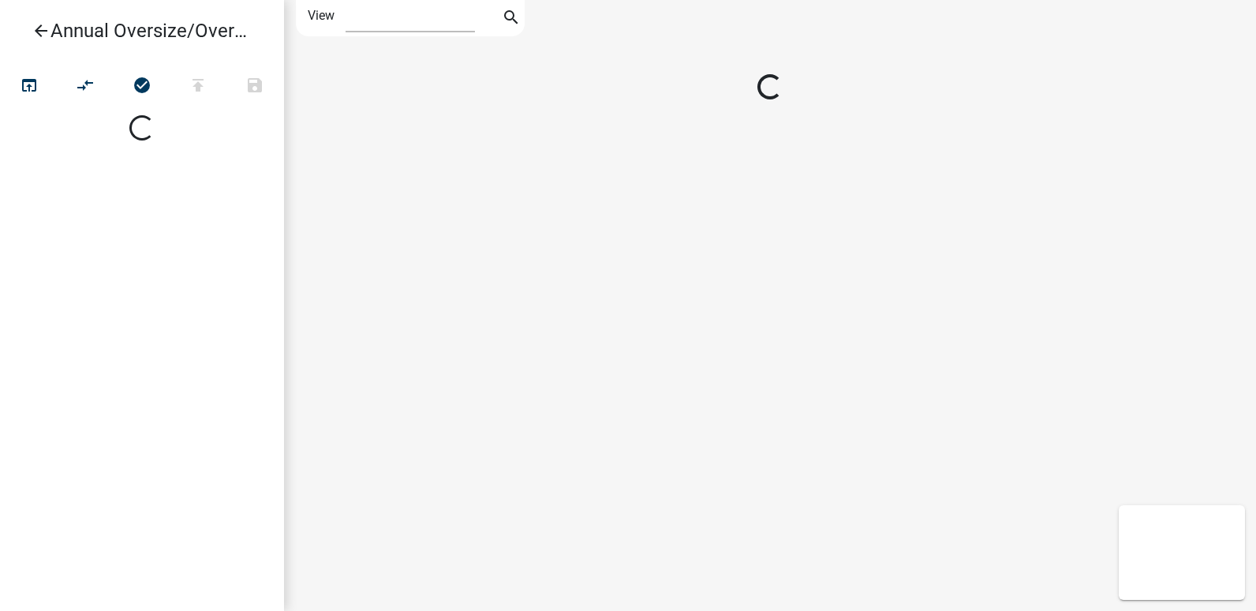
select select "1"
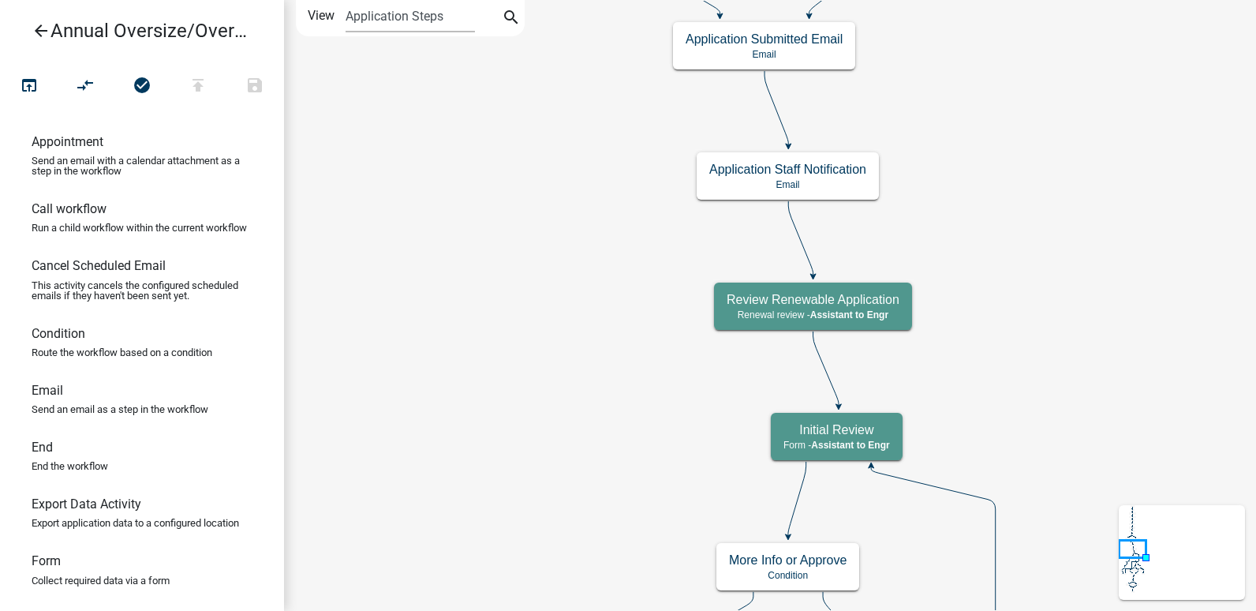
click at [38, 25] on icon "arrow_back" at bounding box center [41, 32] width 19 height 22
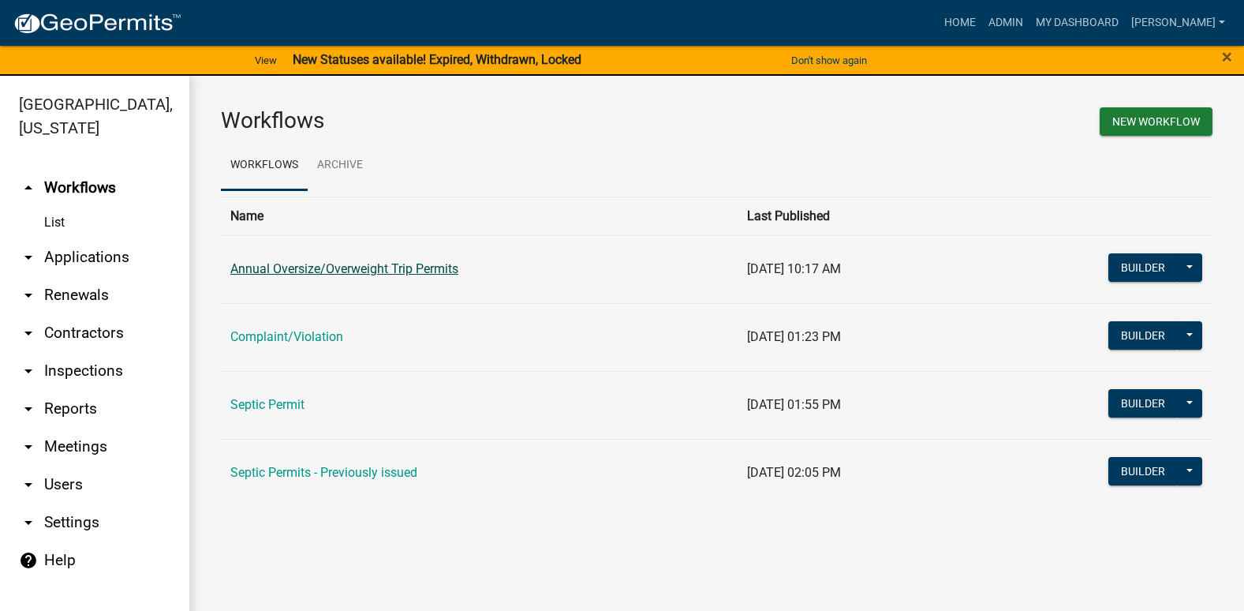
click at [342, 267] on link "Annual Oversize/Overweight Trip Permits" at bounding box center [344, 268] width 228 height 15
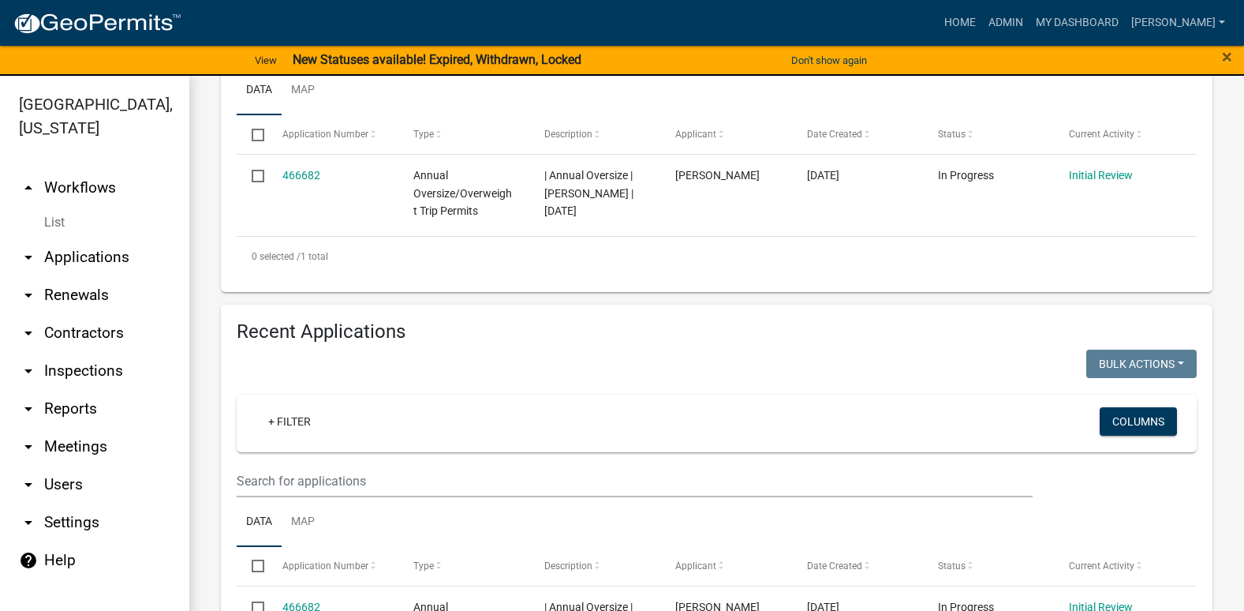
scroll to position [316, 0]
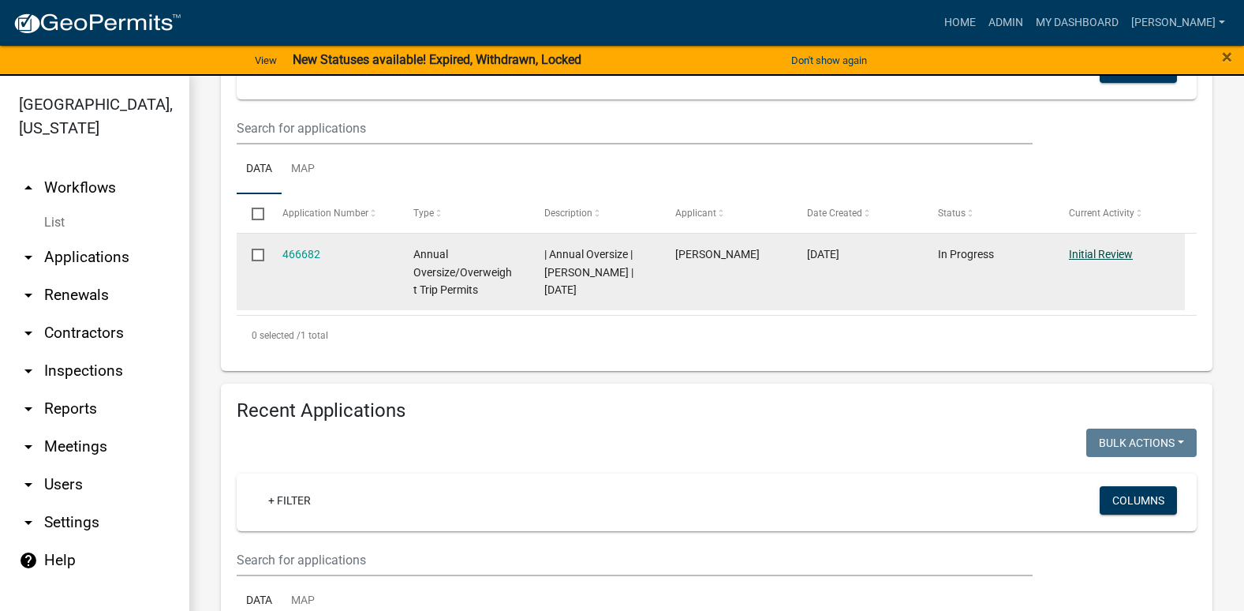
click at [1096, 250] on link "Initial Review" at bounding box center [1101, 254] width 64 height 13
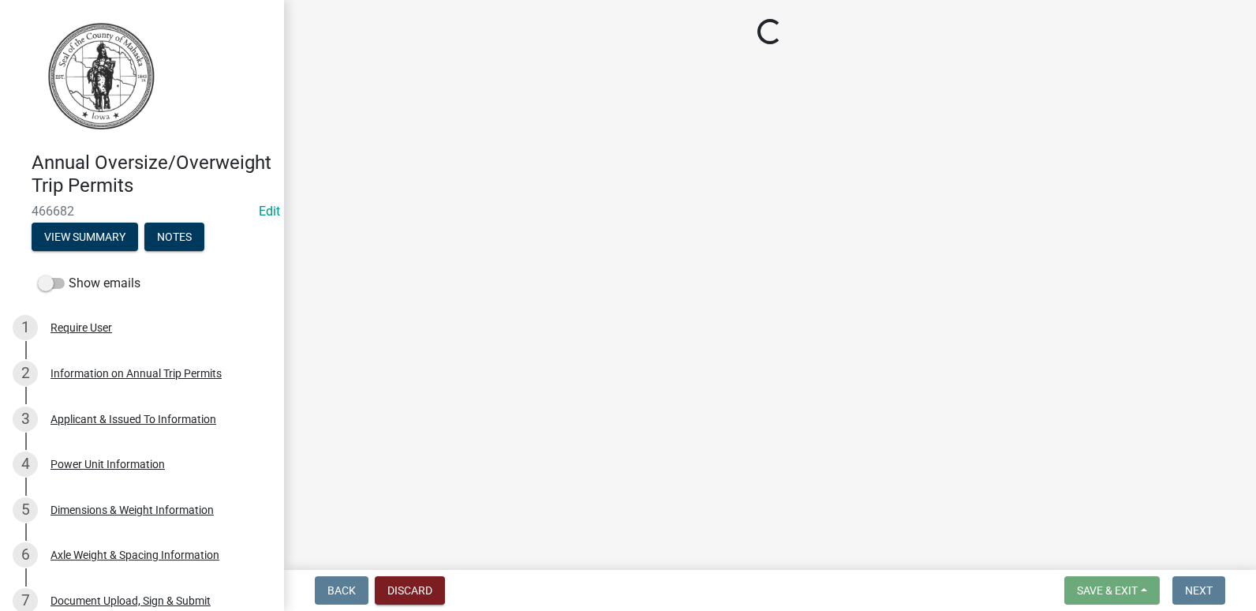
select select "0787f90e-061b-4c90-b5fb-c0bfddddc620"
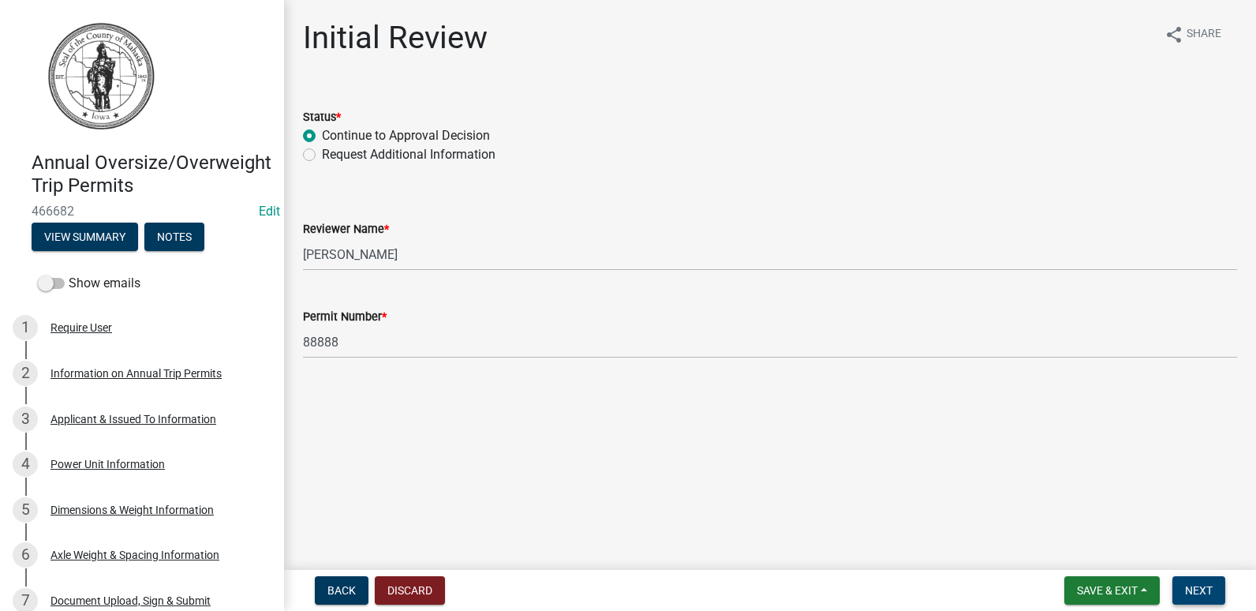
click at [1205, 590] on span "Next" at bounding box center [1199, 590] width 28 height 13
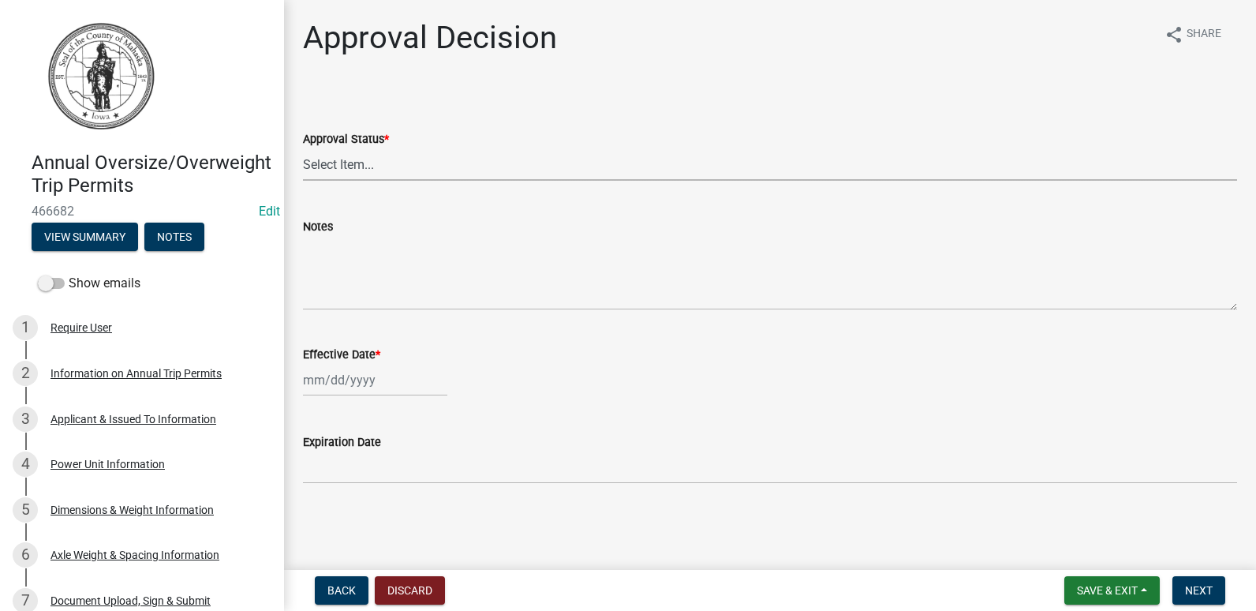
click at [376, 171] on select "Select Item... Approved Denied" at bounding box center [770, 164] width 934 height 32
click at [303, 148] on select "Select Item... Approved Denied" at bounding box center [770, 164] width 934 height 32
select select "a857da7c-7d43-481a-933c-4189016ec032"
select select "8"
select select "2025"
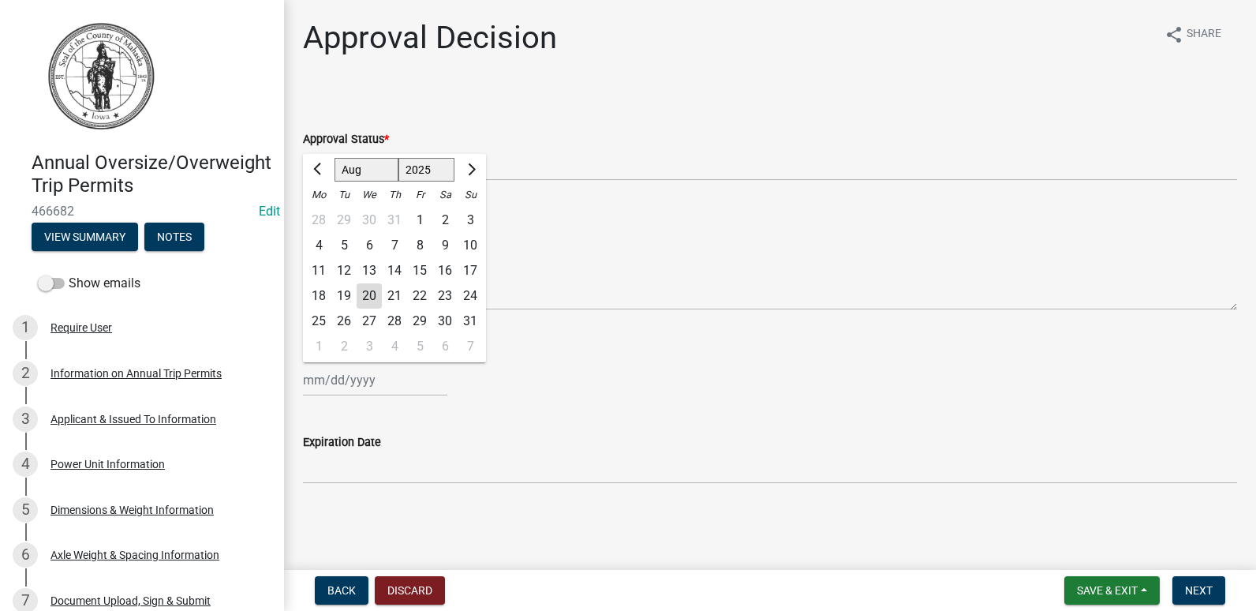
click at [354, 384] on div "Jan Feb Mar Apr May Jun Jul Aug Sep Oct Nov Dec 1525 1526 1527 1528 1529 1530 1…" at bounding box center [375, 380] width 144 height 32
click at [368, 296] on div "20" at bounding box center [369, 295] width 25 height 25
type input "08/20/2025"
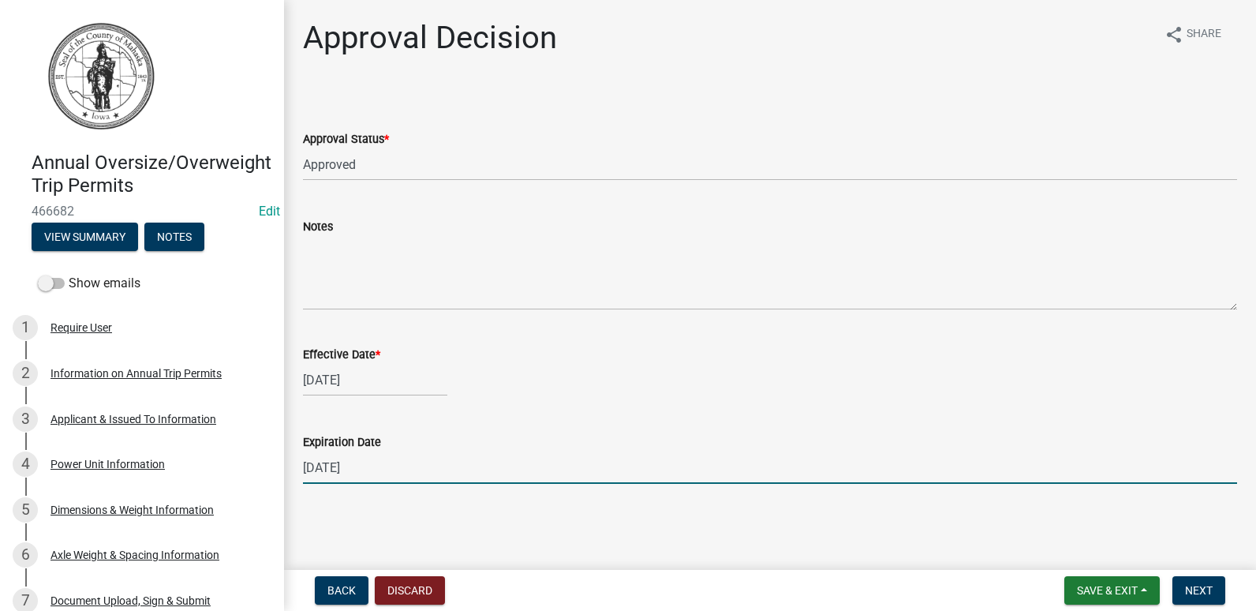
click at [347, 461] on input "08/20/2026" at bounding box center [770, 467] width 934 height 32
click at [337, 465] on input "08/20/2026" at bounding box center [770, 467] width 934 height 32
type input "08/26/2026"
click at [469, 435] on div "Expiration Date" at bounding box center [770, 441] width 934 height 19
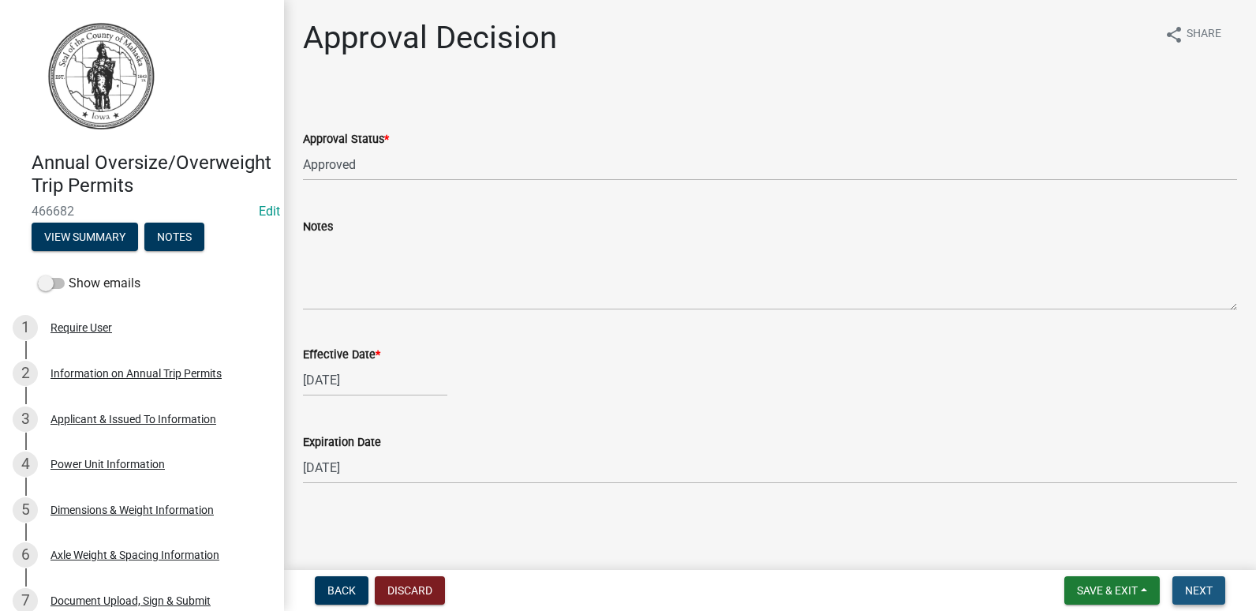
click at [1187, 585] on span "Next" at bounding box center [1199, 590] width 28 height 13
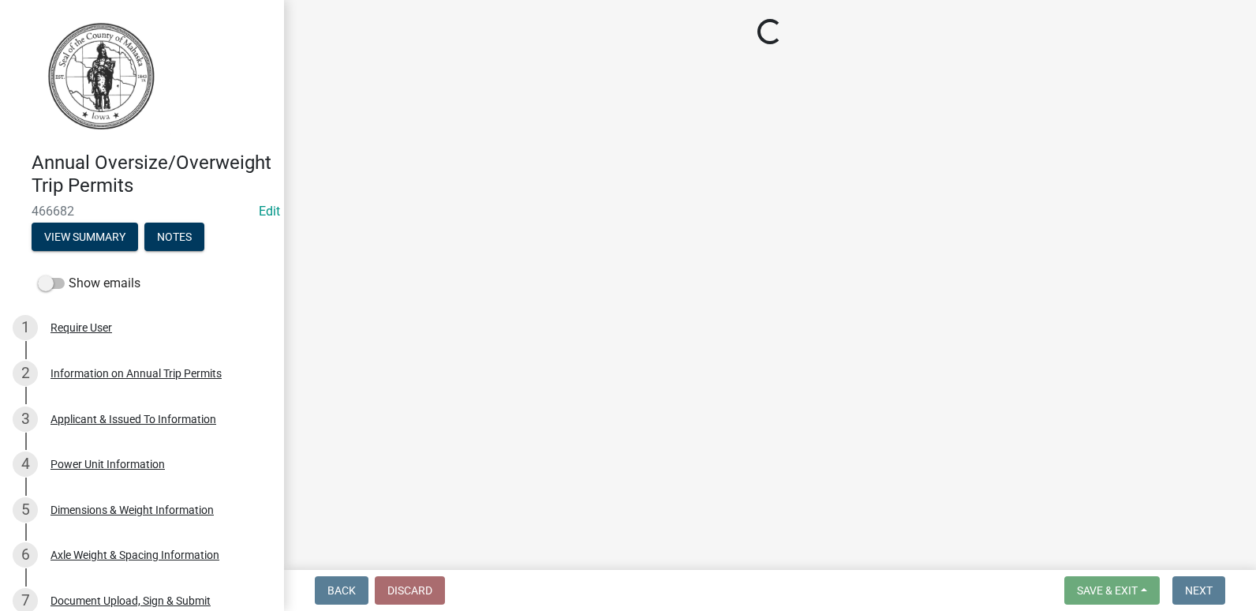
select select "3: 3"
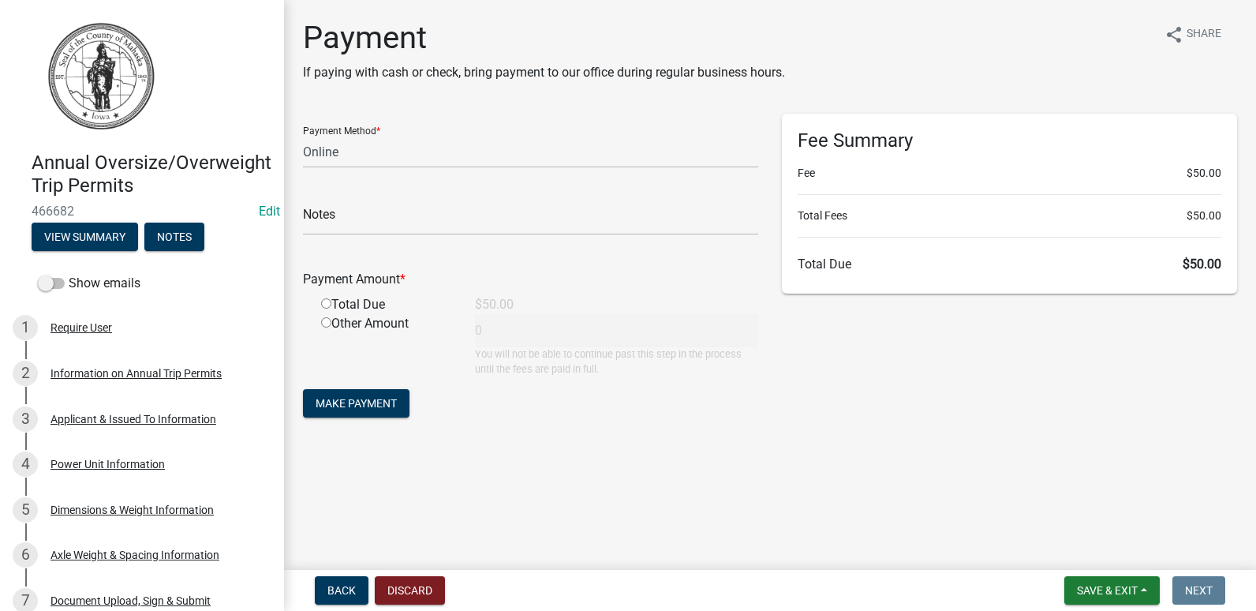
click at [328, 307] on input "radio" at bounding box center [326, 303] width 10 height 10
radio input "true"
type input "50"
click at [342, 406] on span "Make Payment" at bounding box center [356, 403] width 81 height 13
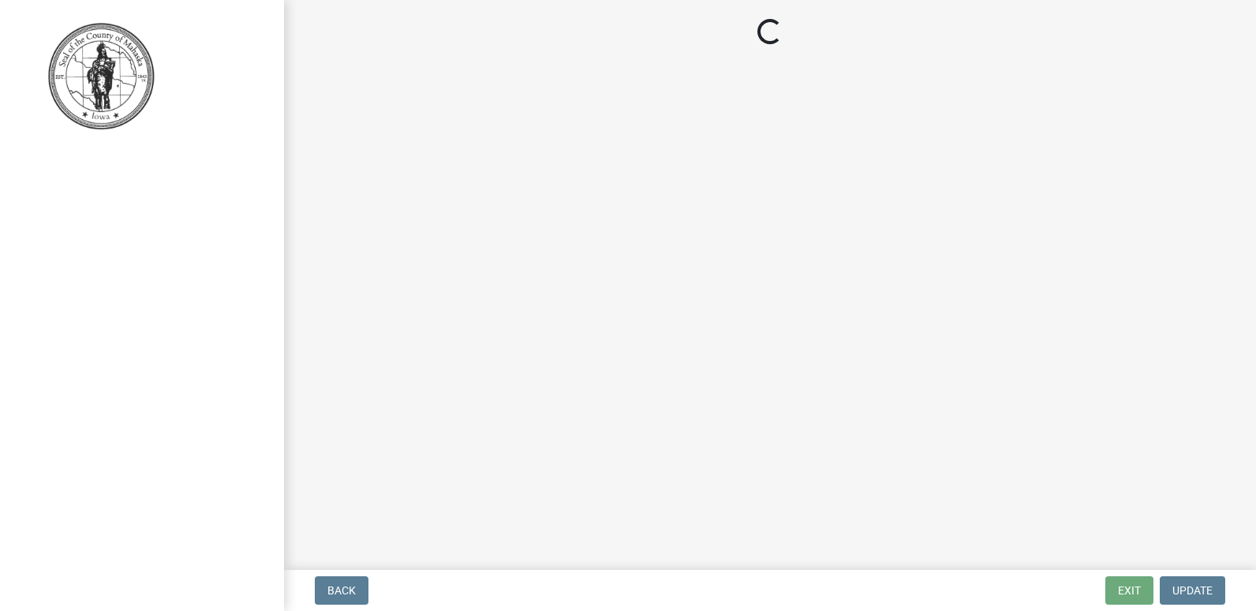
select select "3: 3"
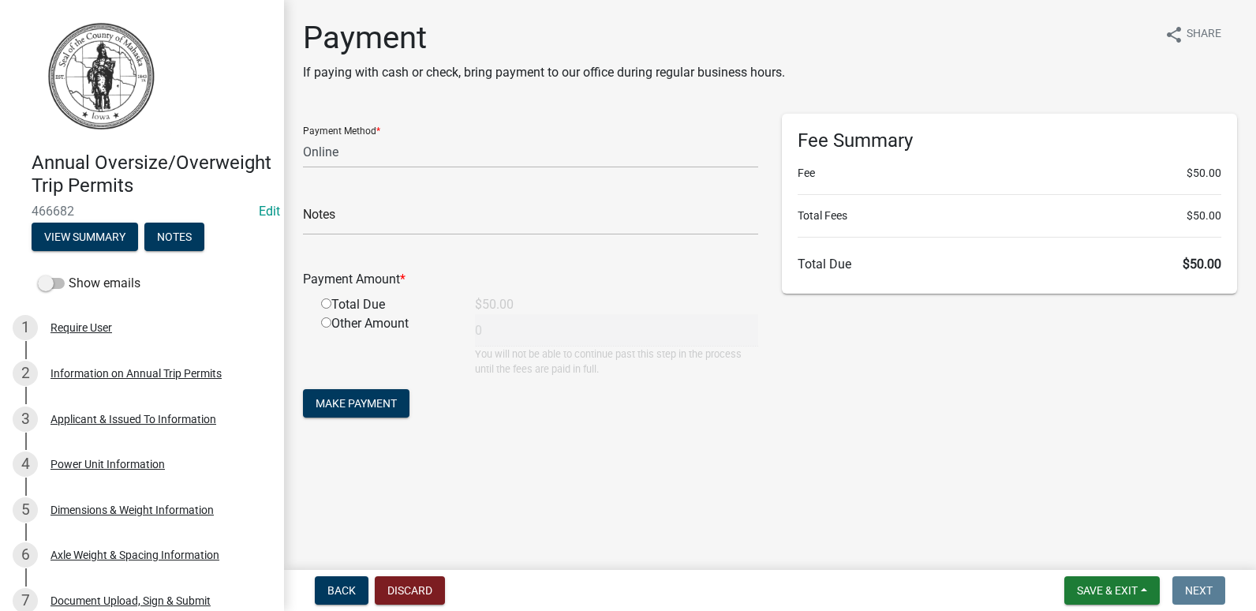
click at [559, 406] on form "Payment Method * Credit Card POS Check Cash Online Notes Payment Amount * Total…" at bounding box center [530, 268] width 455 height 308
click at [369, 406] on span "Make Payment" at bounding box center [356, 403] width 81 height 13
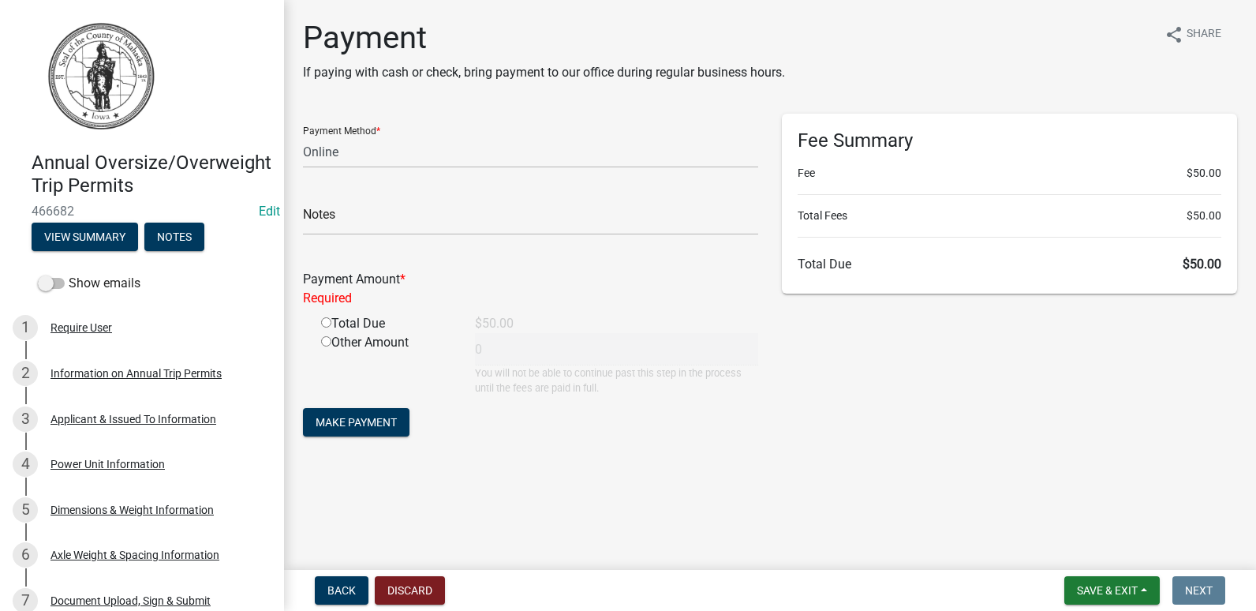
click at [330, 327] on input "radio" at bounding box center [326, 322] width 10 height 10
radio input "true"
type input "50"
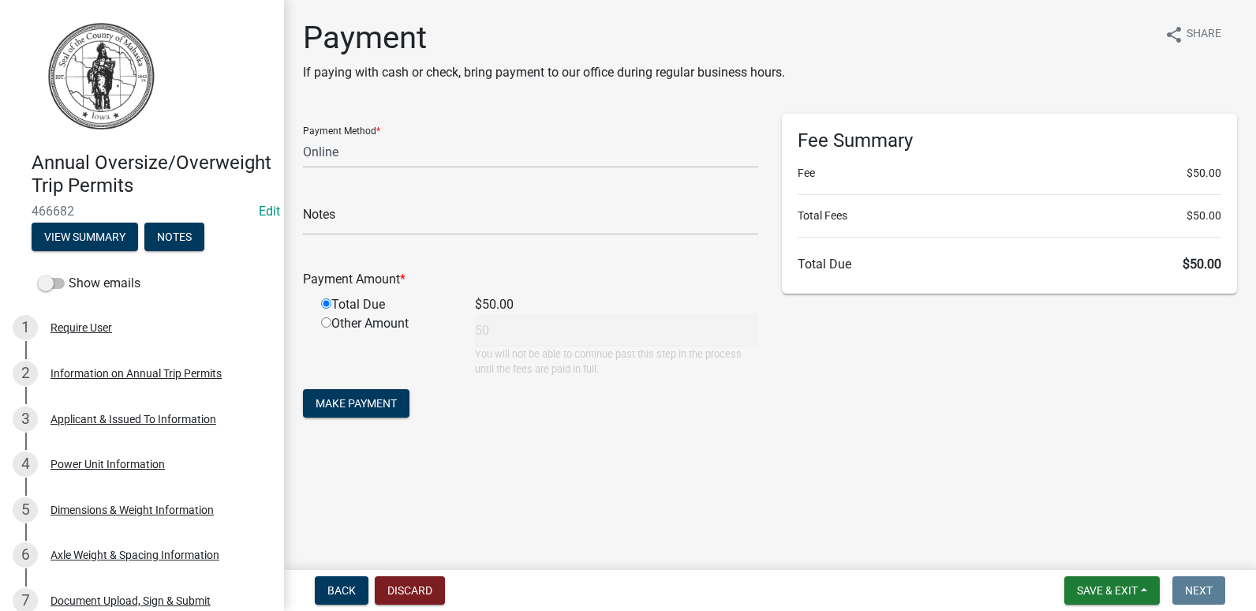
click at [518, 330] on div "Other Amount 50 You will not be able to continue past this step in the process …" at bounding box center [539, 345] width 461 height 62
click at [430, 133] on div "Payment Method * Credit Card POS Check Cash Online" at bounding box center [530, 141] width 455 height 54
click at [373, 401] on span "Make Payment" at bounding box center [356, 403] width 81 height 13
click at [327, 325] on input "radio" at bounding box center [326, 322] width 10 height 10
radio input "true"
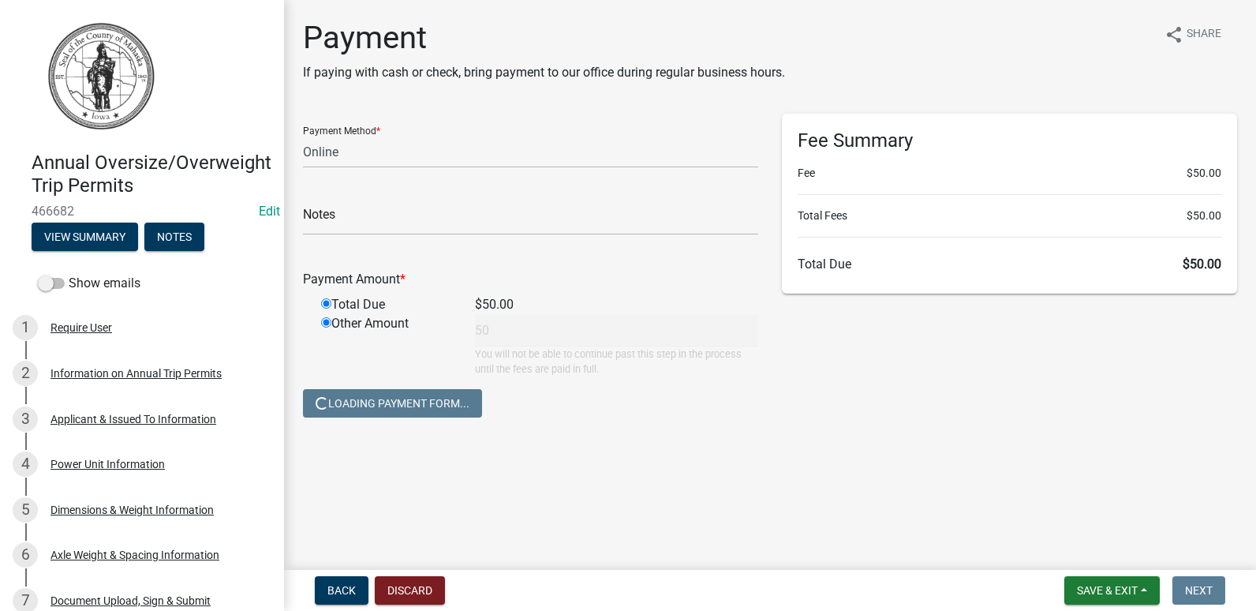
radio input "false"
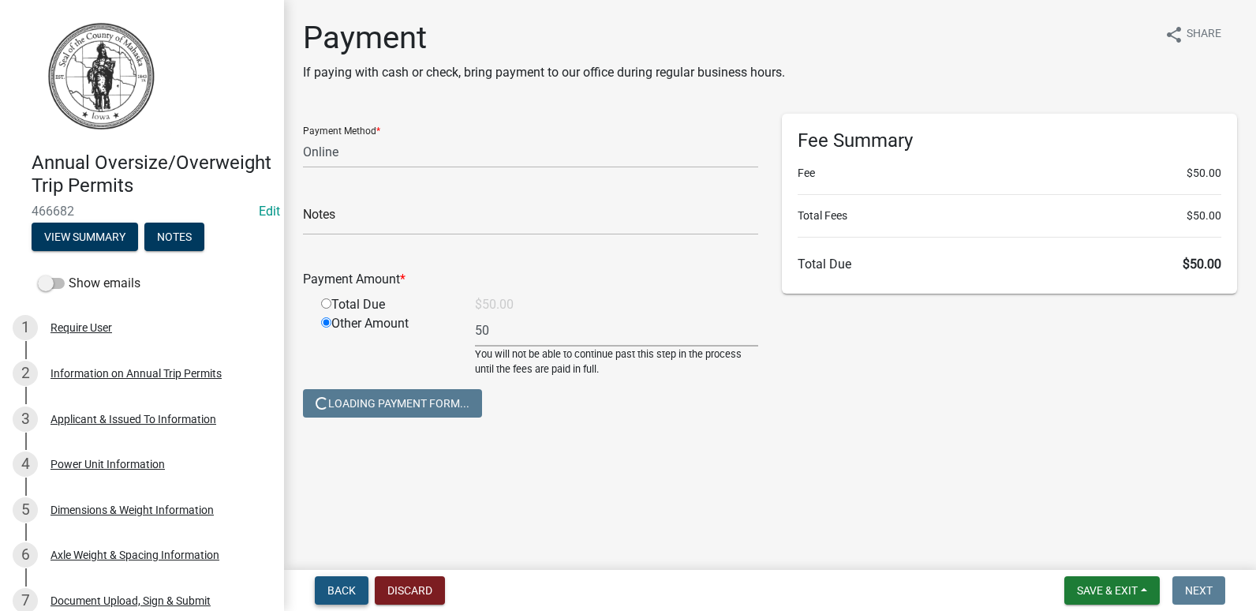
click at [335, 592] on span "Back" at bounding box center [341, 590] width 28 height 13
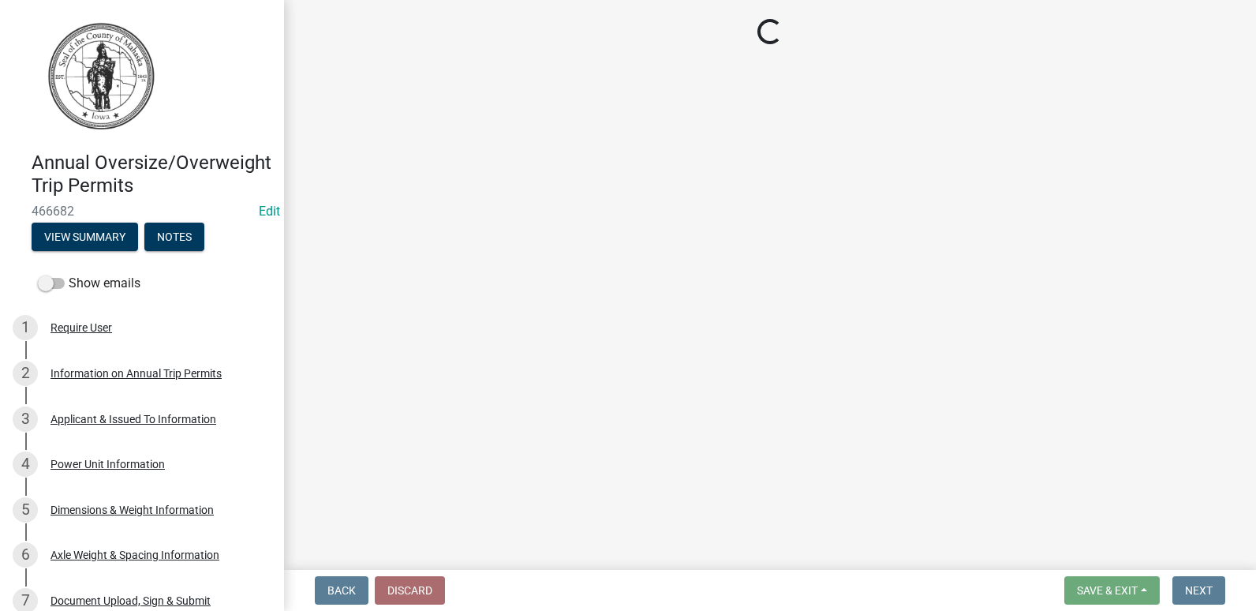
select select "a857da7c-7d43-481a-933c-4189016ec032"
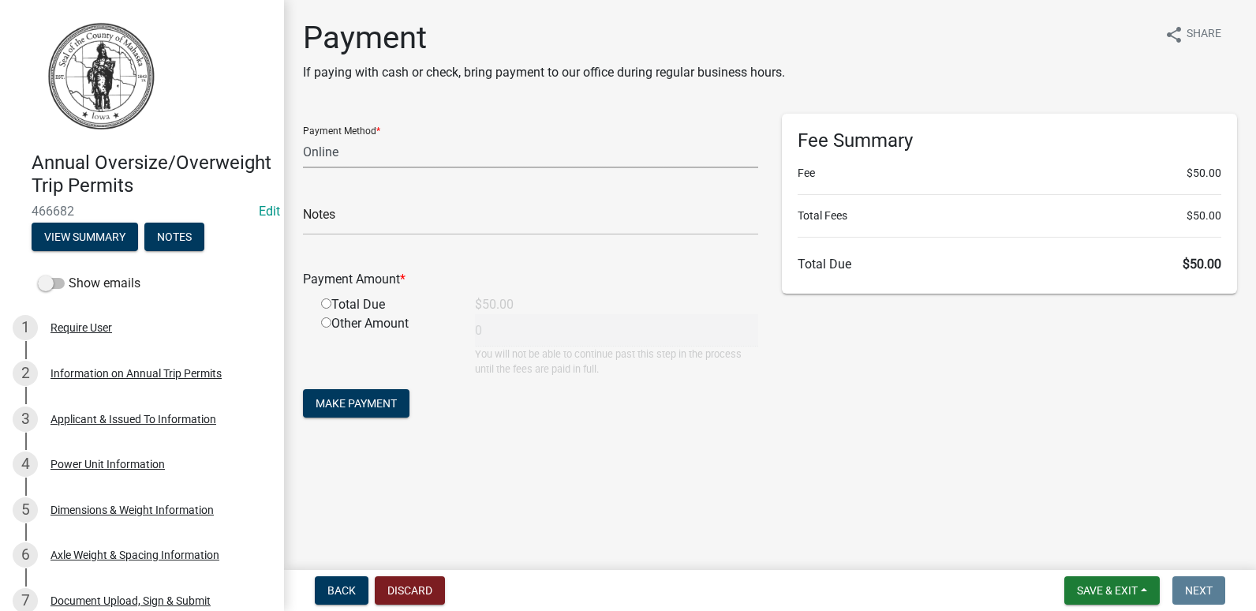
click at [482, 156] on select "Credit Card POS Check Cash Online" at bounding box center [530, 152] width 455 height 32
select select "1: 0"
click at [303, 136] on select "Credit Card POS Check Cash Online" at bounding box center [530, 152] width 455 height 32
click at [376, 214] on input "text" at bounding box center [530, 219] width 455 height 32
type input "56255555"
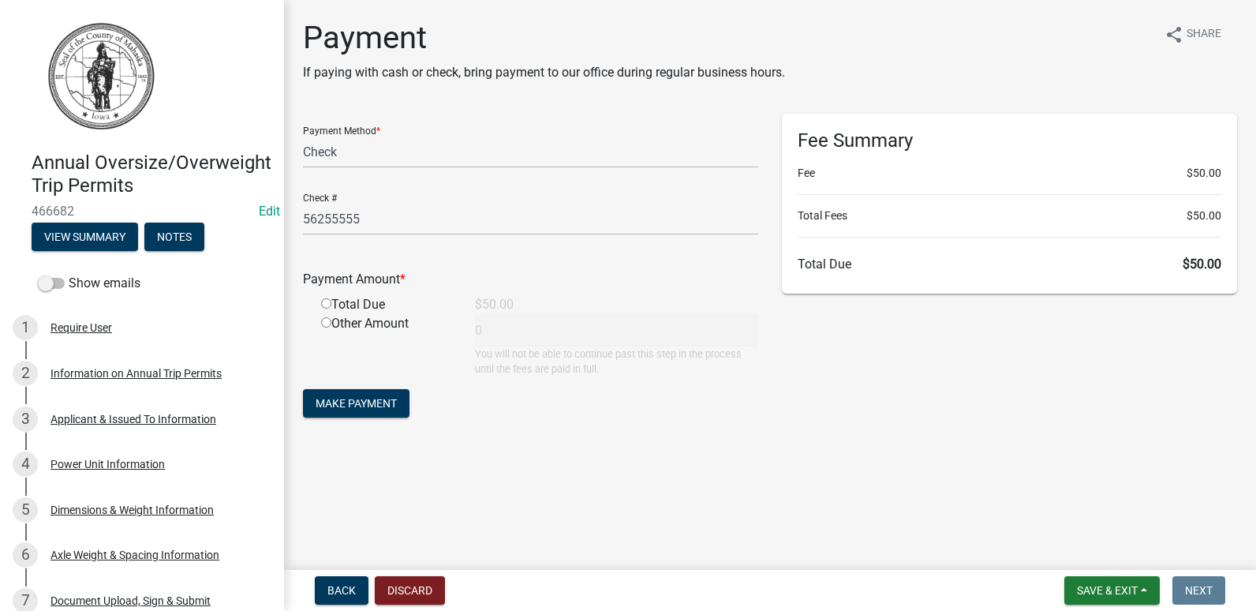
click at [372, 310] on div "Total Due" at bounding box center [386, 304] width 154 height 19
drag, startPoint x: 323, startPoint y: 301, endPoint x: 346, endPoint y: 349, distance: 52.2
click at [323, 319] on div "Payment Amount * Total Due $50.00 Other Amount 0 You will not be able to contin…" at bounding box center [530, 312] width 455 height 129
click at [326, 305] on input "radio" at bounding box center [326, 303] width 10 height 10
radio input "true"
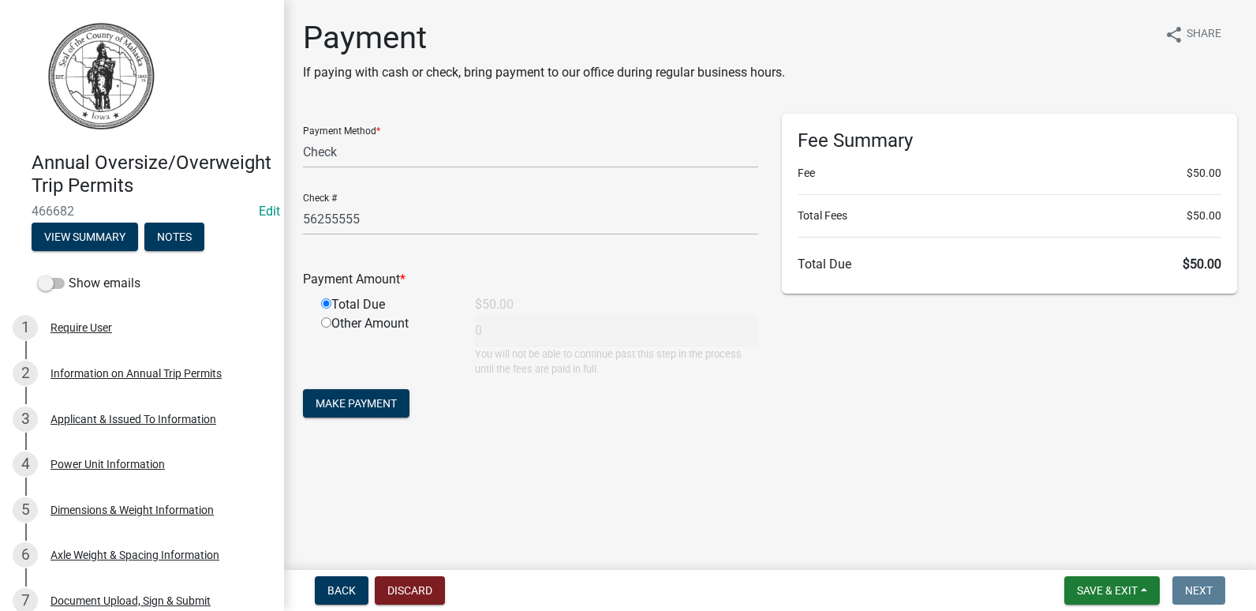
type input "50"
drag, startPoint x: 376, startPoint y: 404, endPoint x: 518, endPoint y: 429, distance: 144.2
click at [375, 404] on span "Make Payment" at bounding box center [356, 403] width 81 height 13
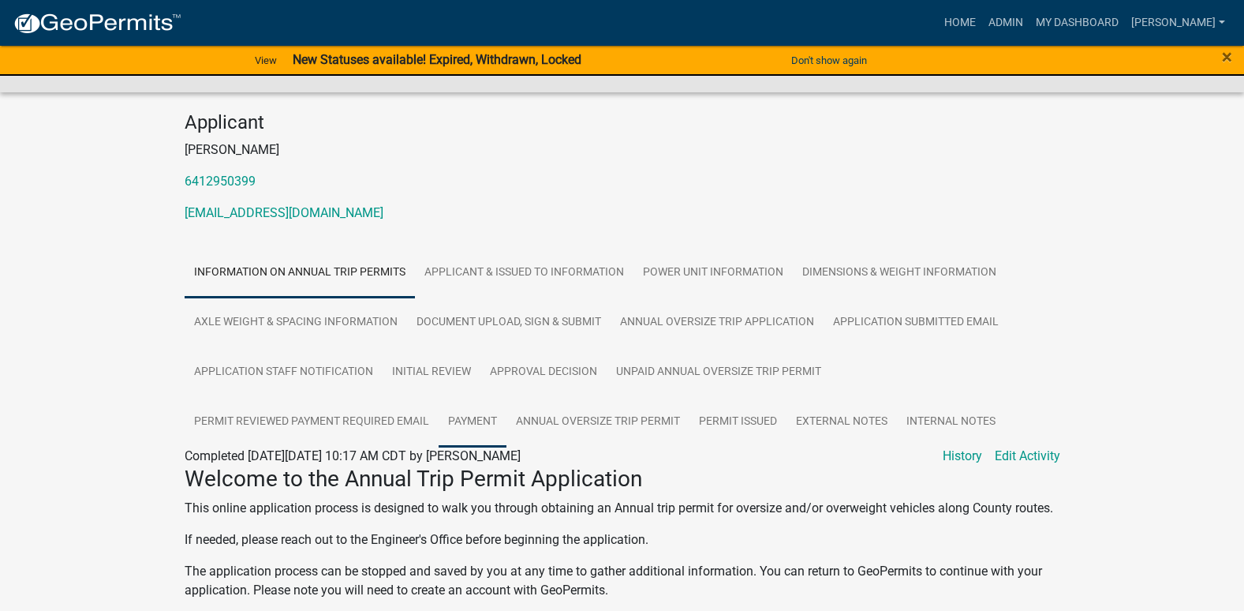
scroll to position [98, 0]
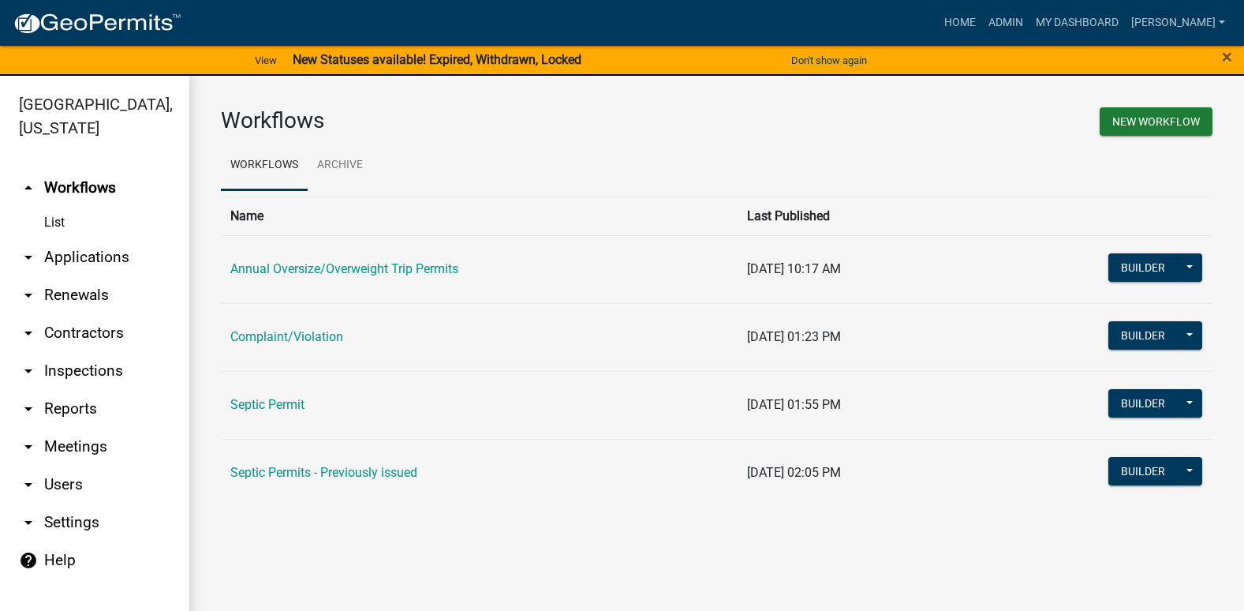
click at [1052, 172] on ul "Workflows Archive" at bounding box center [717, 165] width 992 height 50
drag, startPoint x: 1190, startPoint y: 0, endPoint x: 820, endPoint y: 140, distance: 394.7
click at [820, 140] on div "New Workflow" at bounding box center [971, 123] width 508 height 33
click at [787, 22] on div "Home Admin My Dashboard Mike Rodwell Admin Account Logout" at bounding box center [712, 23] width 1037 height 30
click at [577, 121] on h3 "Workflows" at bounding box center [463, 120] width 484 height 27
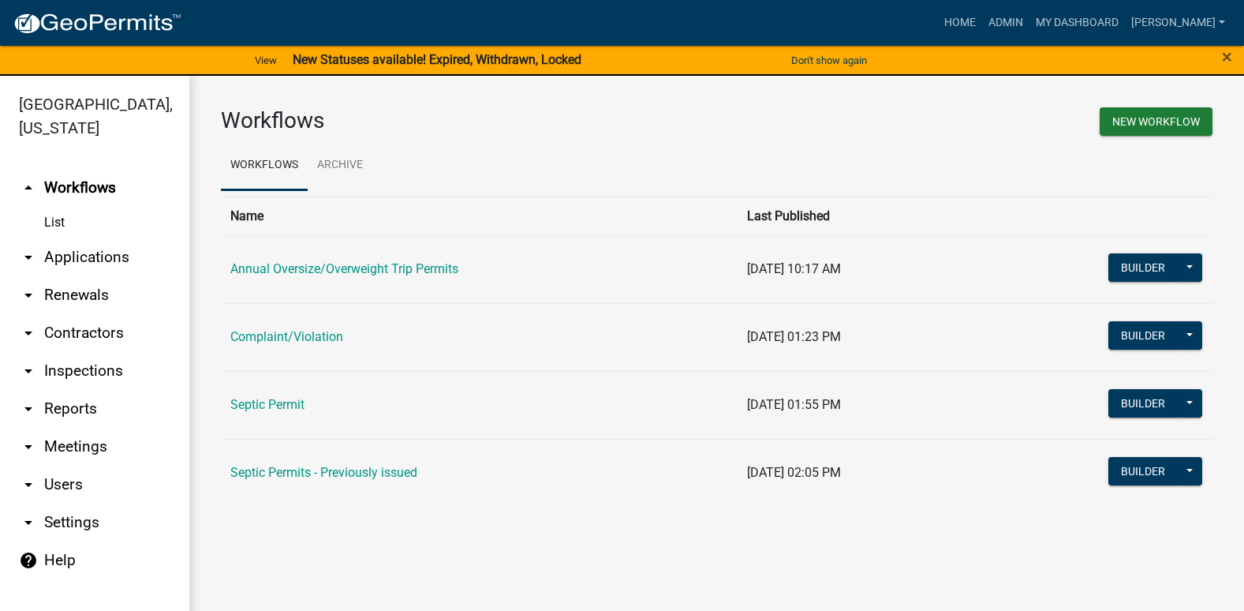
click at [1029, 200] on th at bounding box center [1093, 215] width 239 height 39
